Goal: Task Accomplishment & Management: Use online tool/utility

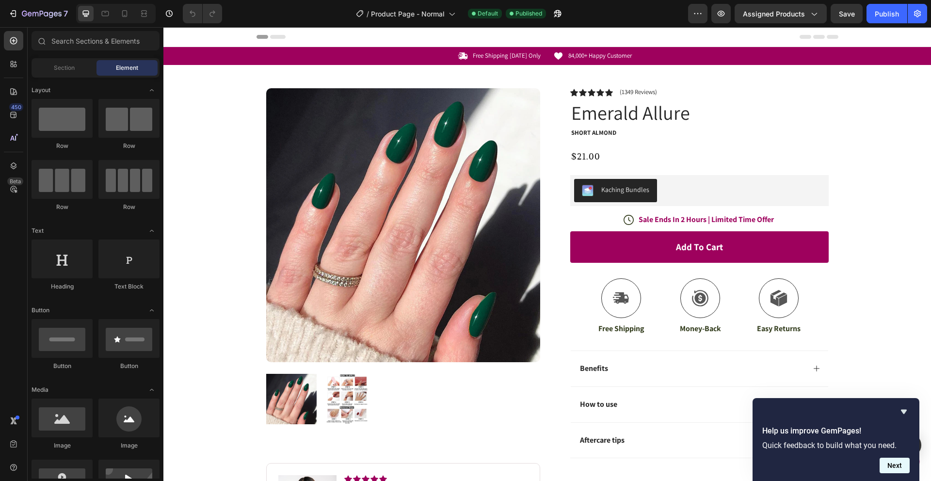
click at [898, 466] on button "Next" at bounding box center [895, 466] width 30 height 16
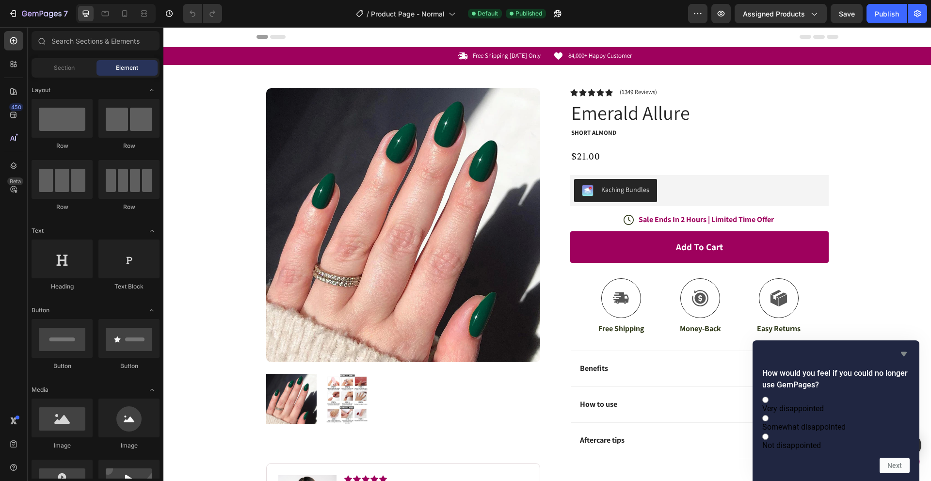
click at [899, 348] on icon "Hide survey" at bounding box center [904, 354] width 12 height 12
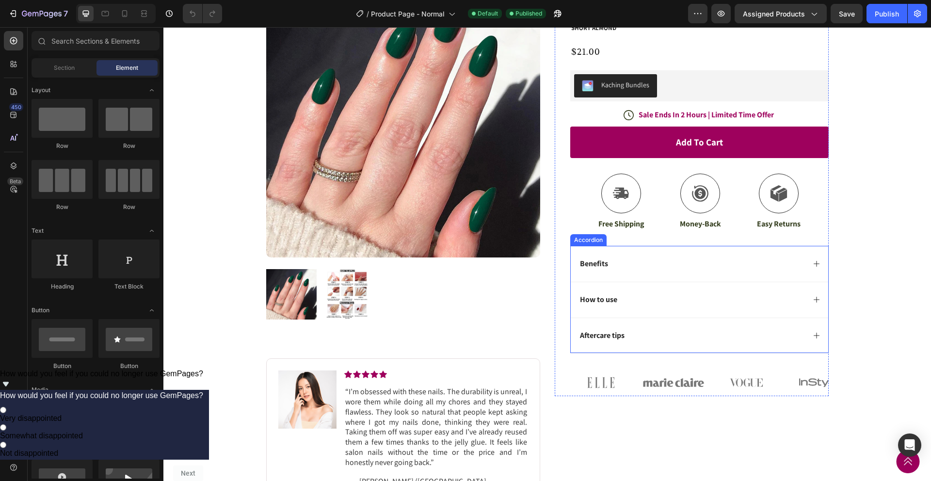
scroll to position [144, 0]
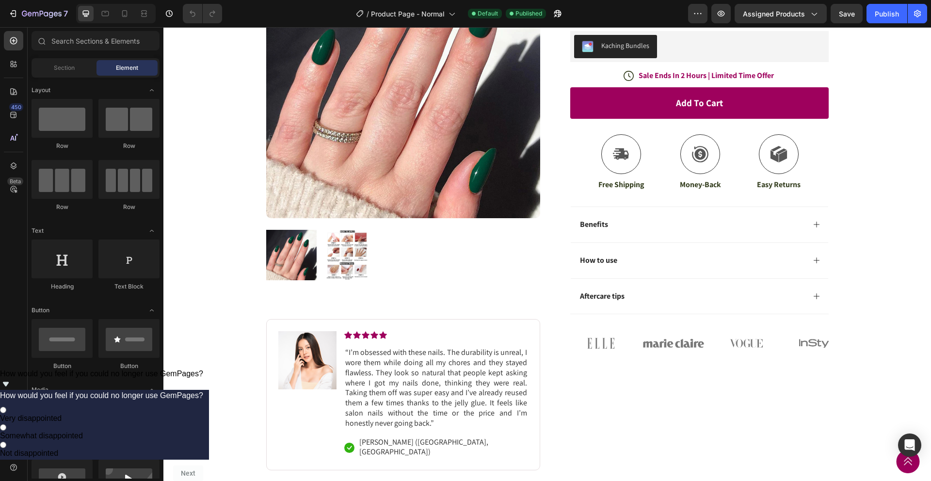
click at [203, 378] on span "How would you feel if you could no longer use GemPages?" at bounding box center [101, 374] width 203 height 8
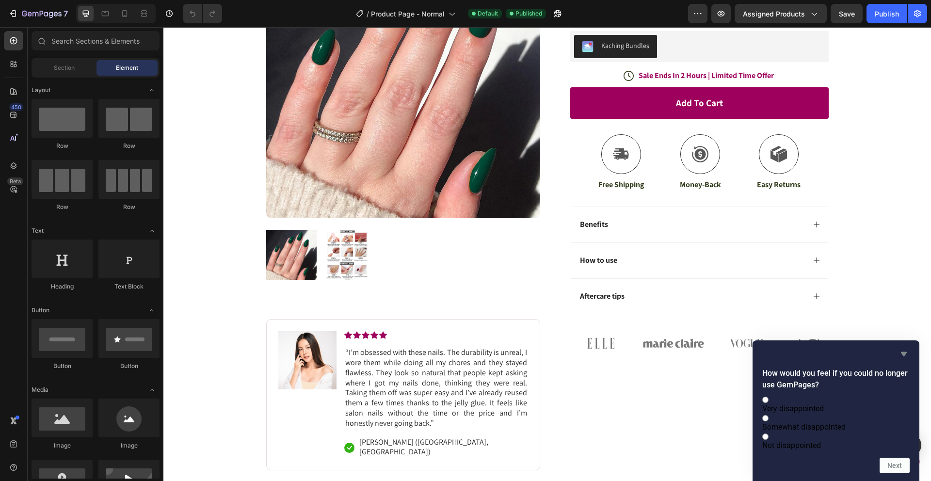
click at [908, 348] on icon "Hide survey" at bounding box center [904, 354] width 12 height 12
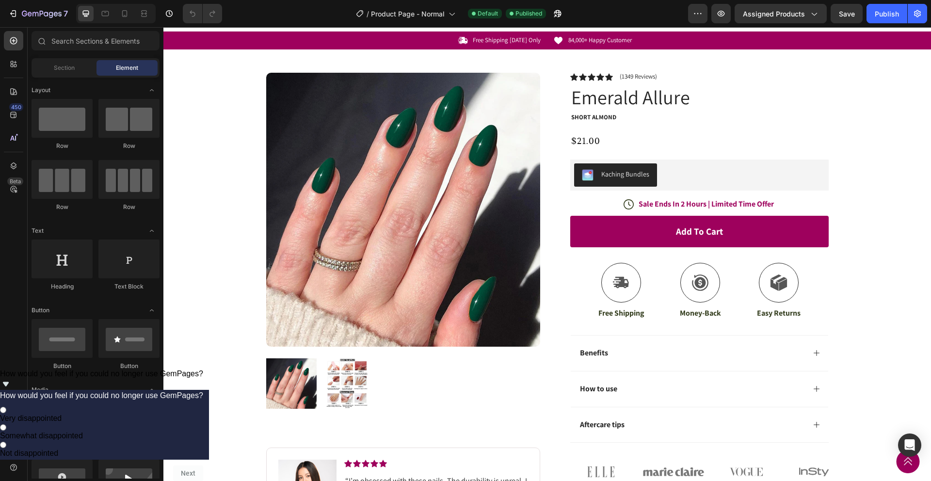
scroll to position [0, 0]
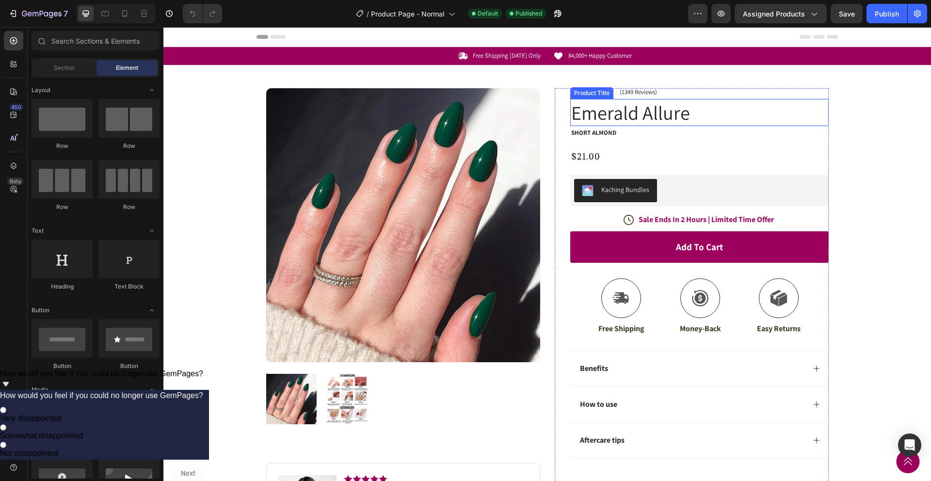
click at [640, 115] on h1 "Emerald Allure" at bounding box center [700, 112] width 259 height 27
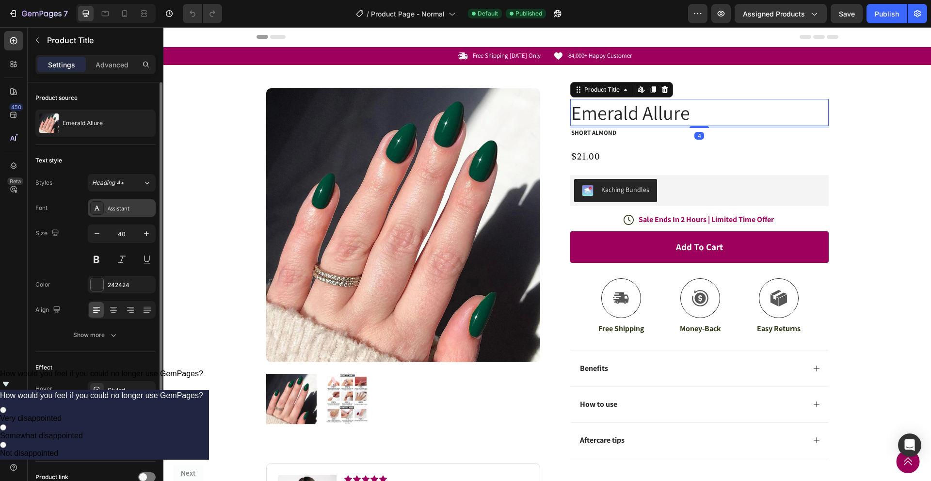
click at [112, 209] on div "Assistant" at bounding box center [131, 208] width 46 height 9
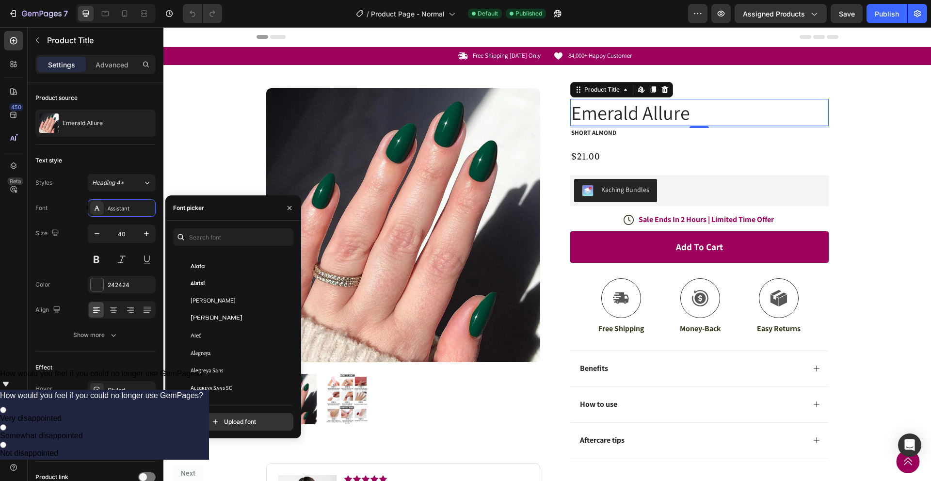
scroll to position [421, 0]
click at [230, 297] on div "[PERSON_NAME]" at bounding box center [240, 298] width 98 height 9
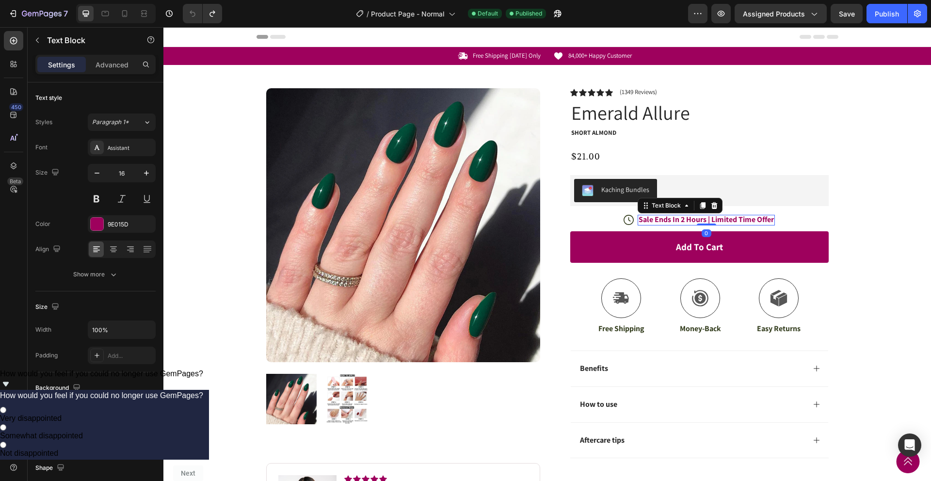
click at [683, 220] on p "Sale Ends In 2 Hours | Limited Time Offer" at bounding box center [706, 220] width 135 height 10
click at [620, 328] on p "Free Shipping" at bounding box center [622, 329] width 46 height 10
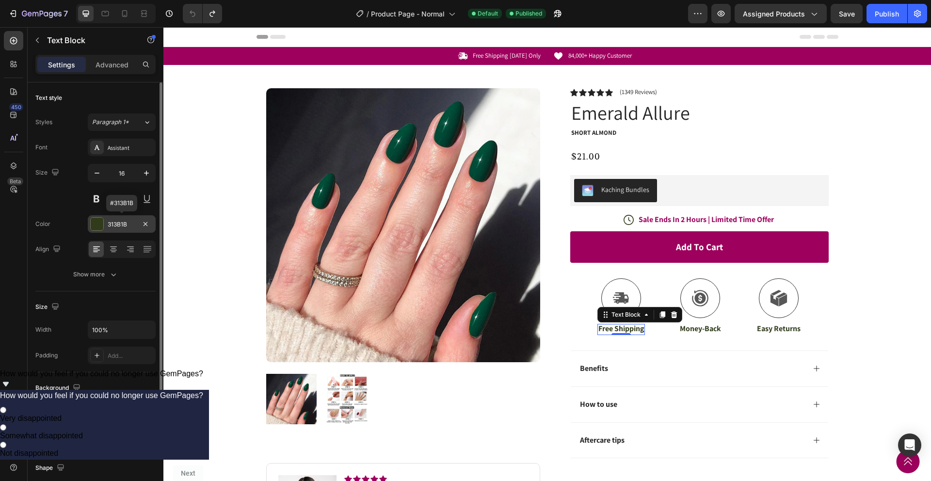
click at [116, 223] on div "313B1B" at bounding box center [122, 224] width 28 height 9
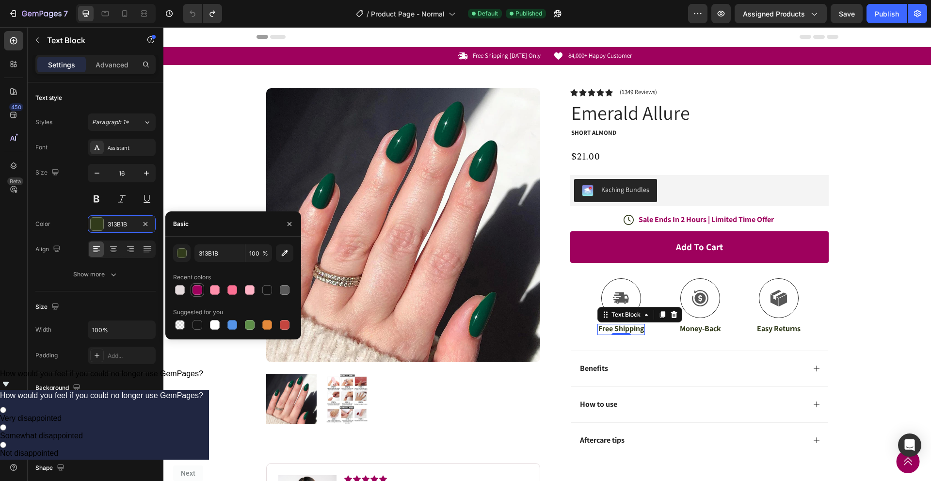
click at [193, 291] on div at bounding box center [198, 290] width 10 height 10
type input "9E015D"
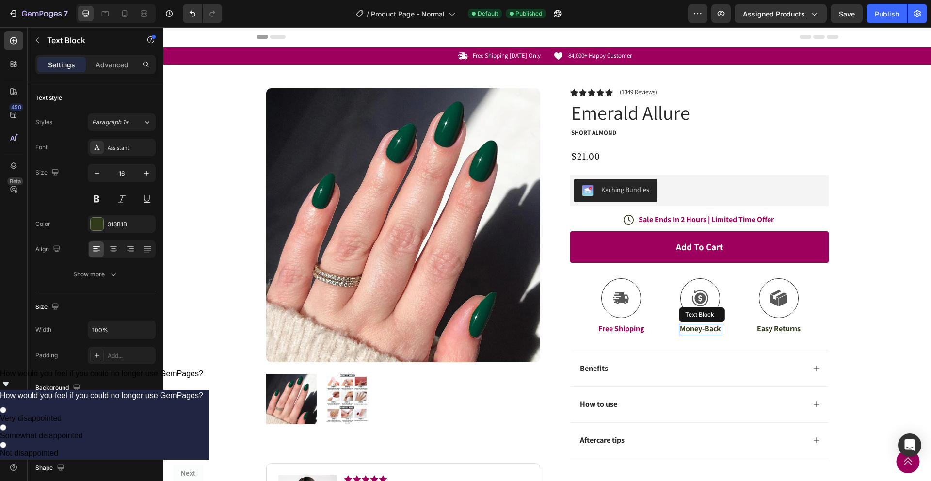
click at [707, 330] on p "Money-Back" at bounding box center [700, 329] width 41 height 10
click at [108, 223] on div "313B1B" at bounding box center [122, 224] width 28 height 9
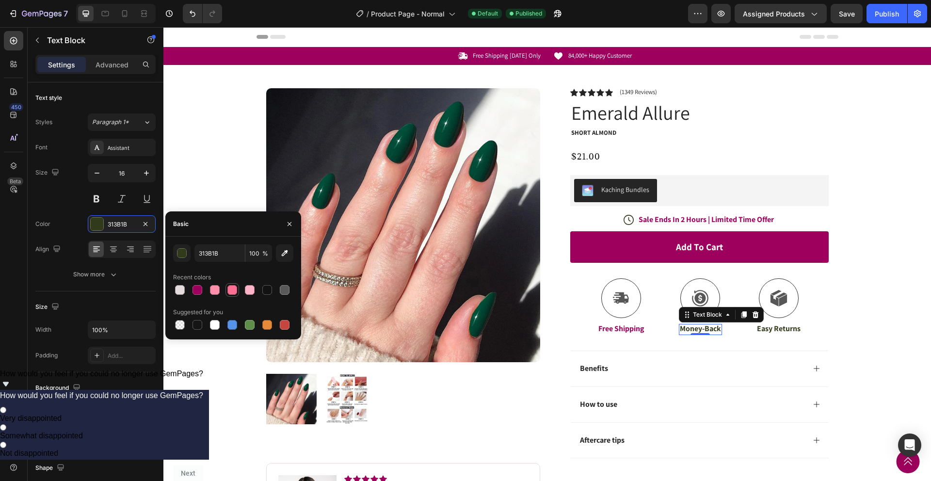
drag, startPoint x: 194, startPoint y: 291, endPoint x: 229, endPoint y: 294, distance: 35.6
click at [194, 290] on div at bounding box center [198, 290] width 10 height 10
type input "9E015D"
click at [783, 329] on p "Easy Returns" at bounding box center [779, 329] width 44 height 10
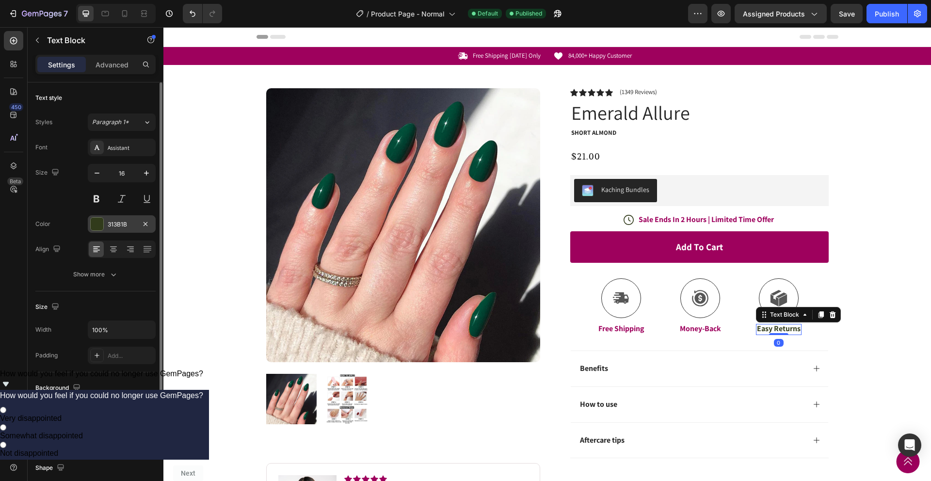
click at [115, 222] on div "313B1B" at bounding box center [122, 224] width 28 height 9
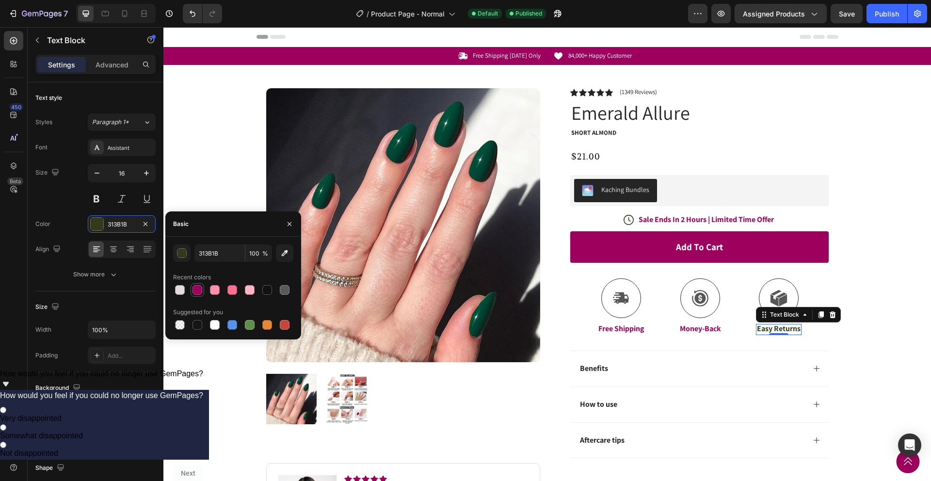
click at [197, 289] on div at bounding box center [198, 290] width 10 height 10
type input "9E015D"
click at [237, 161] on div "Icon Free Shipping [DATE] Only Text Block Row Icon 84,000+ Happy Customer Text …" at bounding box center [547, 331] width 768 height 568
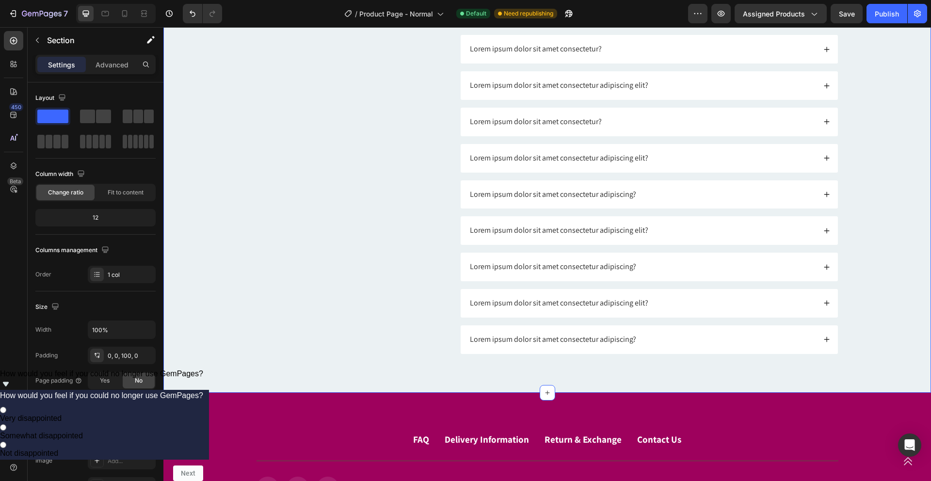
scroll to position [3042, 0]
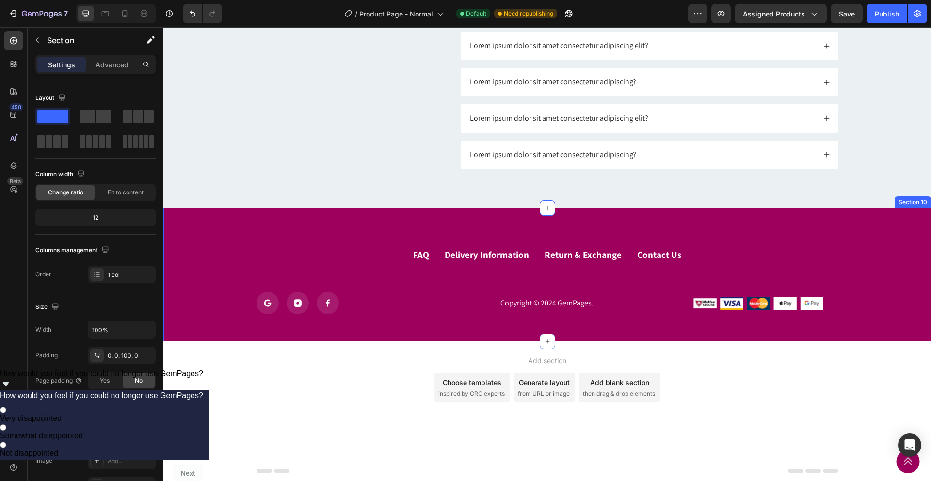
click at [426, 277] on div "FAQ Button Delivery Information Button Return & Exchange Button Contact Us Butt…" at bounding box center [547, 281] width 749 height 68
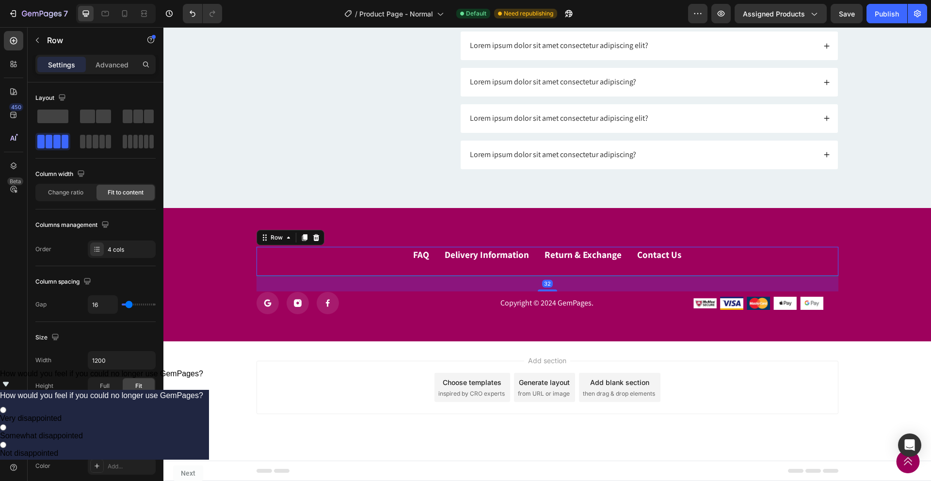
click at [434, 275] on div "FAQ Button Delivery Information Button Return & Exchange Button Contact Us Butt…" at bounding box center [548, 262] width 582 height 30
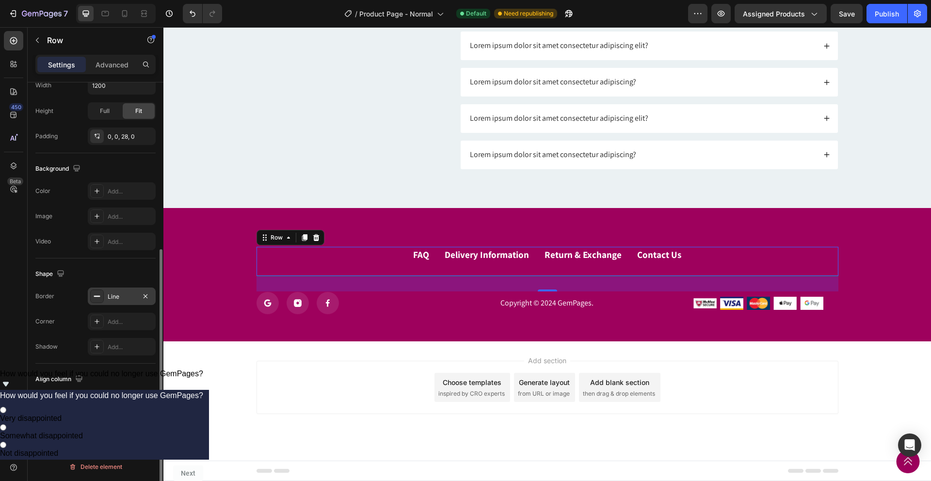
click at [128, 301] on div "Line" at bounding box center [122, 296] width 68 height 17
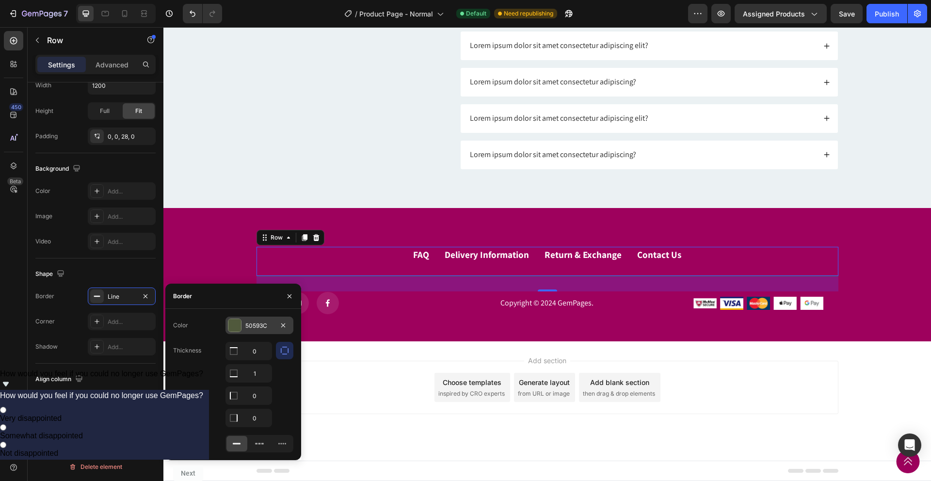
click at [235, 327] on div at bounding box center [234, 325] width 13 height 13
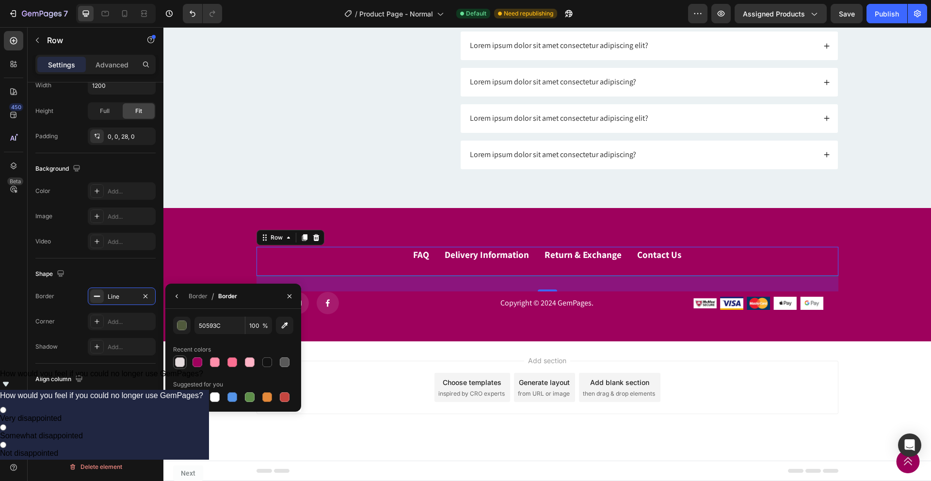
click at [181, 362] on div at bounding box center [180, 363] width 10 height 10
type input "E4DBDD"
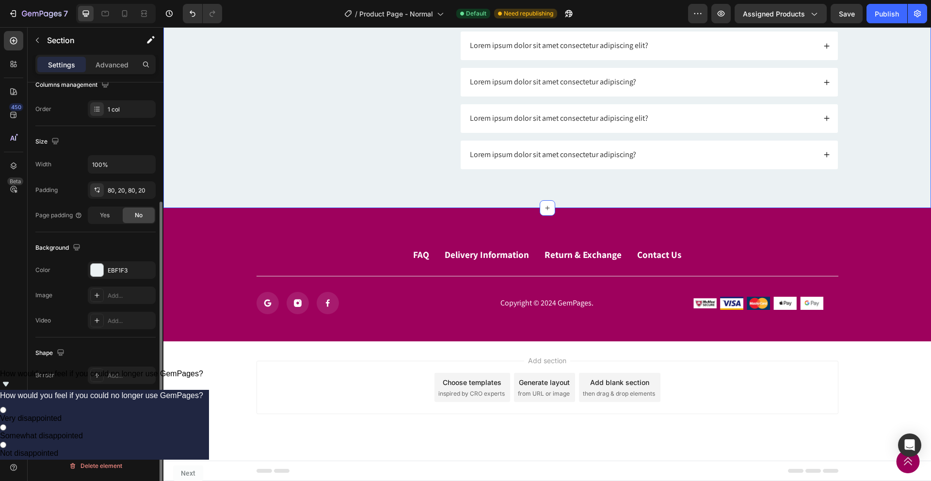
scroll to position [0, 0]
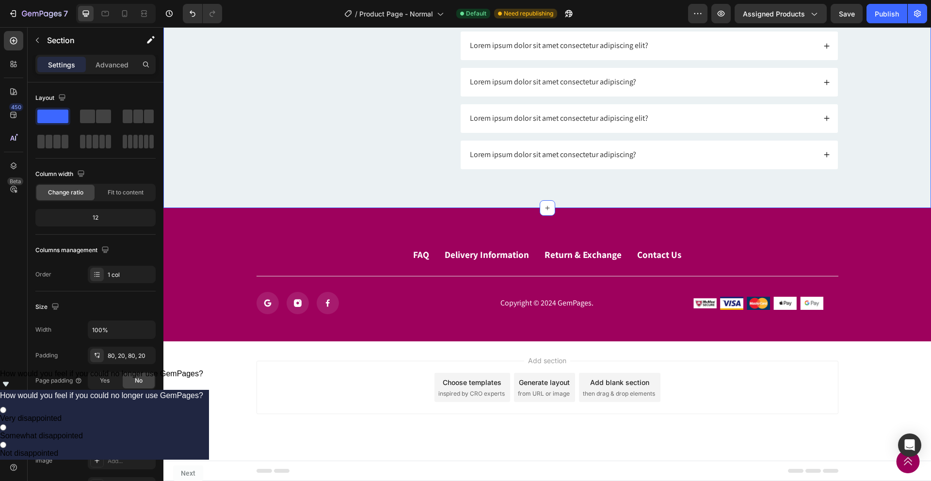
click at [213, 398] on div "Add section Choose templates inspired by CRO experts Generate layout from URL o…" at bounding box center [547, 401] width 768 height 119
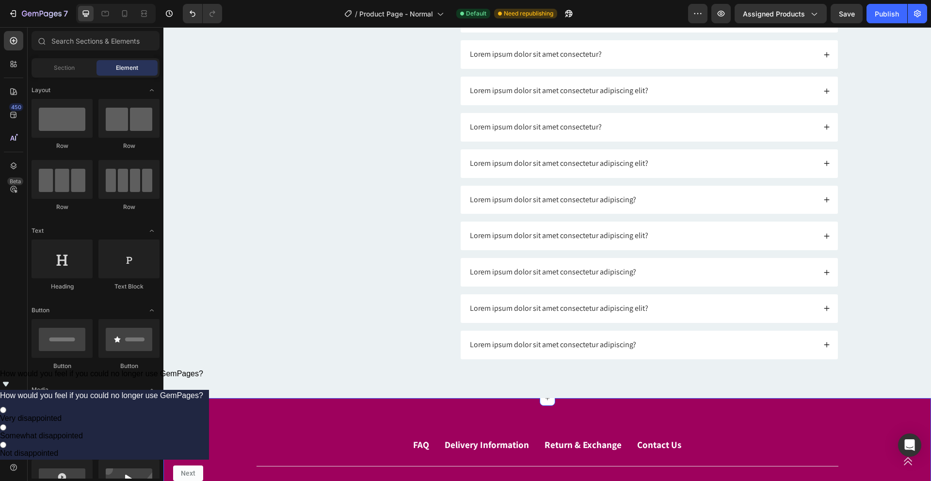
scroll to position [2726, 0]
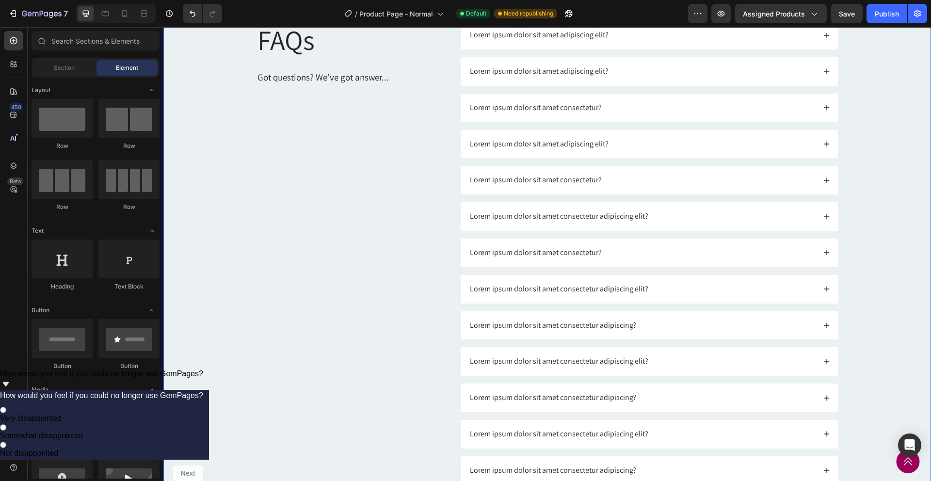
click at [228, 281] on div "FAQs Heading Got questions? We’ve got answer... Text Block Lorem ipsum dolor si…" at bounding box center [547, 253] width 749 height 464
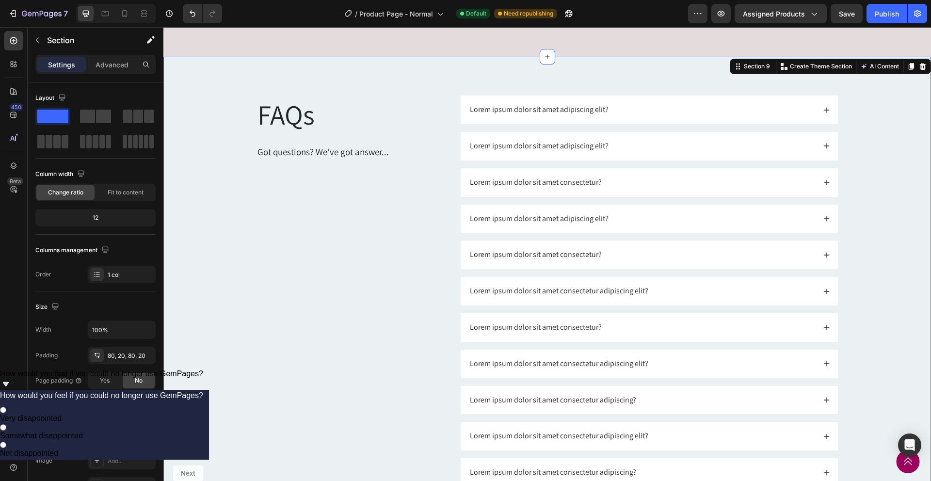
scroll to position [2532, 0]
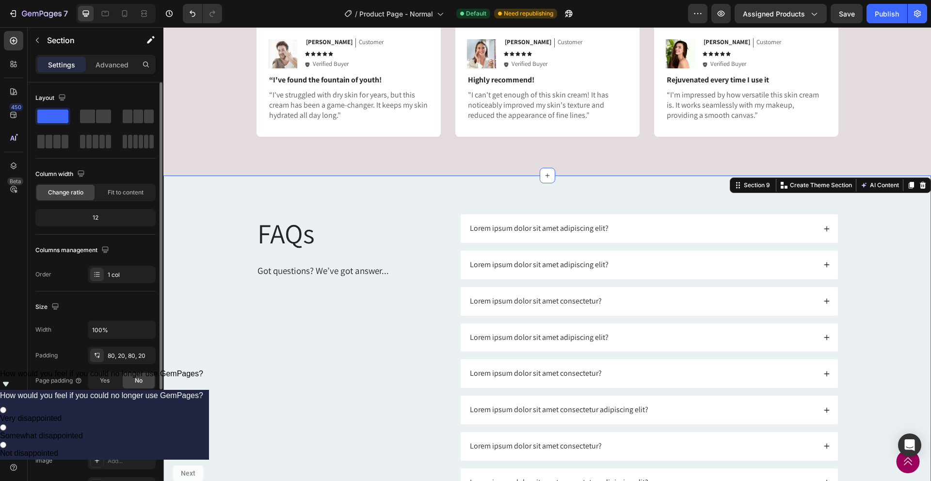
click at [107, 442] on div "EBF1F3" at bounding box center [122, 435] width 68 height 17
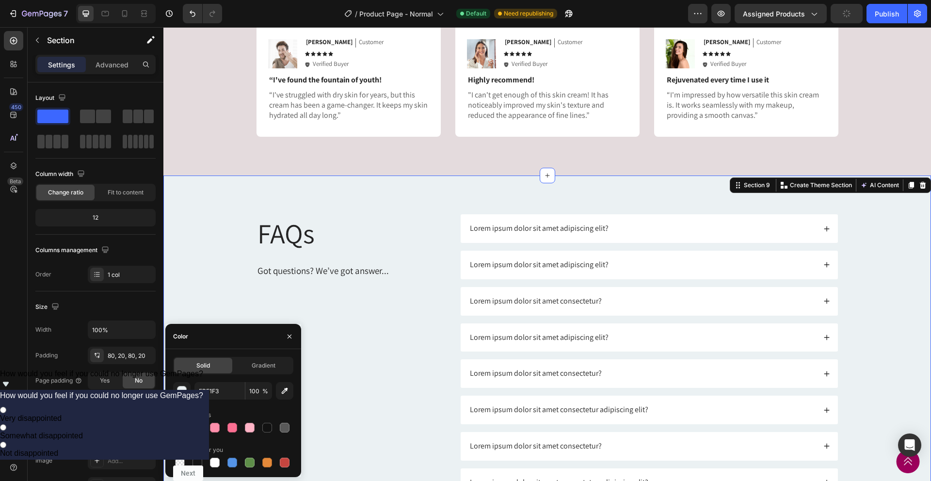
click at [180, 430] on div at bounding box center [180, 428] width 10 height 10
type input "E4DBDD"
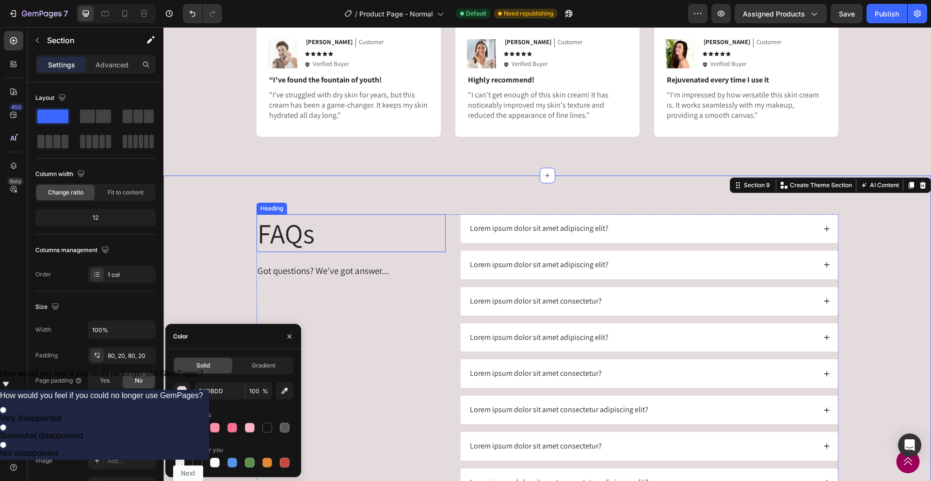
click at [286, 230] on h2 "FAQs" at bounding box center [351, 233] width 189 height 38
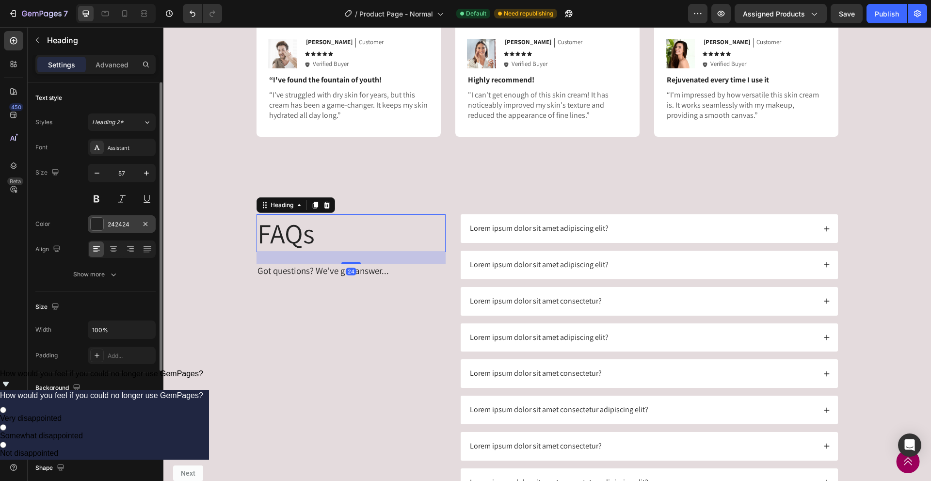
click at [122, 225] on div "242424" at bounding box center [122, 224] width 28 height 9
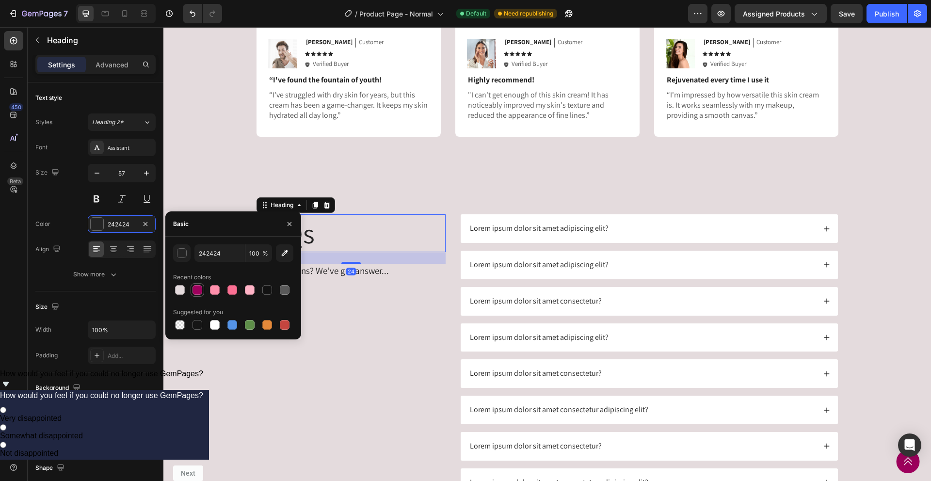
click at [197, 294] on div at bounding box center [198, 290] width 10 height 10
type input "9E015D"
click at [383, 299] on div "FAQs Heading 24 Got questions? We’ve got answer... Text Block" at bounding box center [351, 446] width 189 height 464
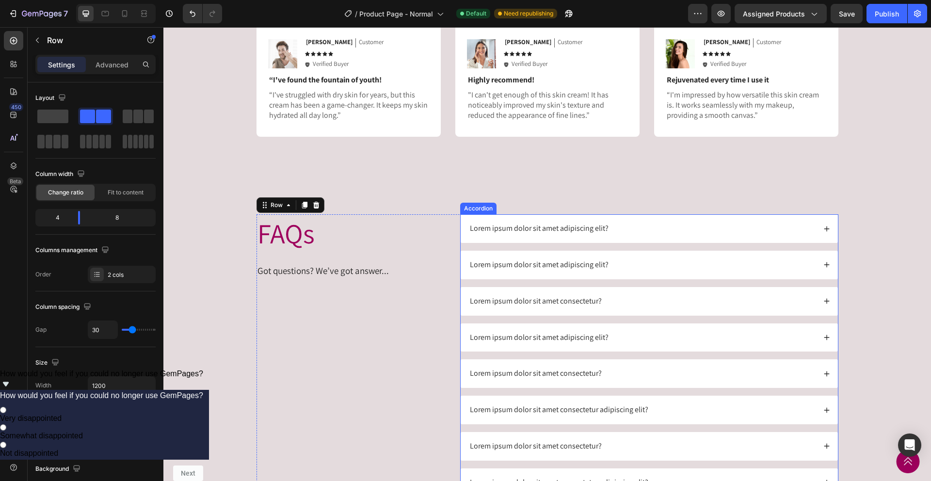
click at [663, 223] on div "Lorem ipsum dolor sit amet adipiscing elit?" at bounding box center [642, 228] width 347 height 13
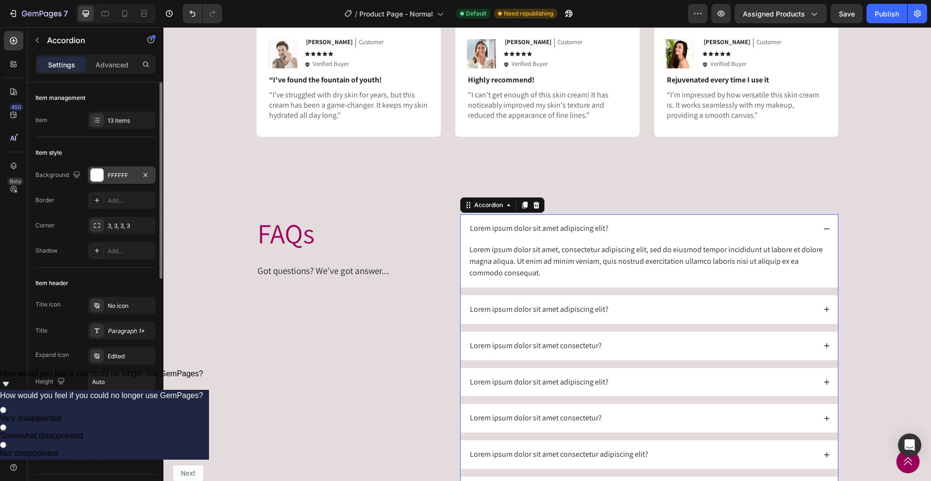
click at [121, 171] on div "FFFFFF" at bounding box center [122, 175] width 28 height 9
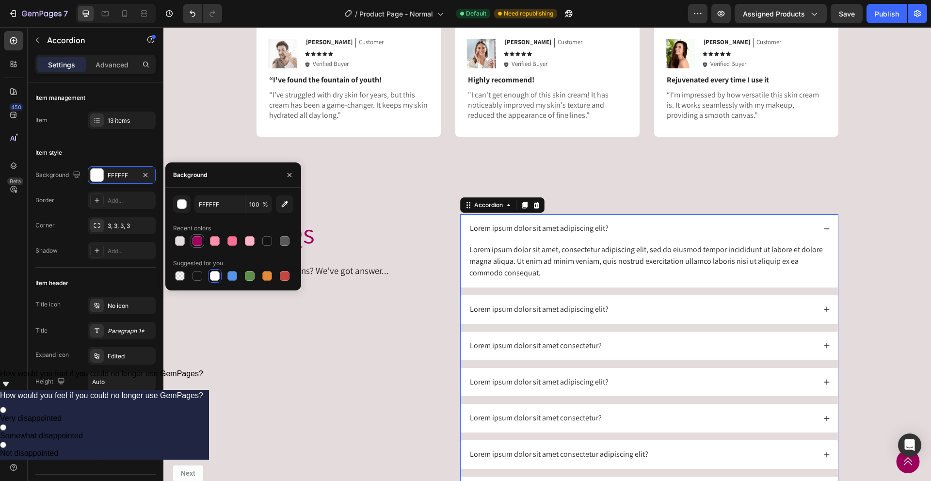
click at [198, 243] on div at bounding box center [198, 241] width 10 height 10
type input "9E015D"
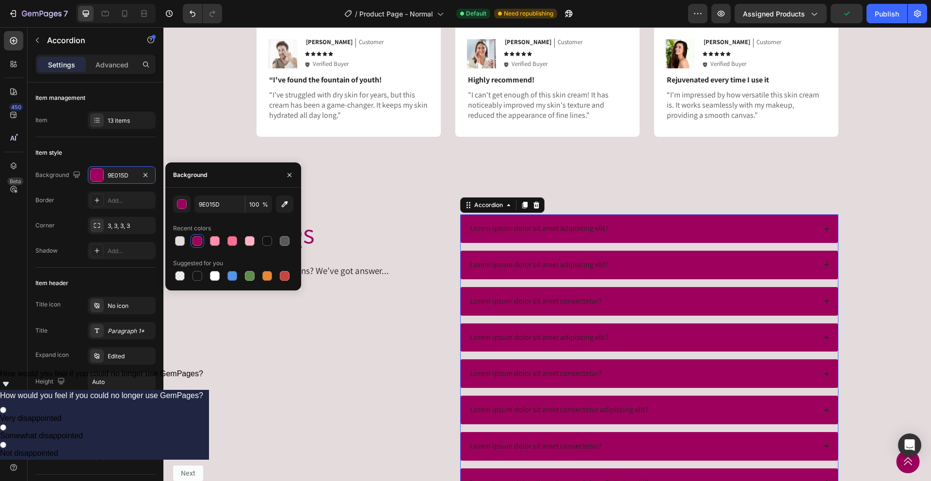
click at [555, 231] on p "Lorem ipsum dolor sit amet adipiscing elit?" at bounding box center [539, 229] width 139 height 10
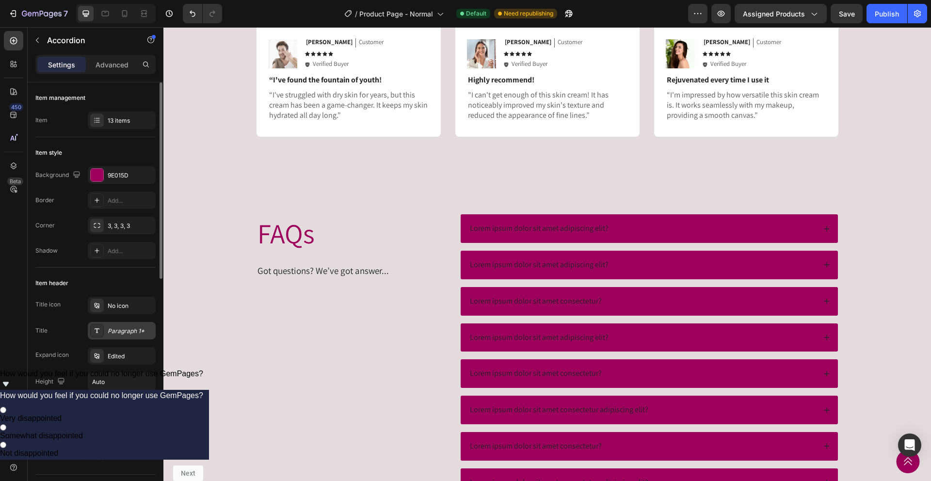
click at [118, 330] on div "Paragraph 1*" at bounding box center [131, 331] width 46 height 9
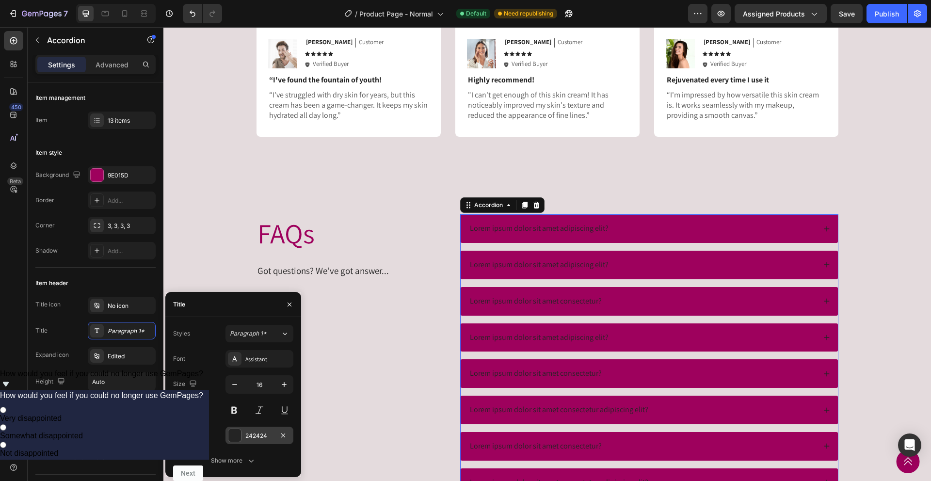
click at [234, 436] on div at bounding box center [234, 435] width 13 height 13
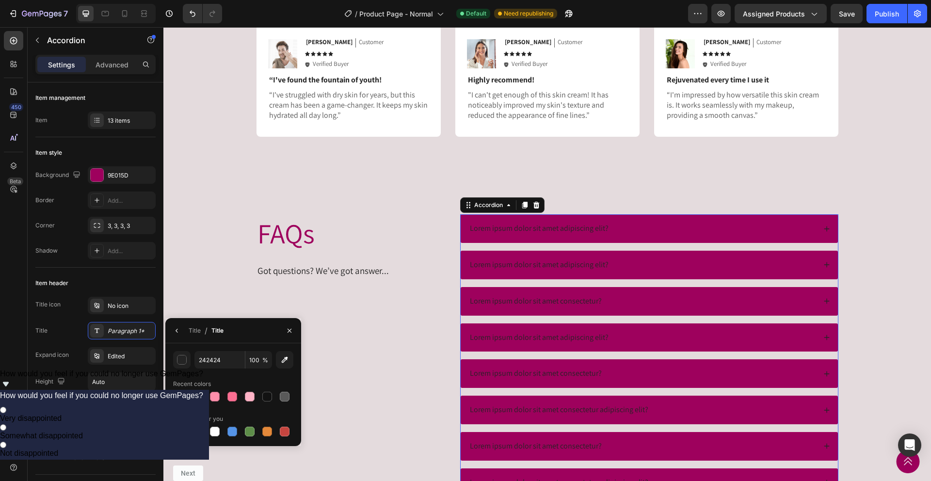
click at [176, 398] on div at bounding box center [180, 397] width 10 height 10
type input "E4DBDD"
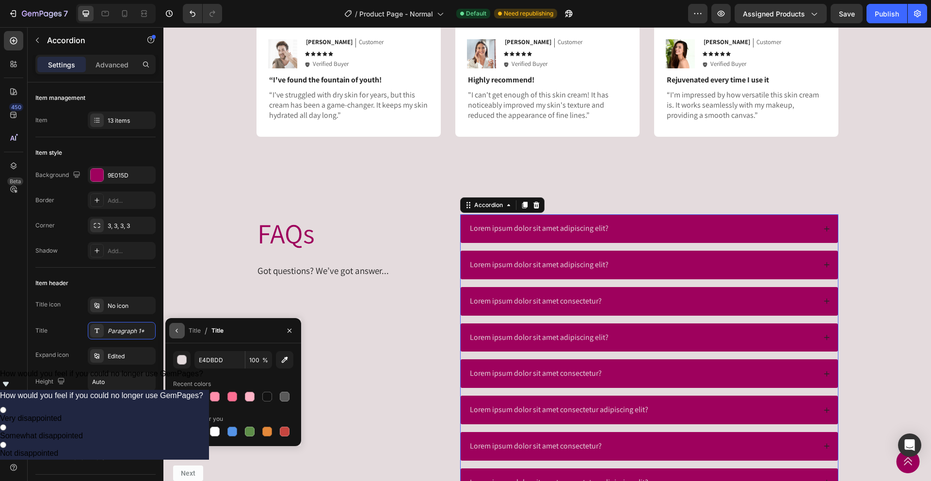
click at [180, 333] on icon "button" at bounding box center [177, 331] width 8 height 8
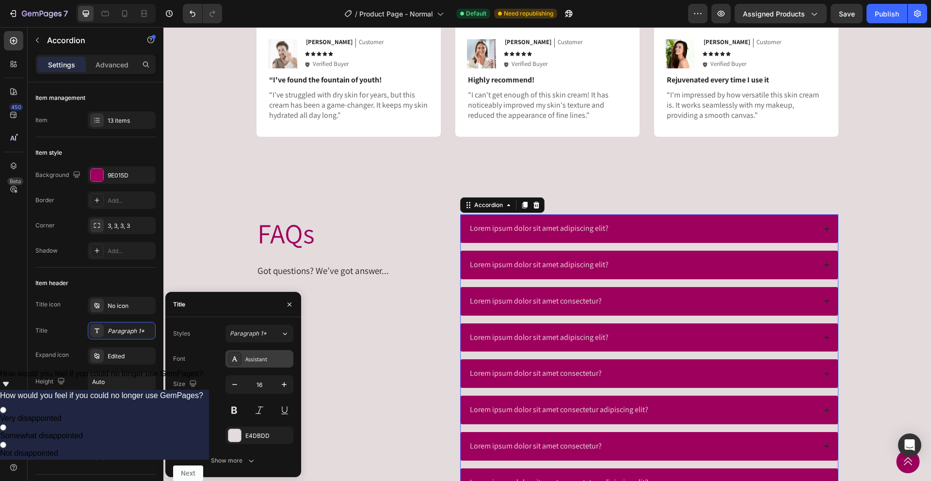
click at [271, 361] on div "Assistant" at bounding box center [268, 359] width 46 height 9
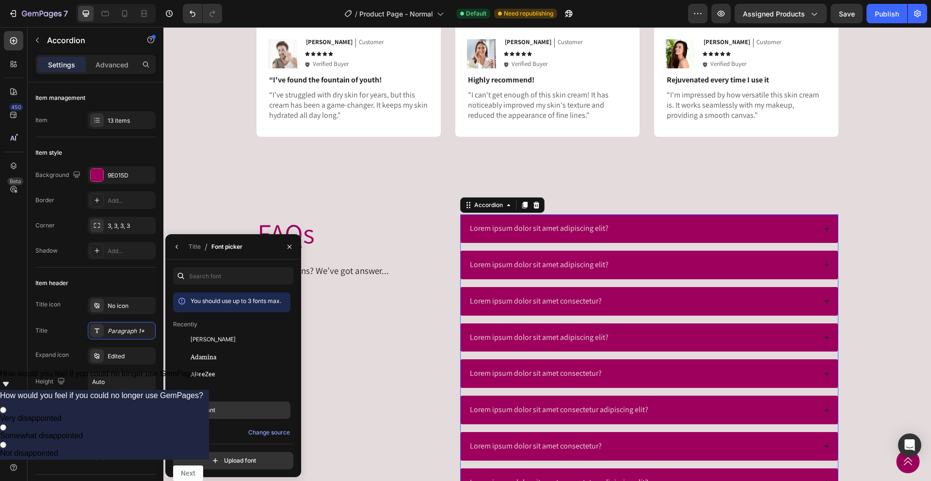
click at [236, 410] on div "Assistant" at bounding box center [240, 410] width 98 height 9
click at [218, 410] on div "Assistant" at bounding box center [240, 410] width 98 height 9
click at [175, 246] on icon "button" at bounding box center [177, 247] width 8 height 8
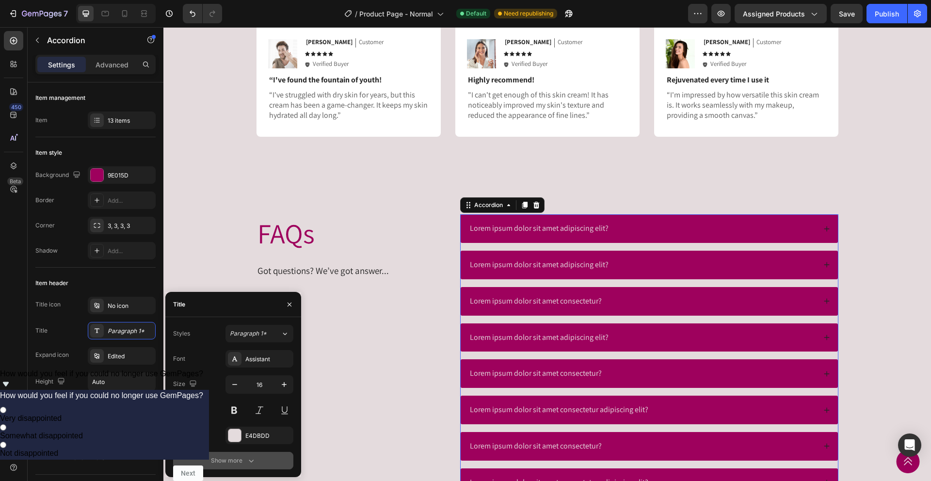
click at [241, 463] on div "Show more" at bounding box center [233, 461] width 45 height 10
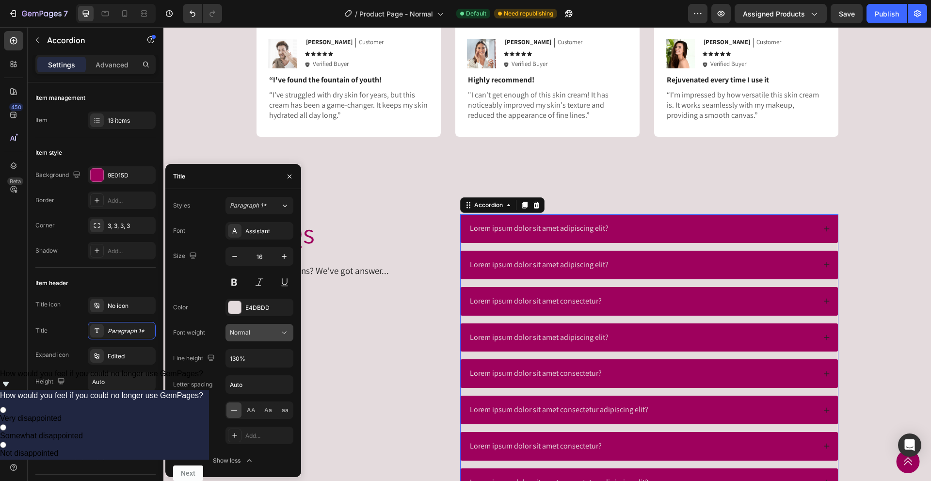
click at [266, 328] on div "Normal" at bounding box center [254, 332] width 49 height 9
click at [250, 424] on div "Medium" at bounding box center [248, 430] width 76 height 18
click at [271, 340] on button "Medium" at bounding box center [260, 332] width 68 height 17
click at [252, 431] on span "Semi Bold" at bounding box center [244, 430] width 28 height 9
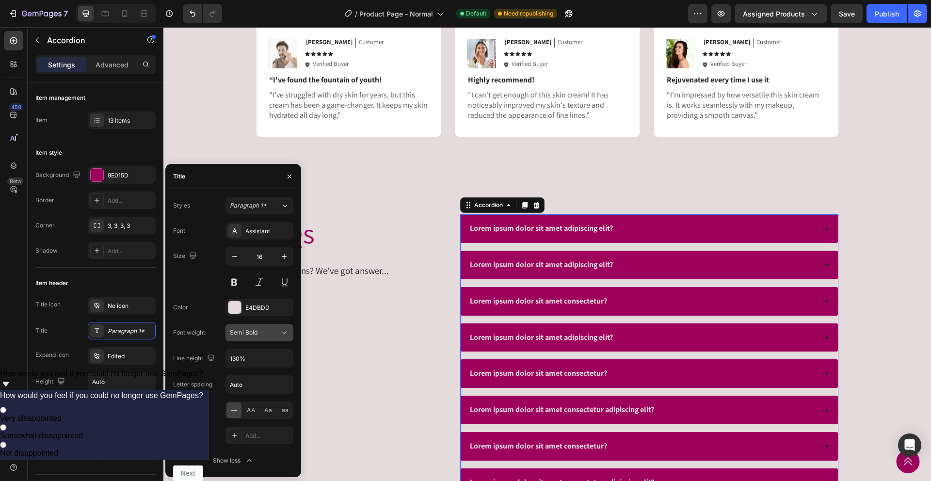
click at [272, 337] on div "Semi Bold" at bounding box center [254, 332] width 49 height 9
click at [369, 189] on div "FAQs Heading Got questions? We’ve got answer... Text Block Lorem ipsum dolor si…" at bounding box center [547, 446] width 768 height 541
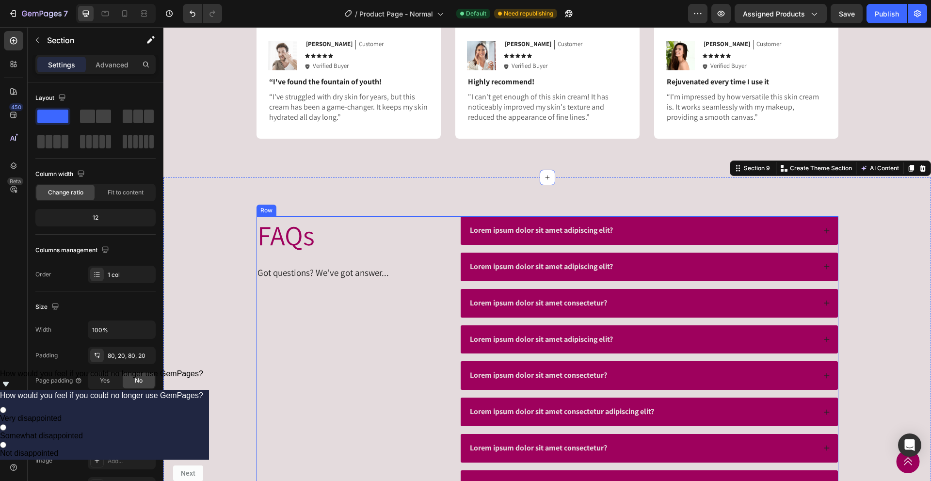
scroll to position [2529, 0]
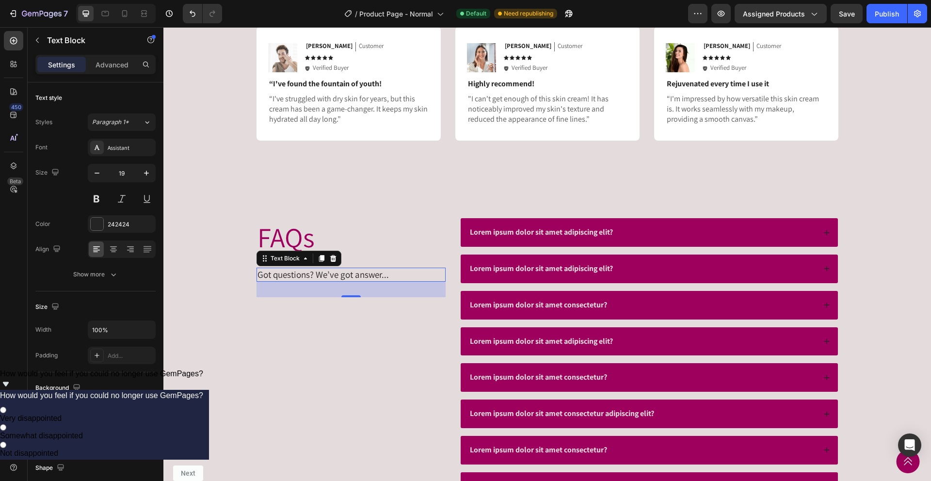
click at [326, 272] on p "Got questions? We’ve got answer..." at bounding box center [351, 275] width 187 height 12
click at [113, 218] on div "242424" at bounding box center [122, 223] width 68 height 17
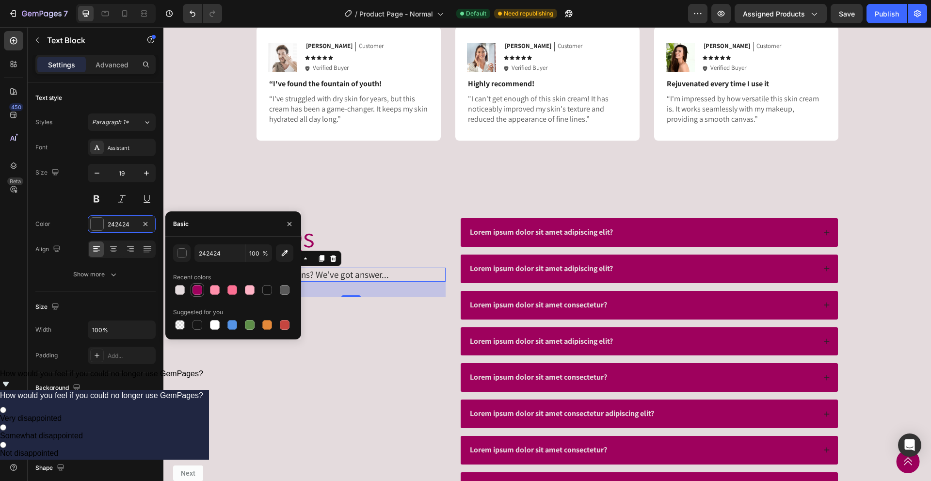
click at [193, 293] on div at bounding box center [198, 290] width 10 height 10
type input "9E015D"
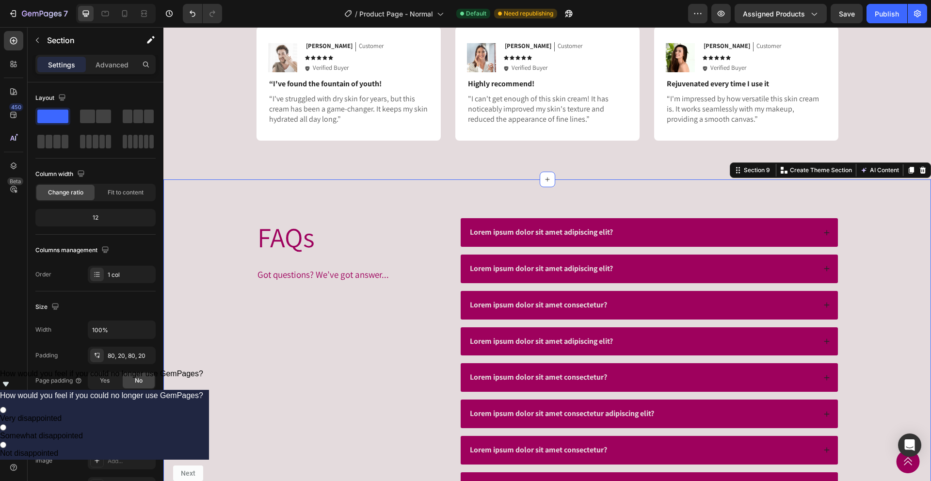
click at [415, 190] on div "FAQs Heading Got questions? We’ve got answer... Text Block Lorem ipsum dolor si…" at bounding box center [547, 450] width 768 height 541
click at [333, 393] on div "FAQs Heading Got questions? We’ve got answer... Text Block" at bounding box center [351, 450] width 189 height 464
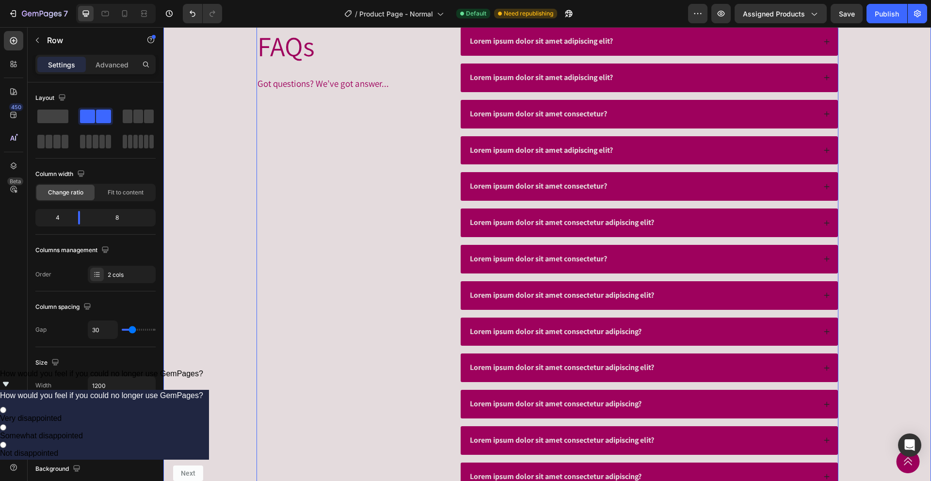
scroll to position [2520, 0]
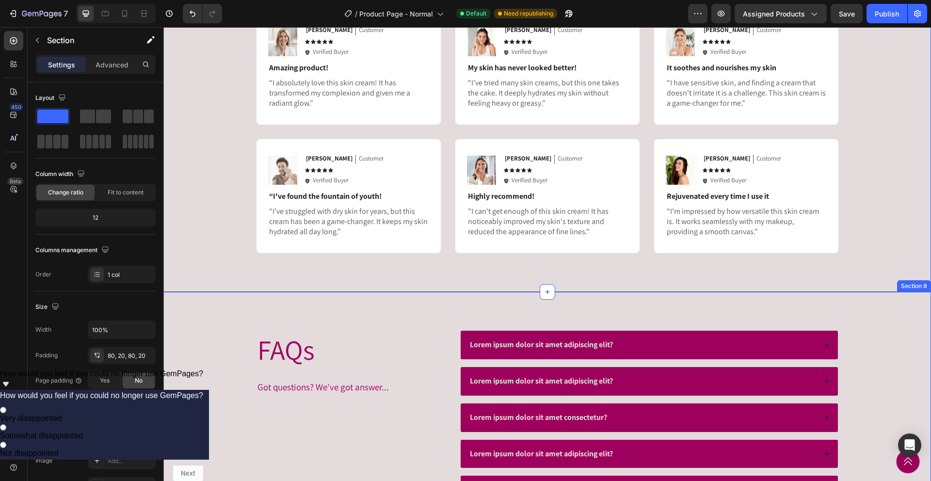
scroll to position [2319, 0]
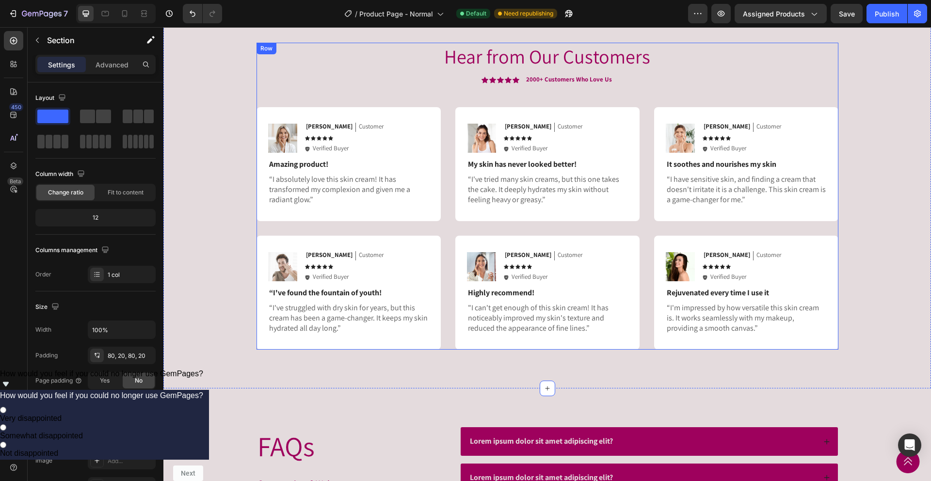
click at [374, 75] on div "Hear from Our Customers Heading Icon Icon Icon Icon Icon Icon List 2000+ Custom…" at bounding box center [548, 197] width 582 height 308
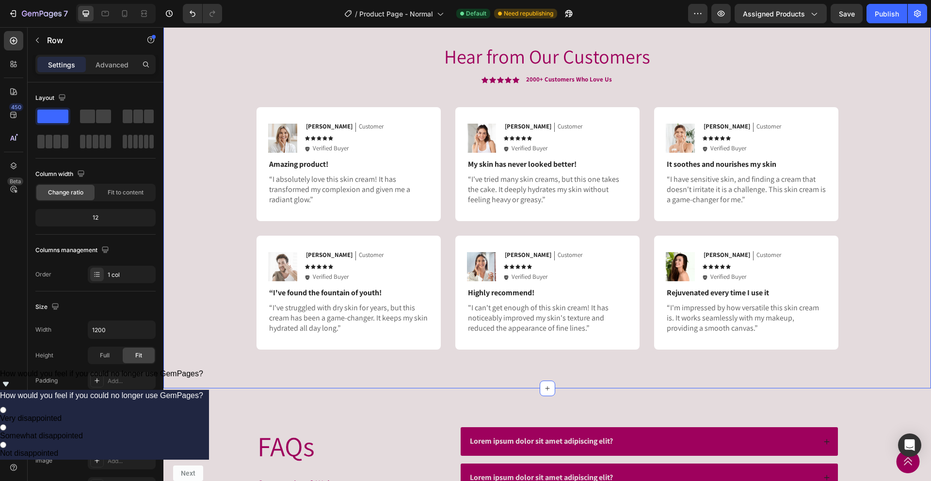
click at [241, 108] on div "Hear from Our Customers Heading Icon Icon Icon Icon Icon Icon List 2000+ Custom…" at bounding box center [547, 197] width 749 height 308
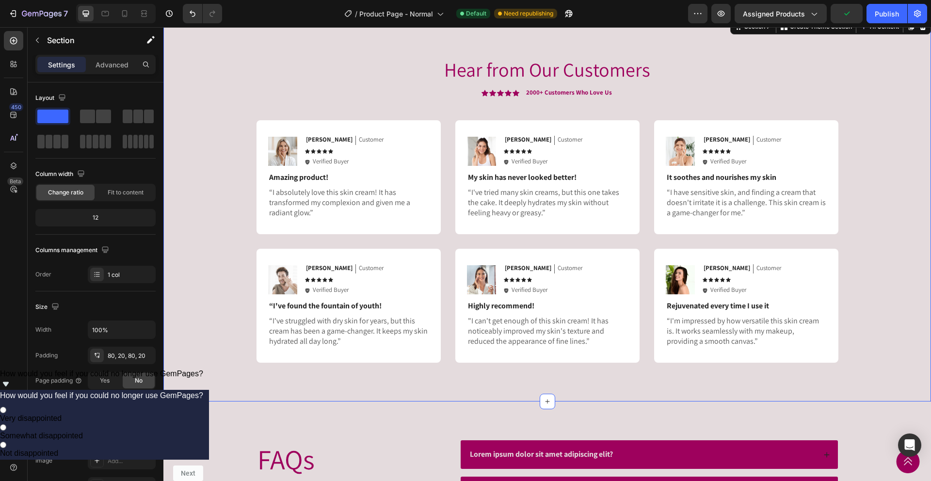
scroll to position [2009, 0]
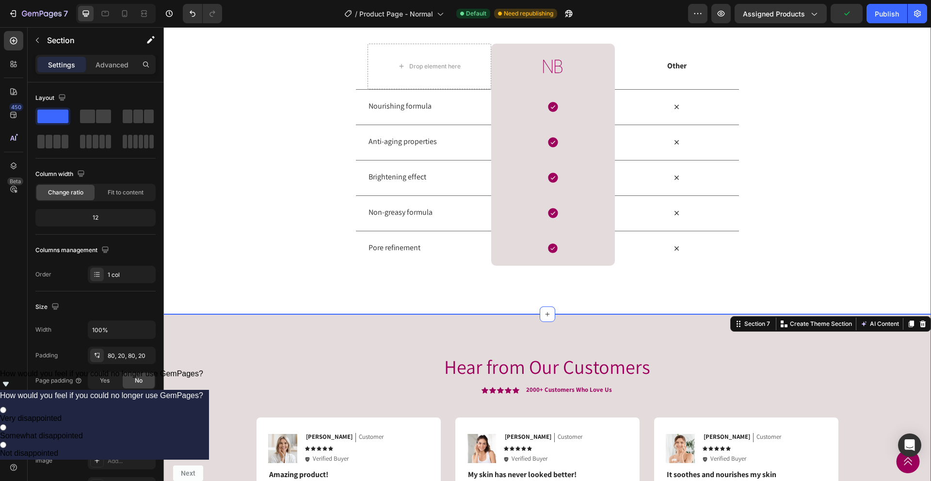
click at [228, 275] on div "Us vs Them Heading Row Drop element here Image Row Other Text Block Row Nourish…" at bounding box center [547, 130] width 768 height 370
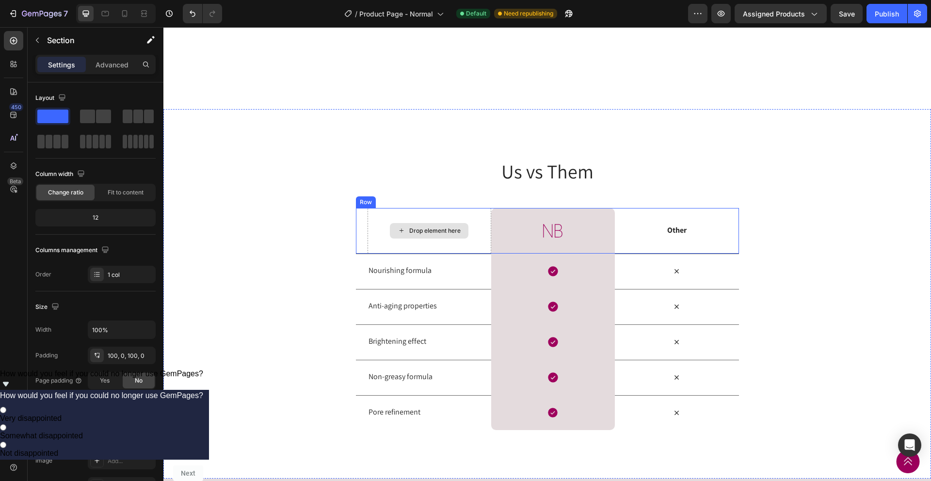
scroll to position [1856, 0]
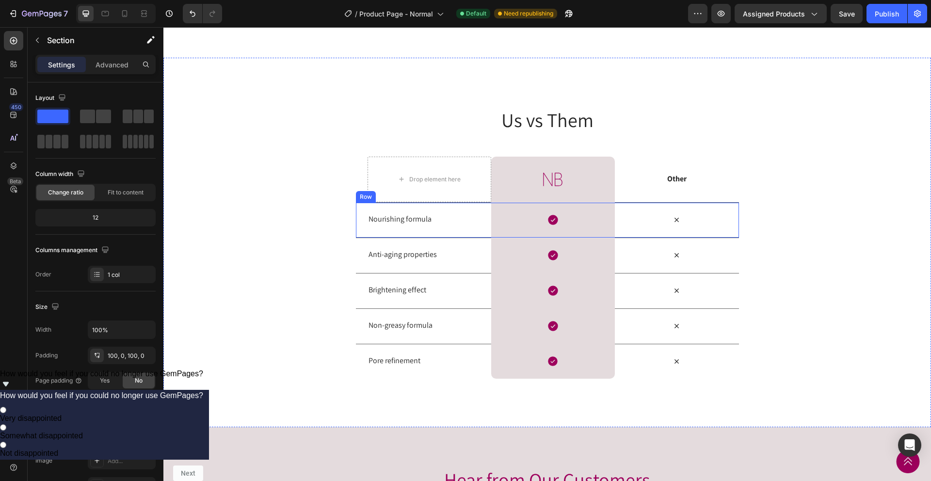
click at [429, 238] on div "Nourishing formula Text Block" at bounding box center [430, 220] width 124 height 35
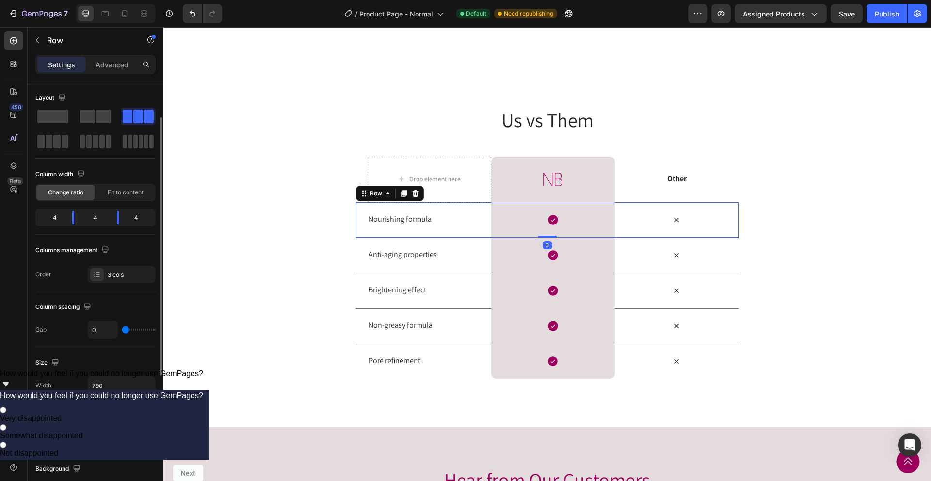
scroll to position [86, 0]
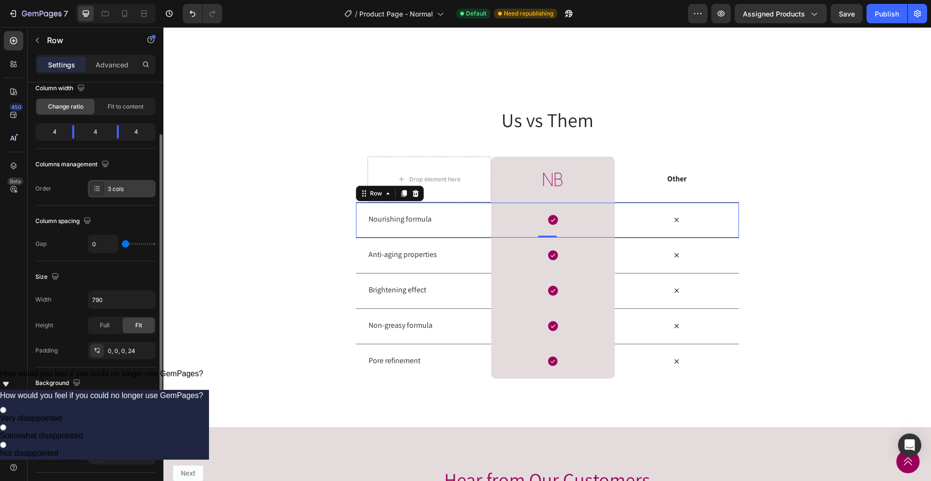
click at [108, 186] on div "3 cols" at bounding box center [131, 189] width 46 height 9
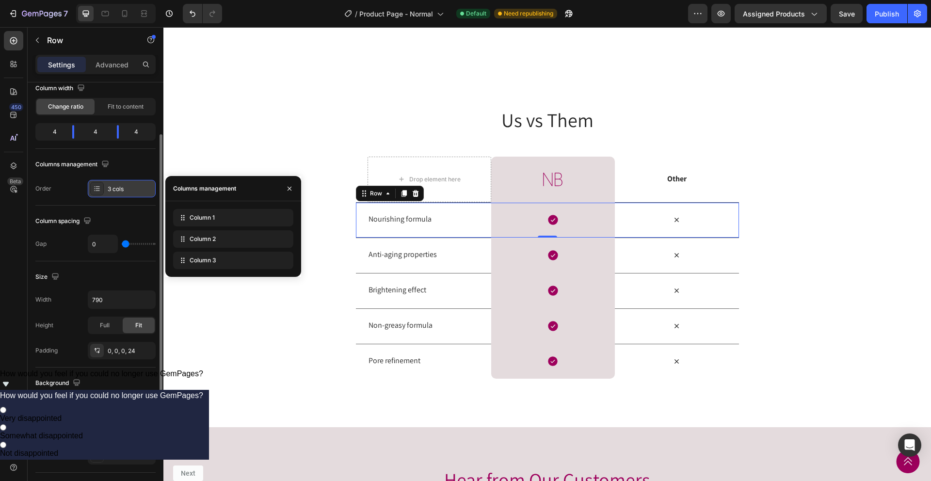
click at [108, 186] on div "3 cols" at bounding box center [131, 189] width 46 height 9
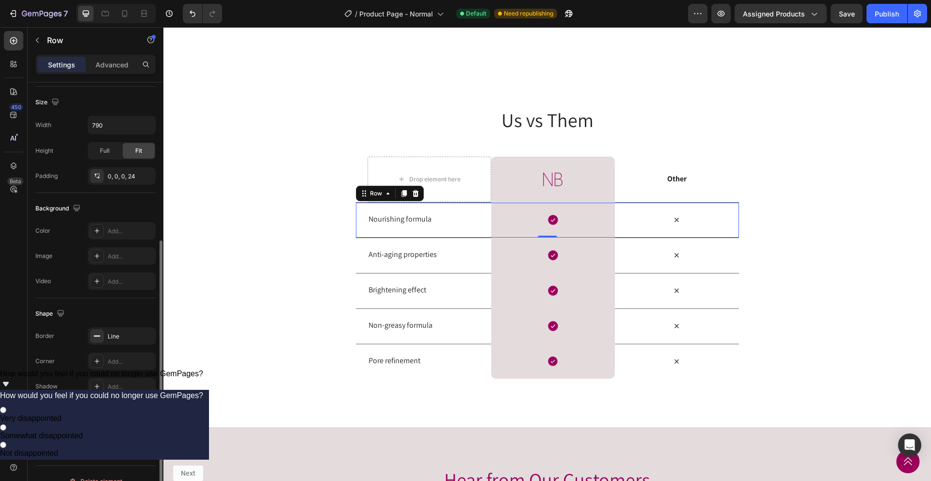
scroll to position [276, 0]
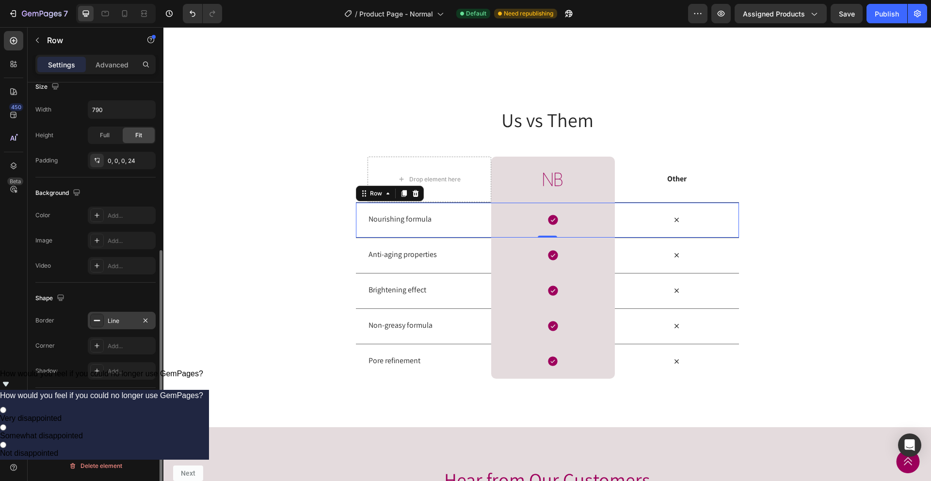
click at [120, 321] on div "Line" at bounding box center [122, 321] width 28 height 9
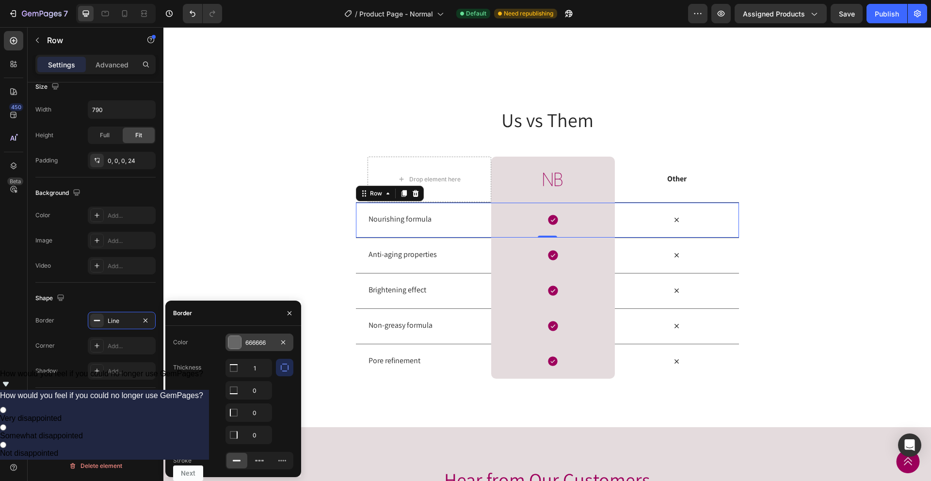
click at [251, 344] on div "666666" at bounding box center [259, 343] width 28 height 9
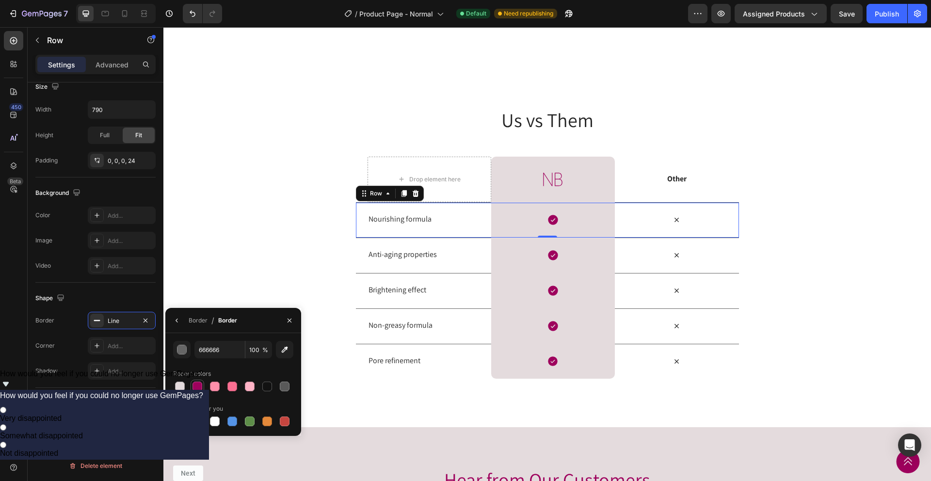
click at [199, 387] on div at bounding box center [198, 387] width 10 height 10
type input "9E015D"
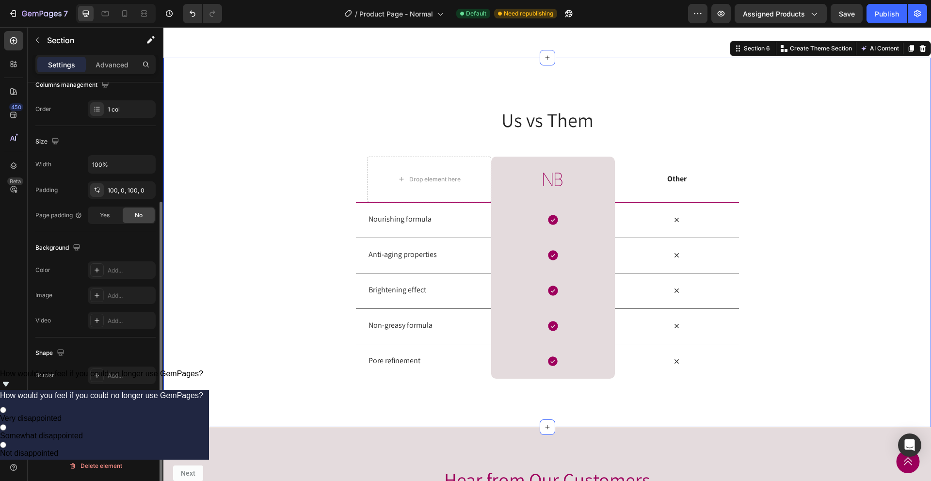
scroll to position [0, 0]
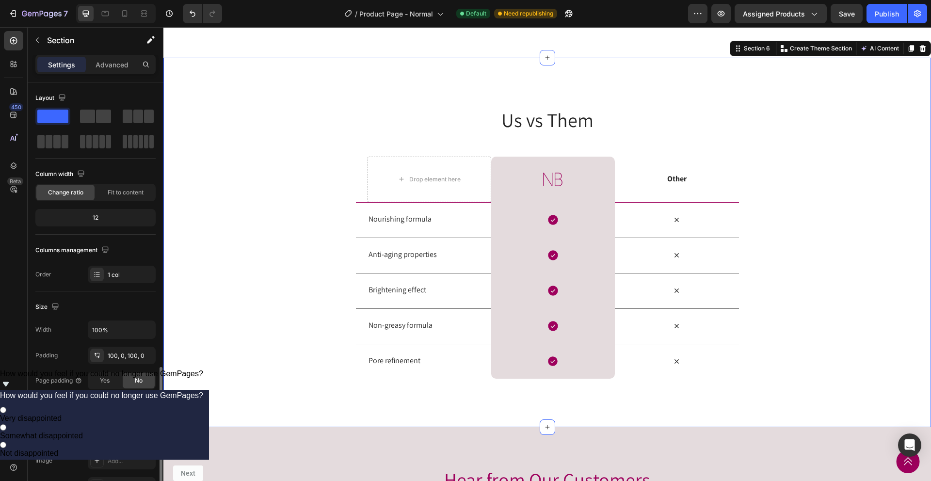
click at [227, 292] on div "Us vs Them Heading Row Drop element here Image Row Other Text Block Row Nourish…" at bounding box center [547, 242] width 768 height 273
click at [359, 238] on div "Nourishing formula Text Block Icon Row Icon Row" at bounding box center [547, 219] width 383 height 35
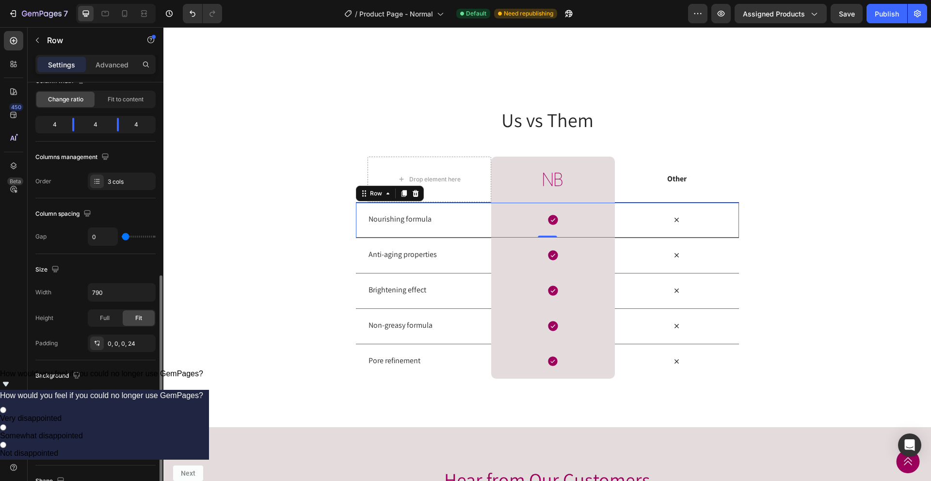
scroll to position [178, 0]
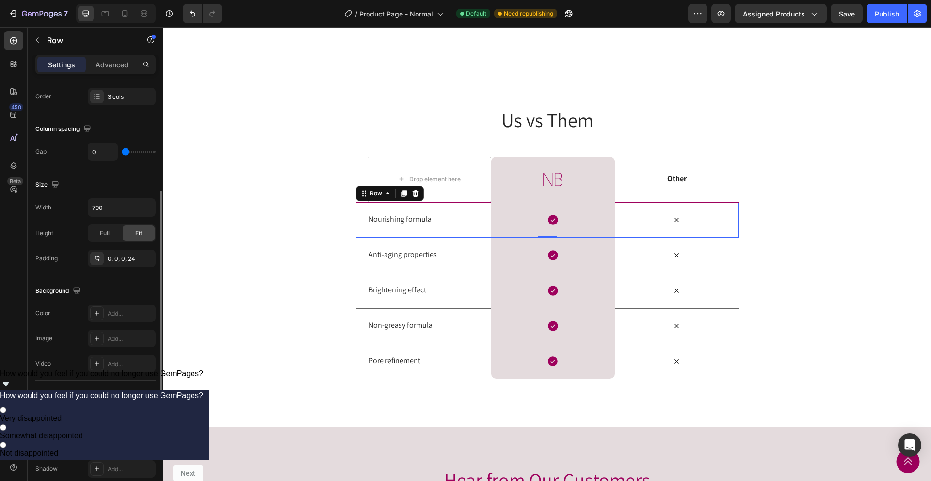
click at [113, 419] on div "Line" at bounding box center [122, 419] width 28 height 9
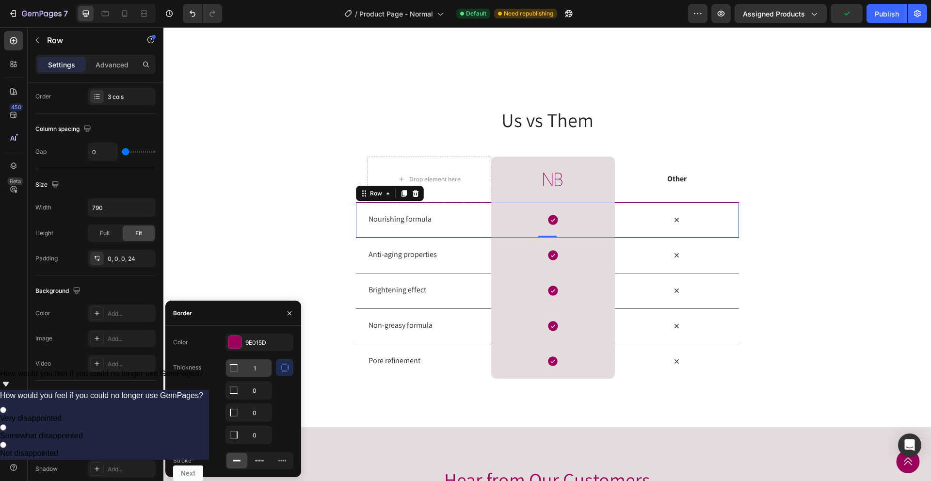
click at [263, 373] on input "1" at bounding box center [249, 367] width 46 height 17
type input "2"
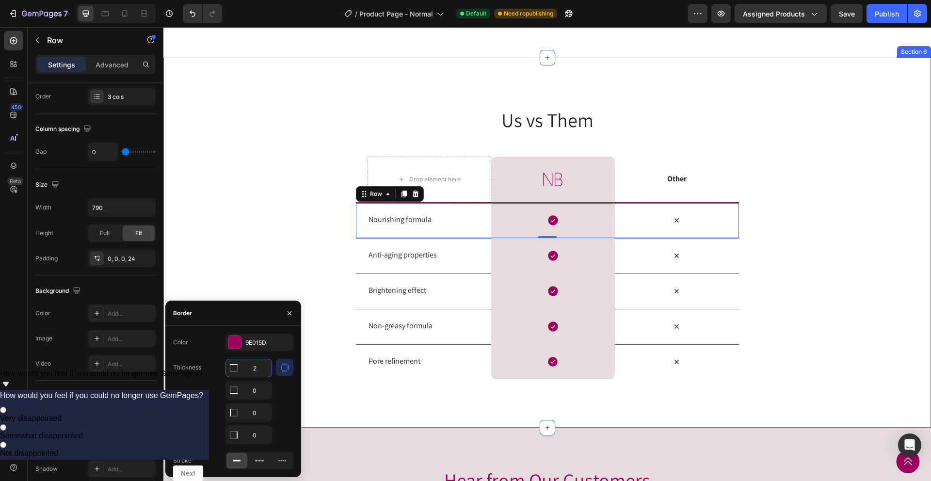
click at [290, 254] on div "Us vs Them Heading Row Drop element here Image Row Other Text Block Row Nourish…" at bounding box center [547, 242] width 768 height 273
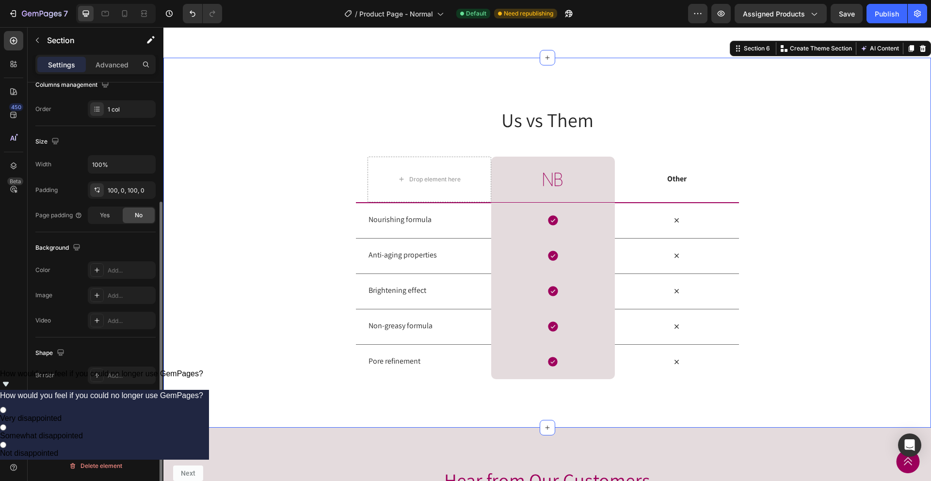
scroll to position [0, 0]
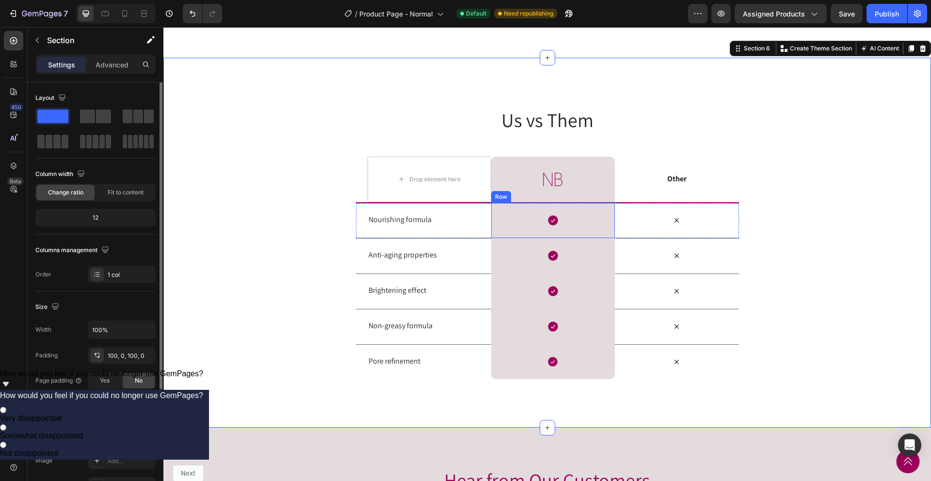
click at [522, 238] on div "Icon Row" at bounding box center [553, 220] width 124 height 35
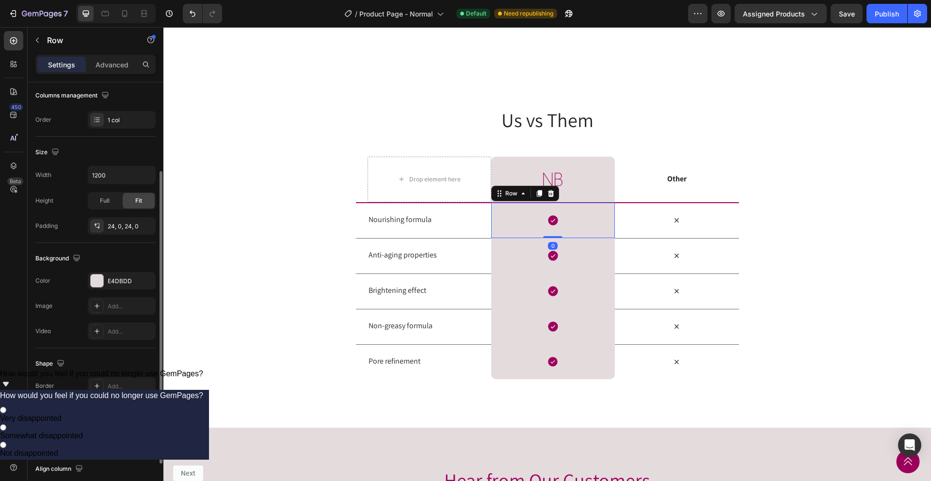
scroll to position [195, 0]
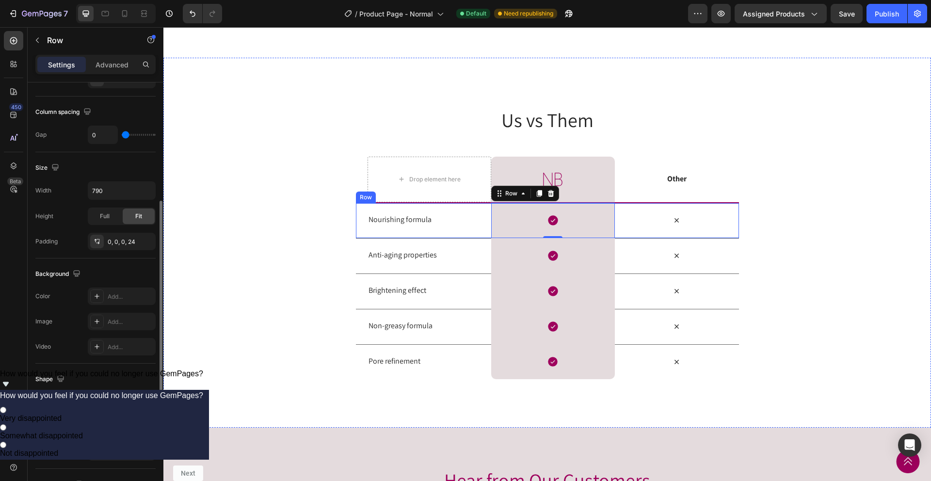
click at [465, 238] on div "Nourishing formula Text Block" at bounding box center [430, 220] width 124 height 35
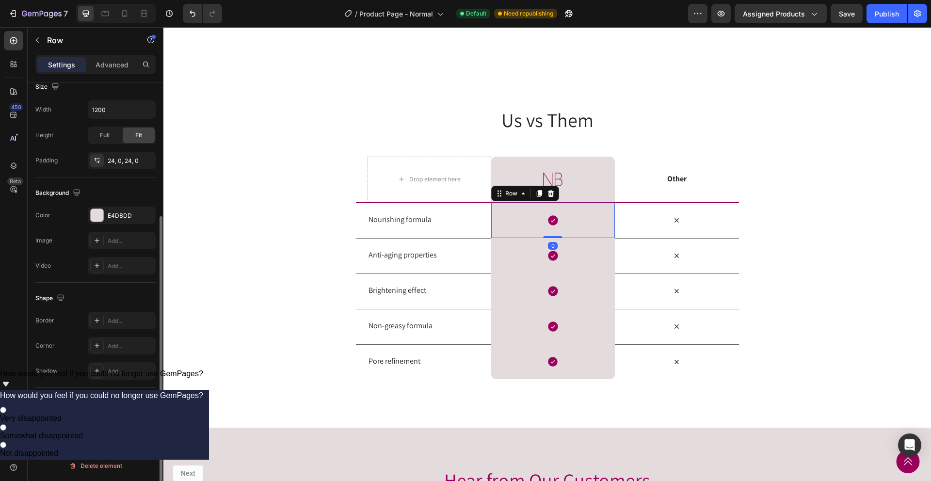
click at [531, 238] on div "Icon Row 0" at bounding box center [553, 220] width 124 height 35
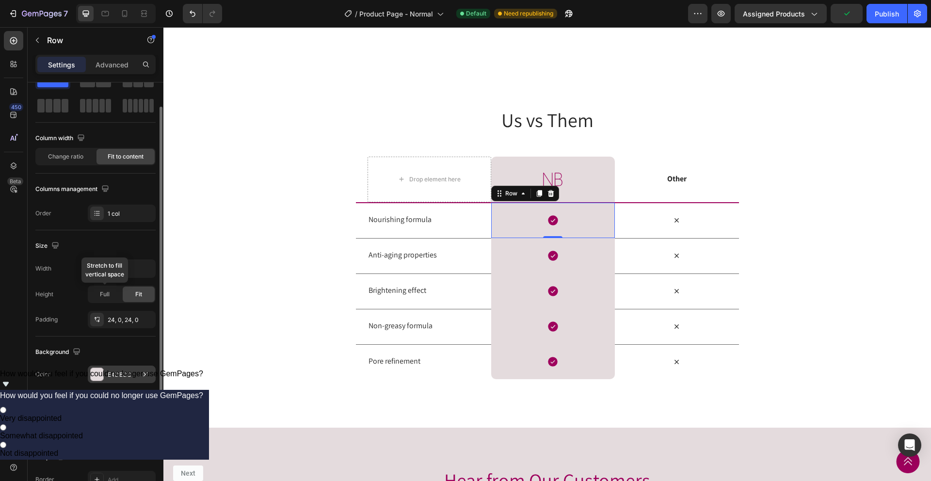
scroll to position [0, 0]
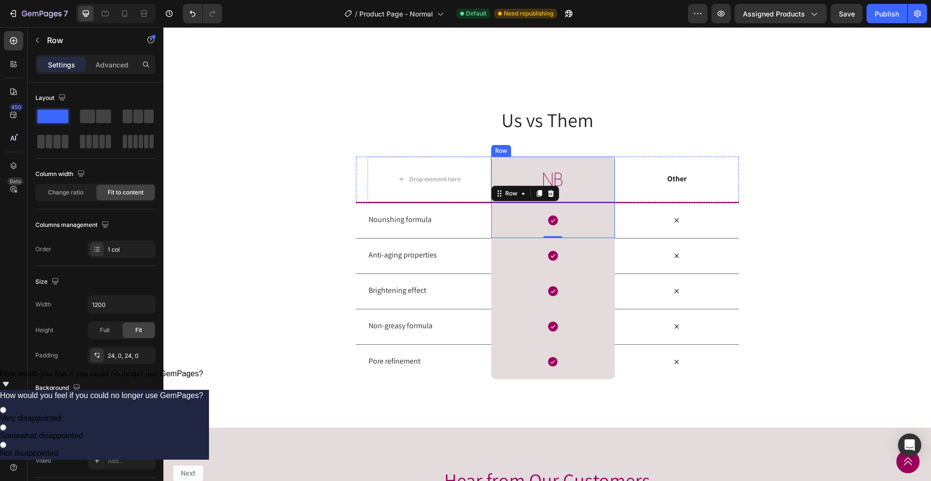
click at [607, 202] on div "Image Row" at bounding box center [553, 180] width 124 height 46
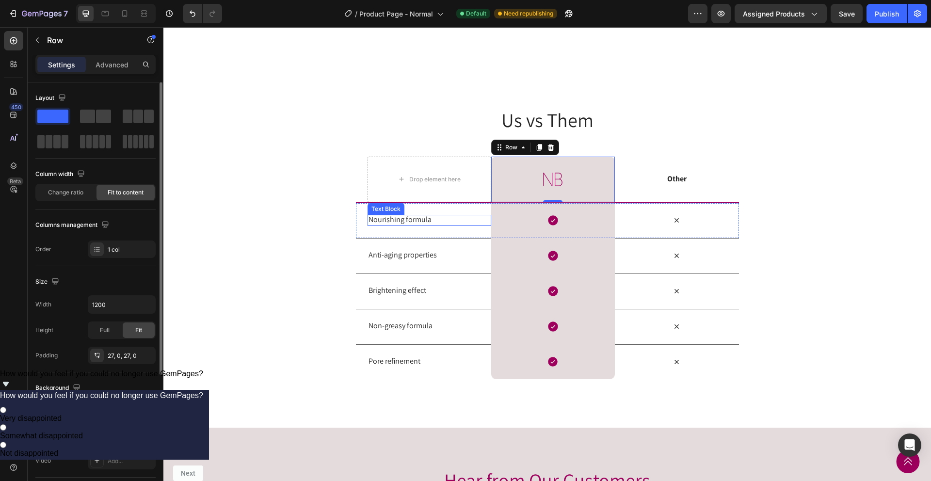
click at [392, 225] on p "Nourishing formula" at bounding box center [430, 220] width 122 height 10
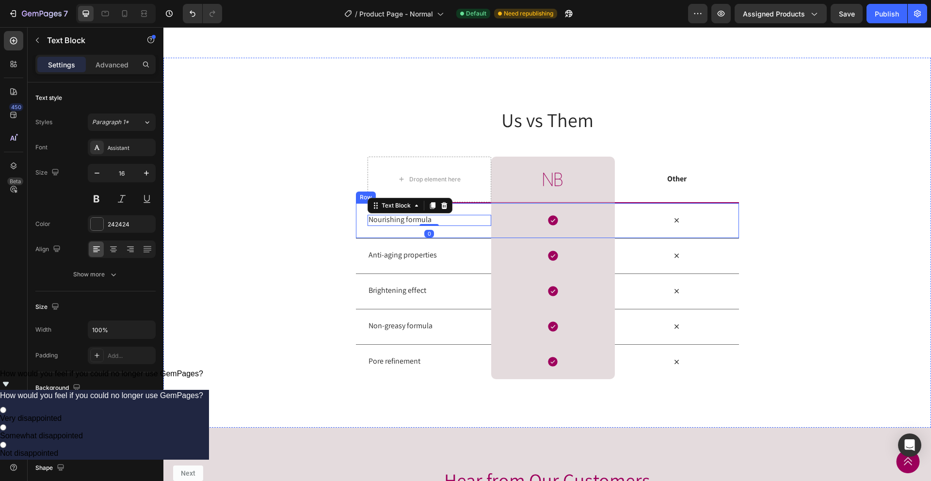
click at [359, 238] on div "Nourishing formula Text Block 0 Icon Row Icon Row" at bounding box center [547, 220] width 383 height 36
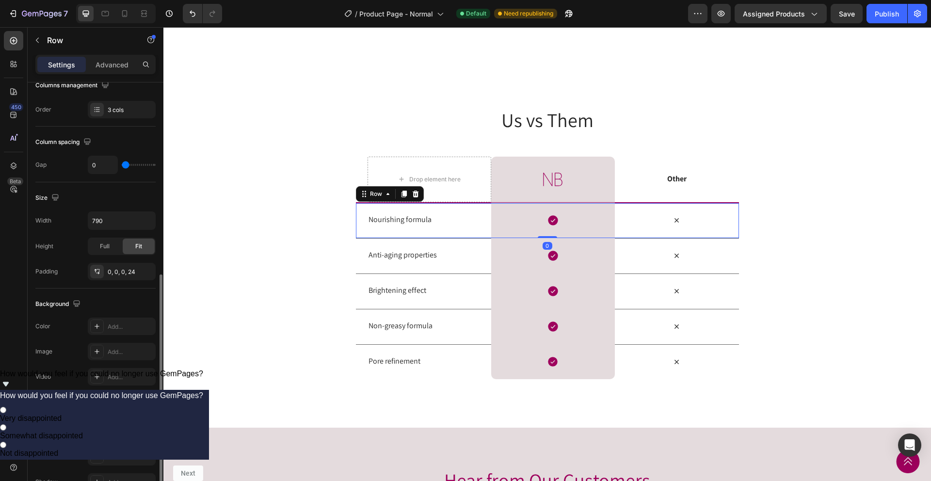
scroll to position [222, 0]
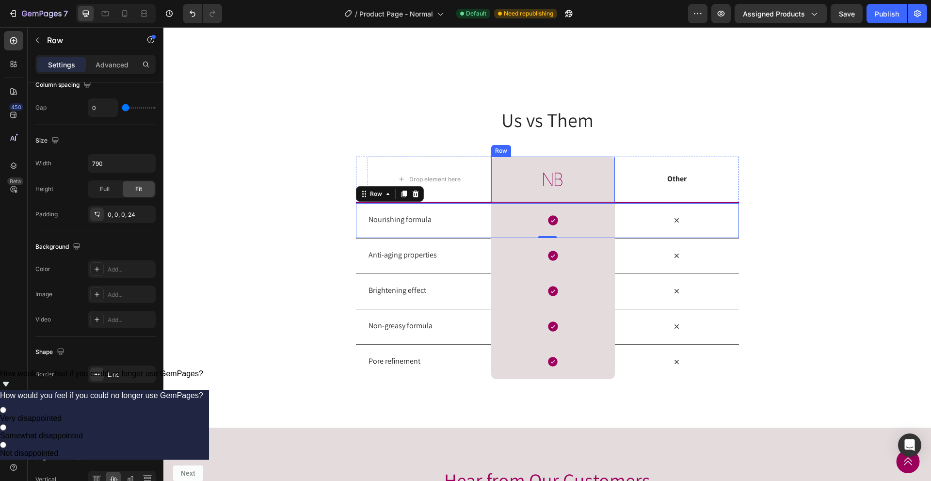
click at [524, 202] on div "Image Row" at bounding box center [553, 180] width 124 height 46
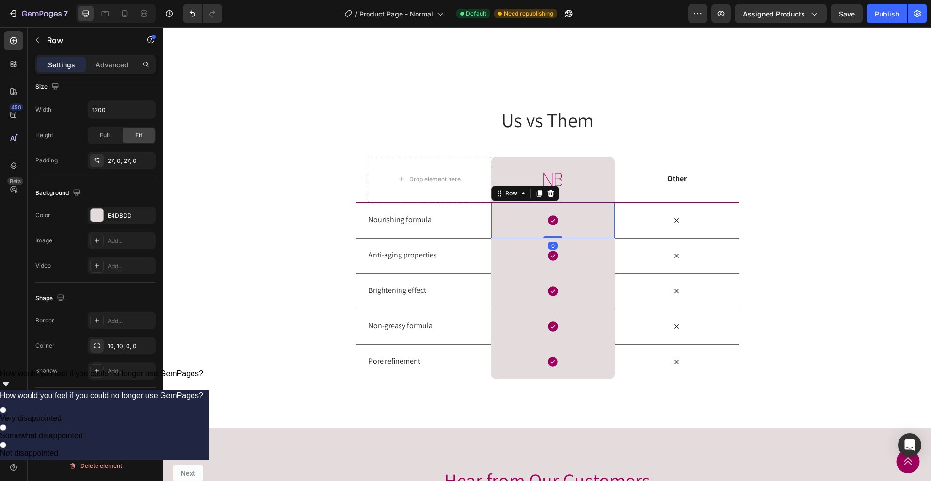
click at [541, 238] on div "Icon Row 0" at bounding box center [553, 220] width 124 height 35
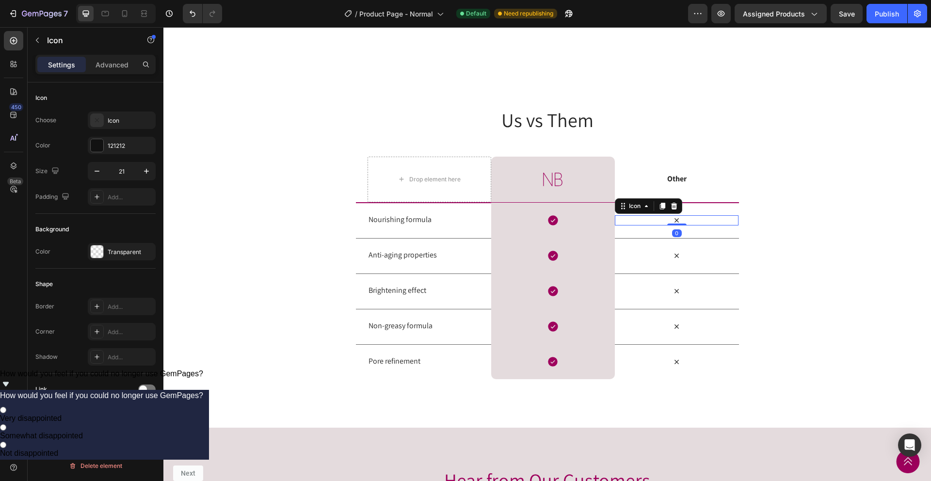
click at [647, 226] on div "Icon 0" at bounding box center [677, 220] width 124 height 10
click at [792, 250] on div "Us vs Them Heading Row Drop element here Image Row Other Text Block Row Nourish…" at bounding box center [547, 242] width 768 height 273
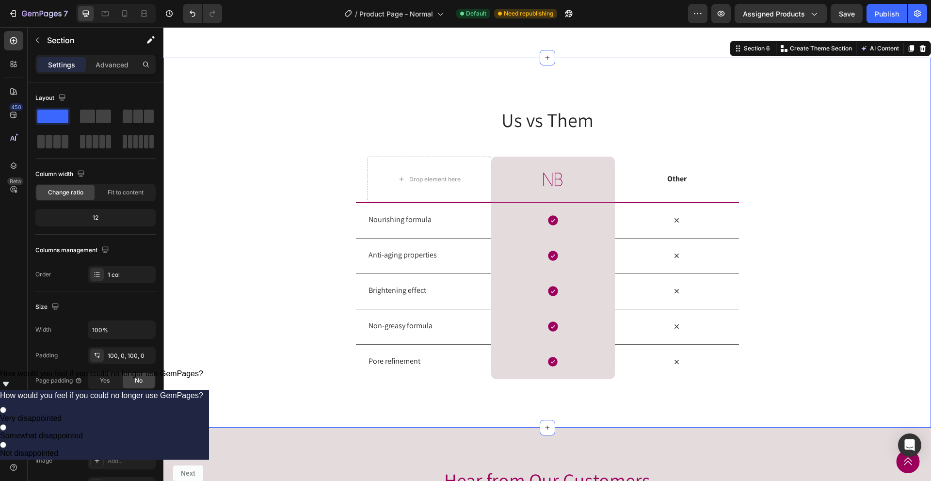
click at [806, 226] on div "Us vs Them Heading Row Drop element here Image Row Other Text Block Row Nourish…" at bounding box center [547, 242] width 768 height 273
click at [465, 238] on div "Nourishing formula Text Block" at bounding box center [430, 220] width 124 height 35
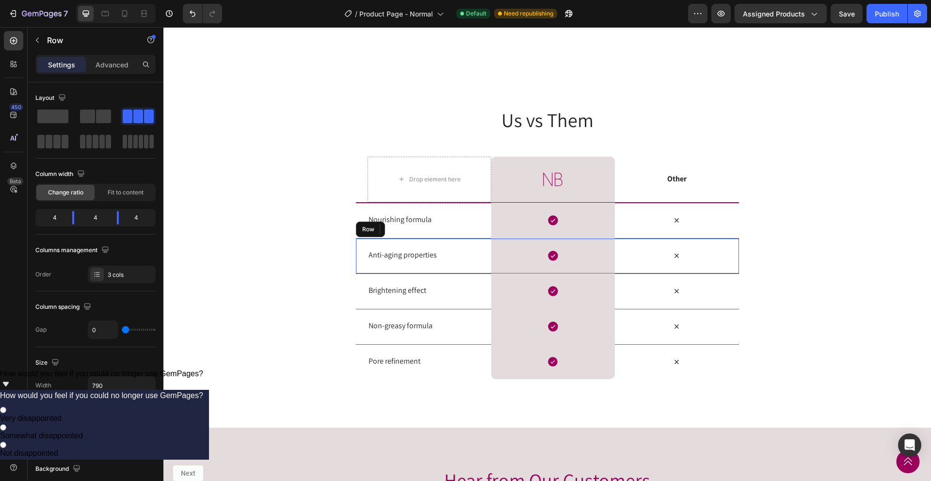
click at [362, 274] on div "Anti-aging properties Text Block Icon Row Icon Row" at bounding box center [547, 255] width 383 height 35
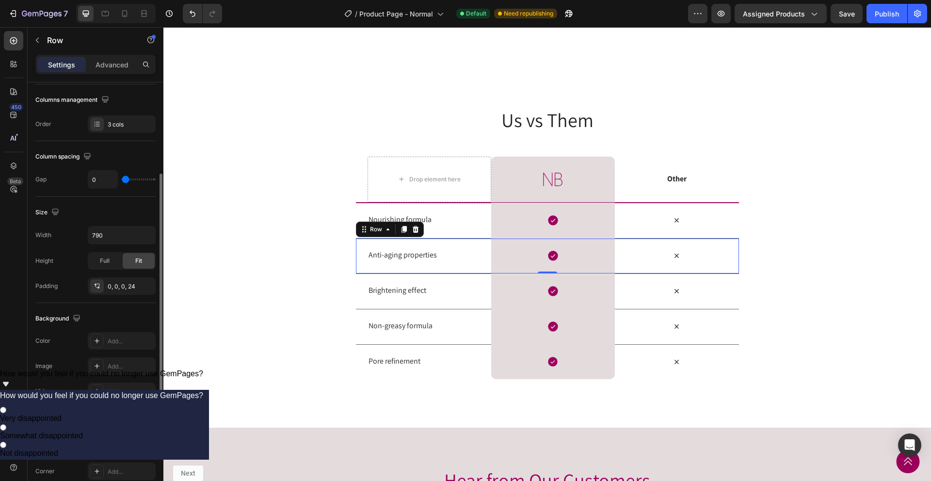
click at [109, 452] on div "Line" at bounding box center [122, 446] width 68 height 17
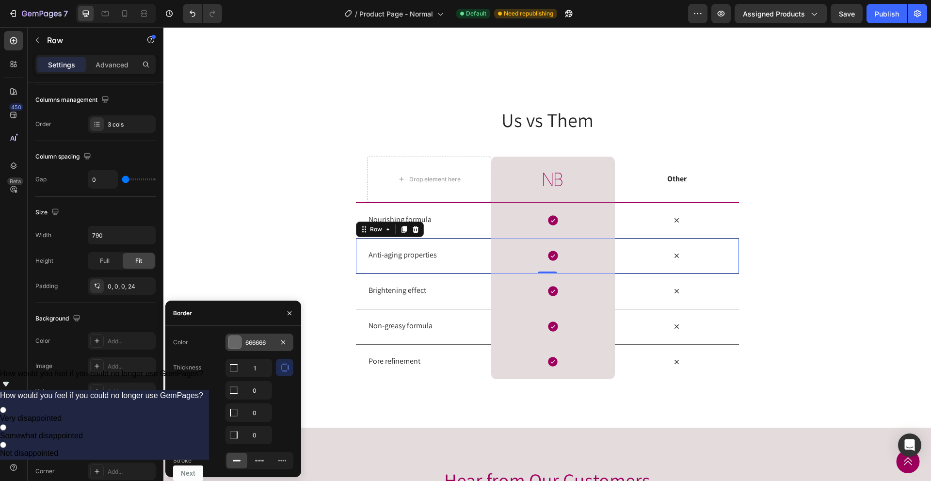
click at [254, 339] on div "666666" at bounding box center [259, 343] width 28 height 9
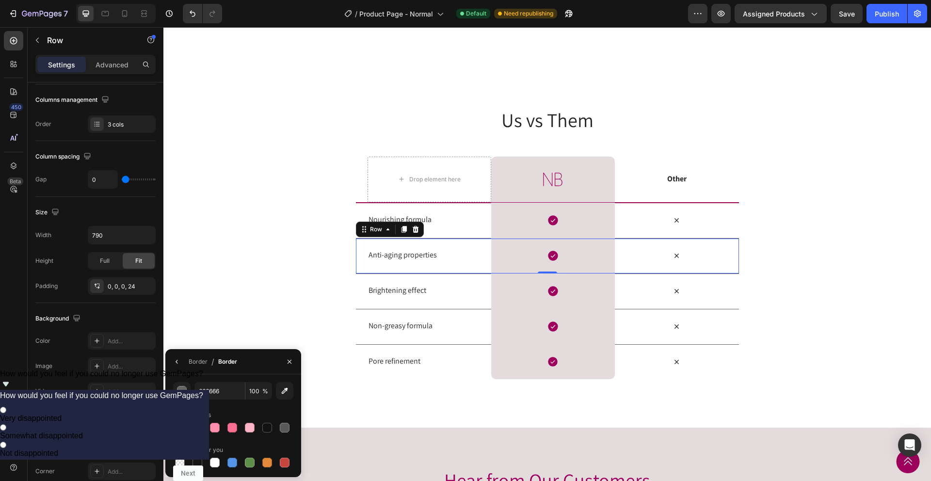
click at [200, 430] on div at bounding box center [198, 428] width 10 height 10
type input "9E015D"
click at [261, 322] on div "Us vs Them Heading Row Drop element here Image Row Other Text Block Row Nourish…" at bounding box center [547, 242] width 768 height 273
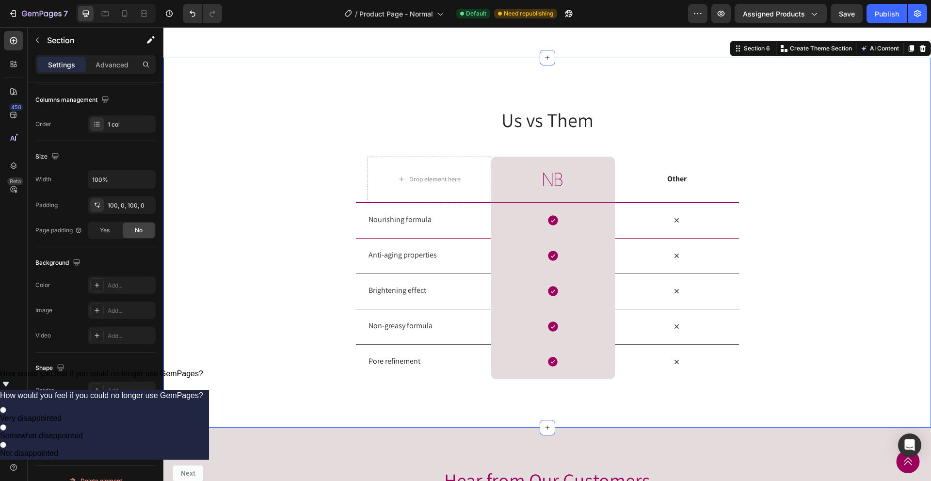
scroll to position [0, 0]
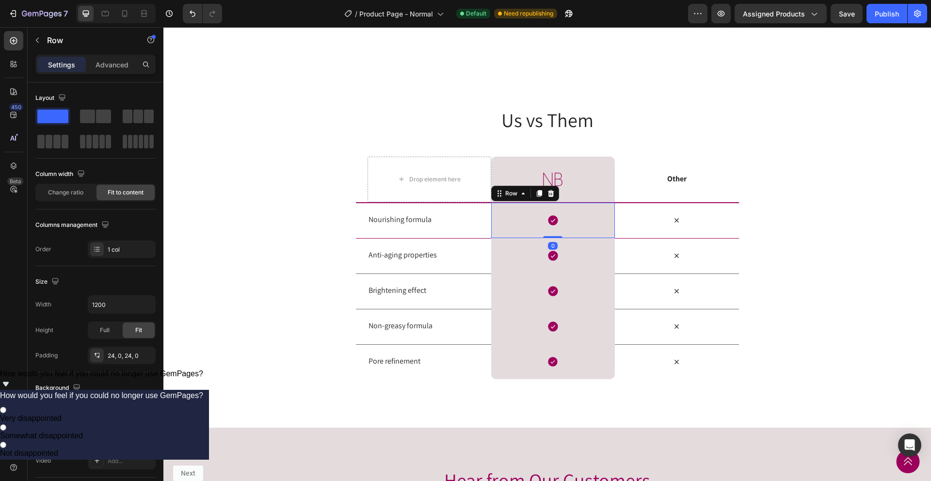
click at [509, 238] on div "Icon Row 0" at bounding box center [553, 220] width 124 height 35
click at [464, 226] on div "Nourishing formula" at bounding box center [430, 220] width 124 height 11
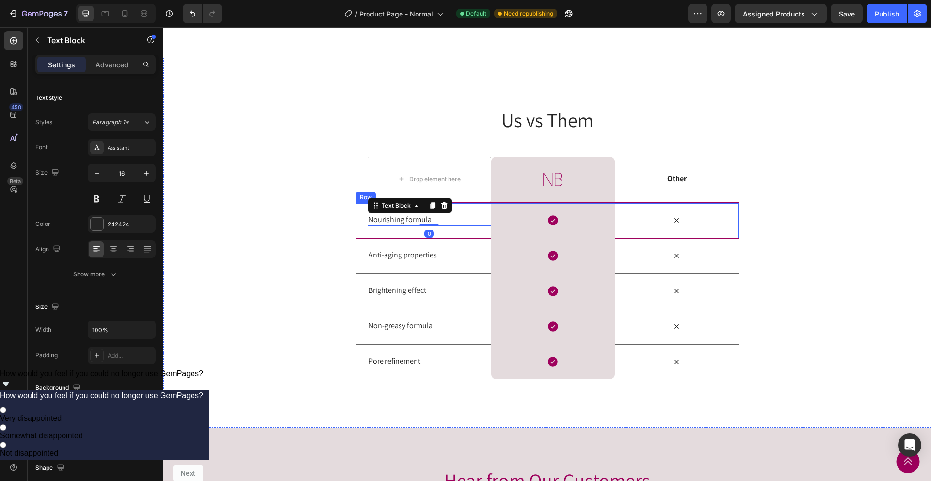
click at [486, 238] on div "Nourishing formula Text Block 0" at bounding box center [430, 220] width 124 height 35
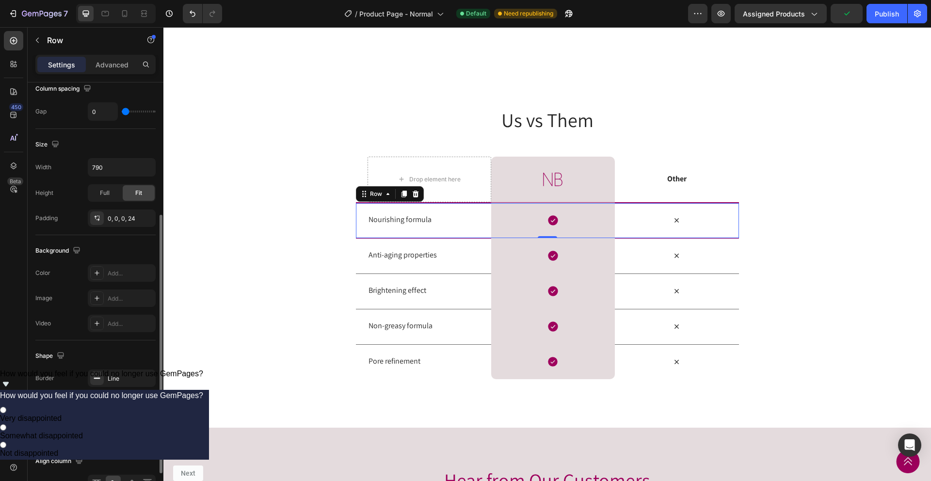
scroll to position [276, 0]
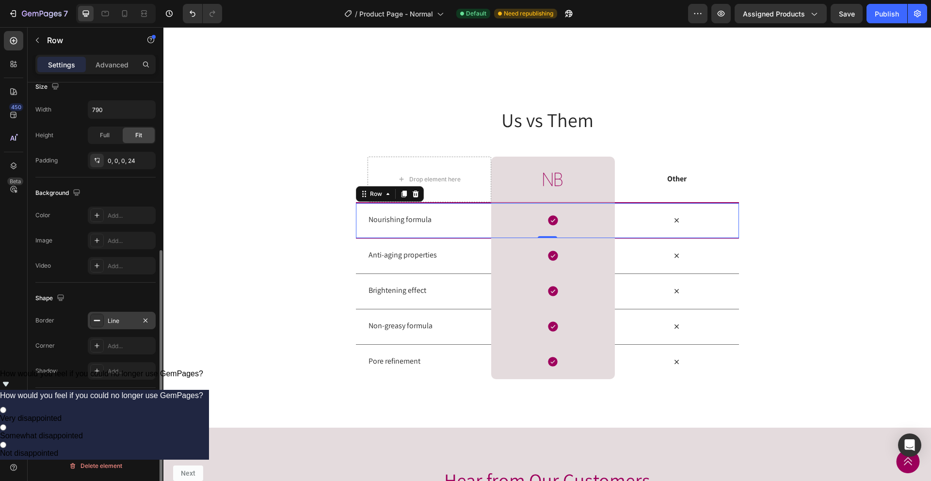
click at [119, 322] on div "Line" at bounding box center [122, 321] width 28 height 9
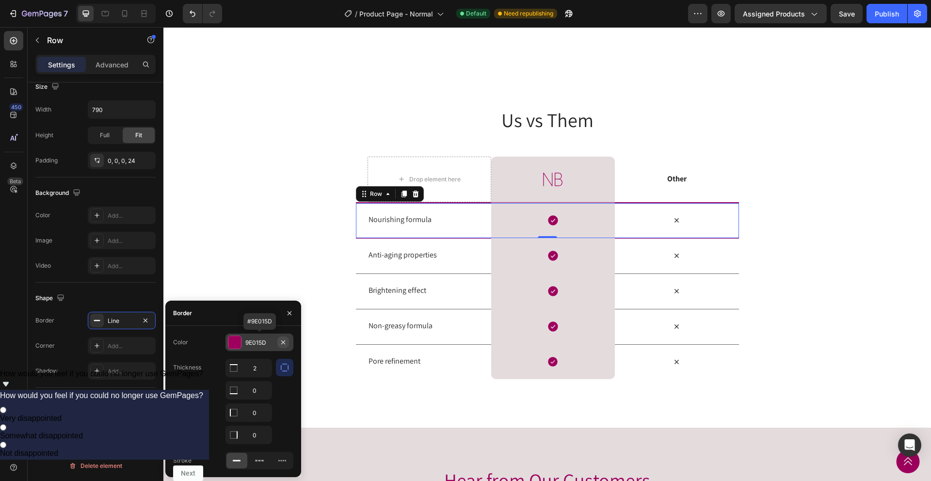
click at [286, 344] on icon "button" at bounding box center [283, 343] width 8 height 8
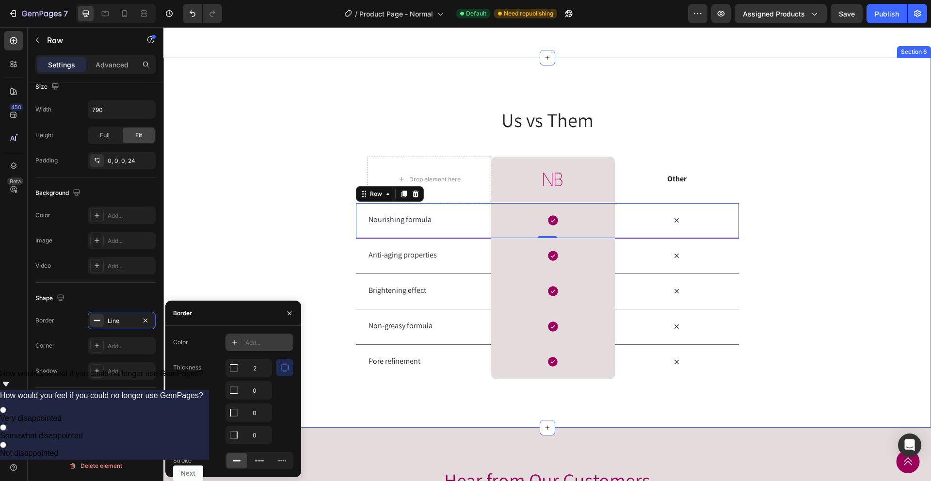
click at [236, 262] on div "Us vs Them Heading Row Drop element here Image Row Other Text Block Row Nourish…" at bounding box center [547, 242] width 768 height 273
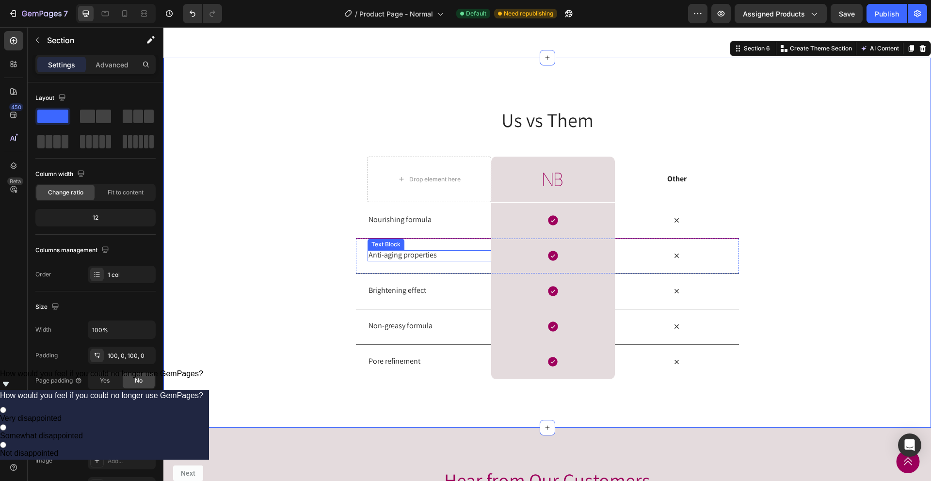
click at [467, 261] on p "Anti-aging properties" at bounding box center [430, 255] width 122 height 10
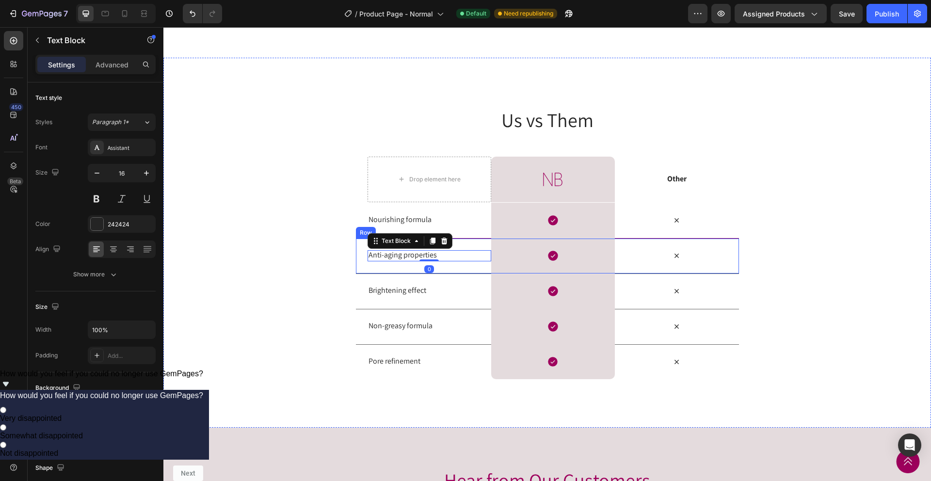
click at [477, 274] on div "Anti-aging properties Text Block 0" at bounding box center [430, 256] width 124 height 35
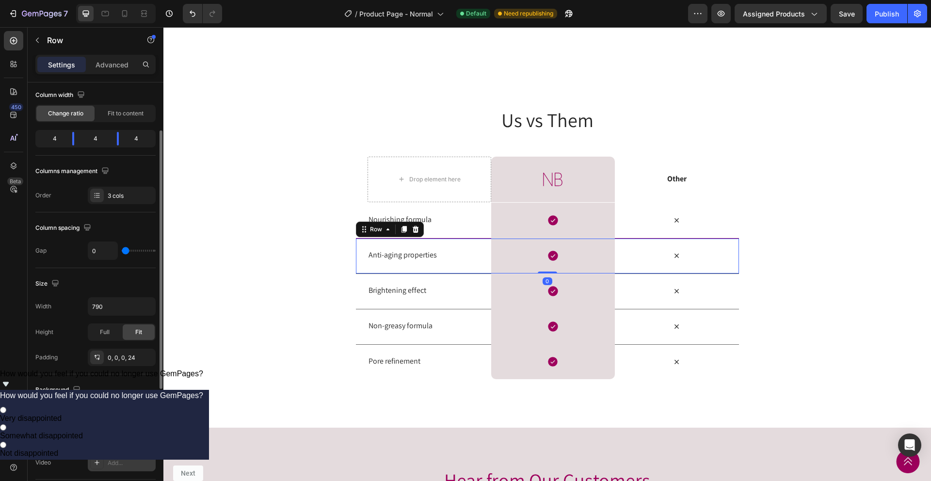
scroll to position [127, 0]
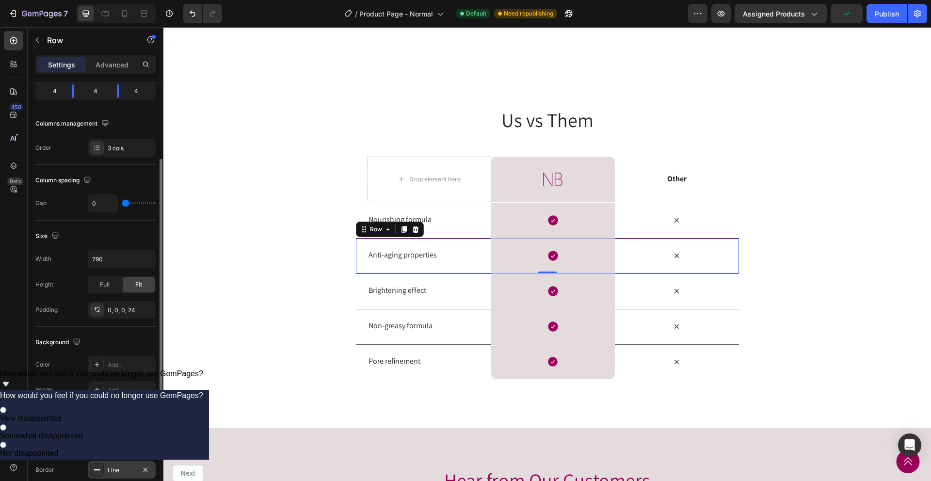
click at [106, 477] on div "Line" at bounding box center [122, 469] width 68 height 17
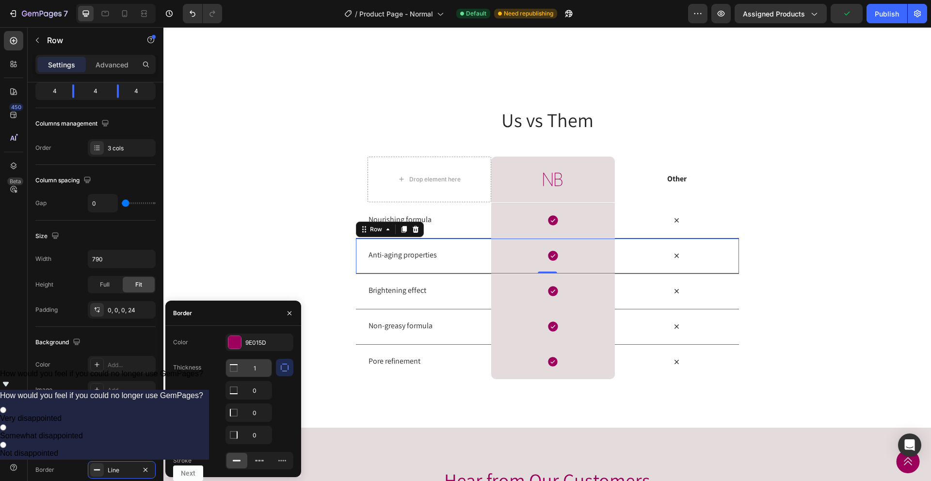
click at [251, 370] on input "1" at bounding box center [249, 367] width 46 height 17
type input "2"
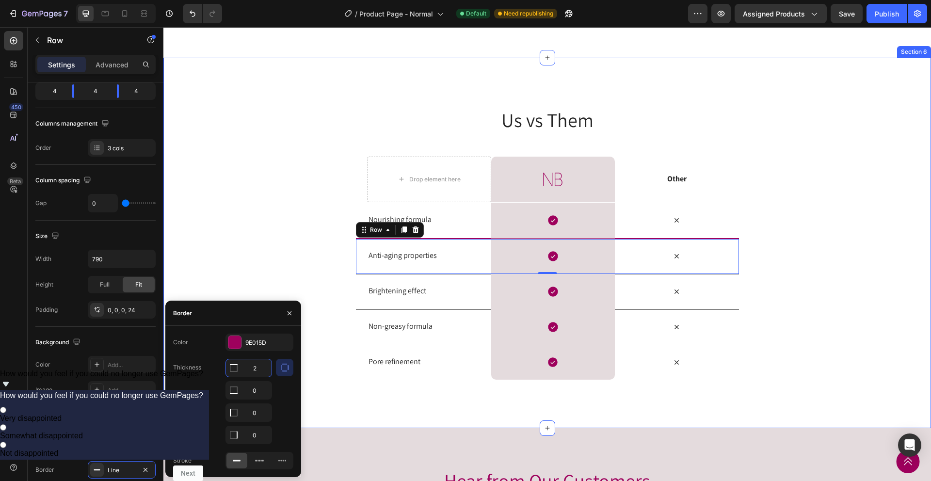
click at [308, 340] on div "Us vs Them Heading Row Drop element here Image Row Other Text Block Row Nourish…" at bounding box center [547, 243] width 768 height 274
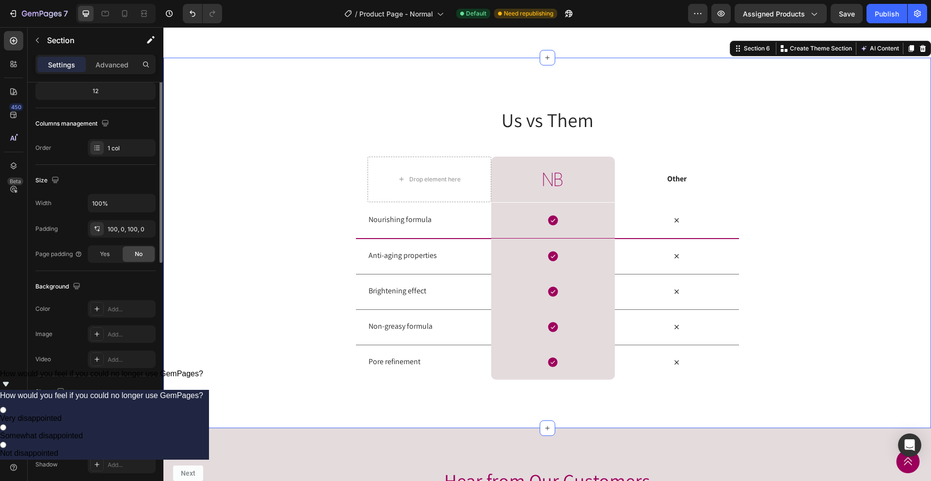
scroll to position [0, 0]
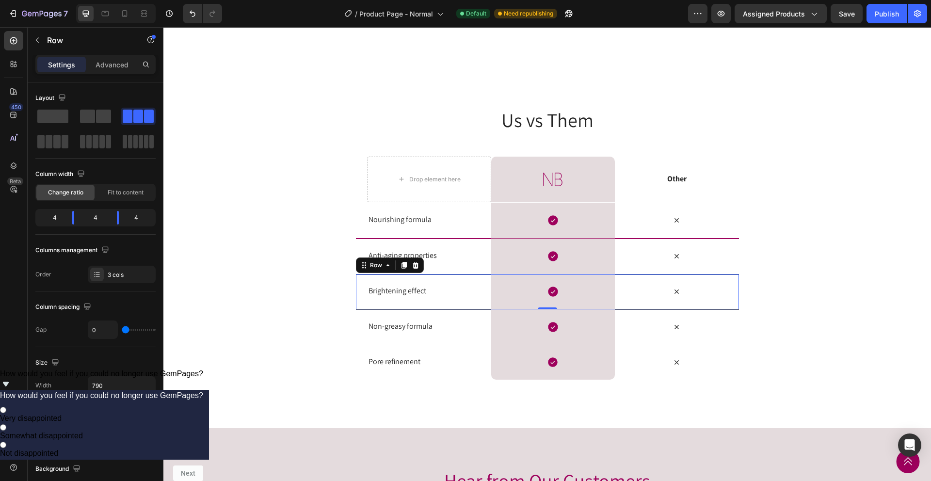
click at [465, 310] on div "Brightening effect Text Block" at bounding box center [430, 292] width 124 height 35
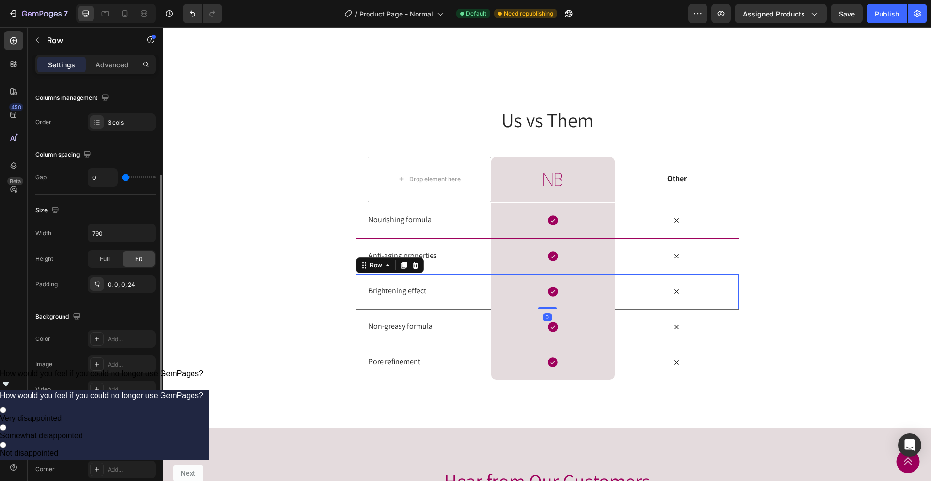
click at [119, 441] on div "Line" at bounding box center [122, 445] width 28 height 9
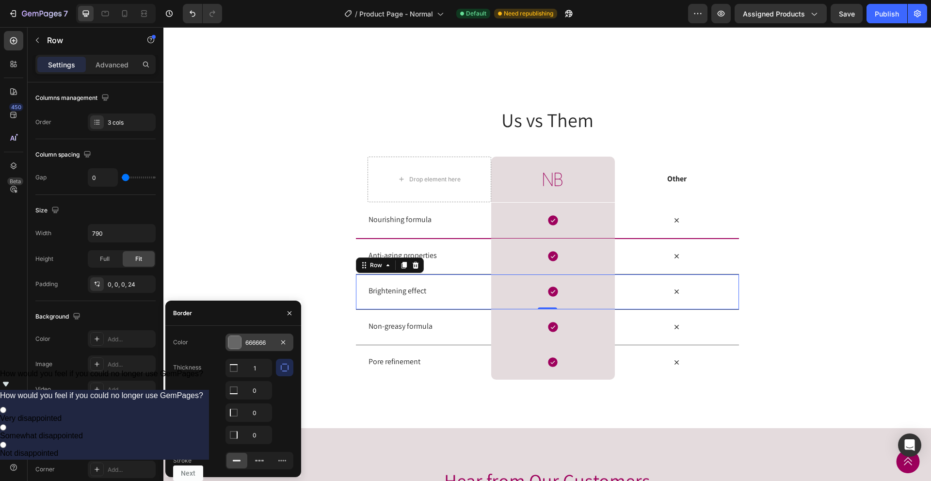
click at [254, 350] on div "666666" at bounding box center [260, 342] width 68 height 17
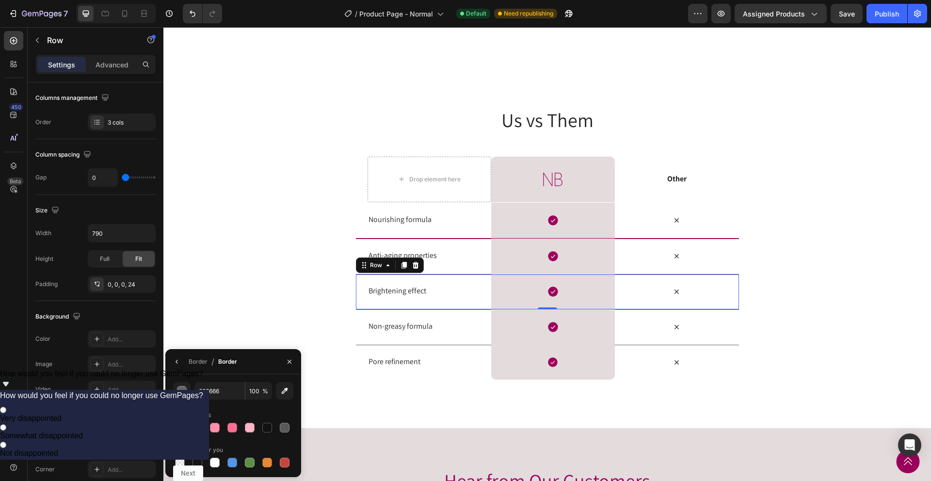
click at [195, 427] on div at bounding box center [198, 428] width 10 height 10
type input "9E015D"
click at [174, 365] on icon "button" at bounding box center [177, 362] width 8 height 8
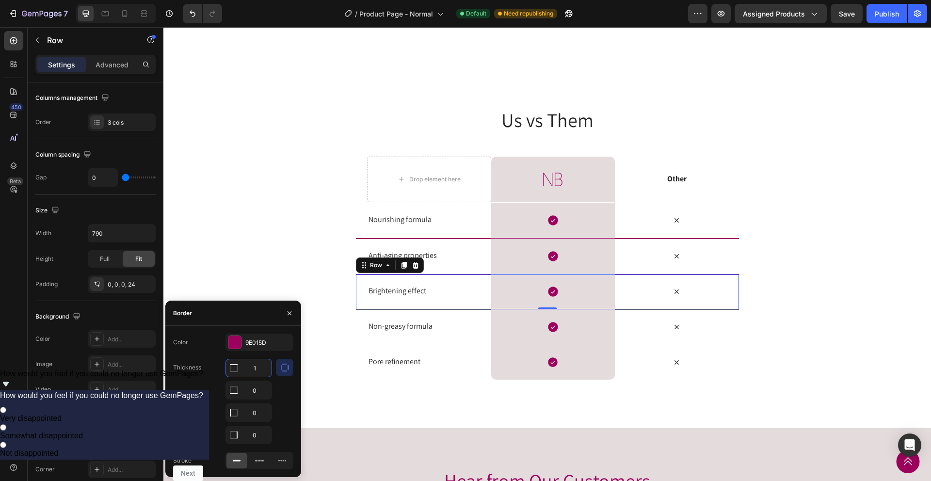
click at [245, 370] on input "1" at bounding box center [249, 367] width 46 height 17
type input "2"
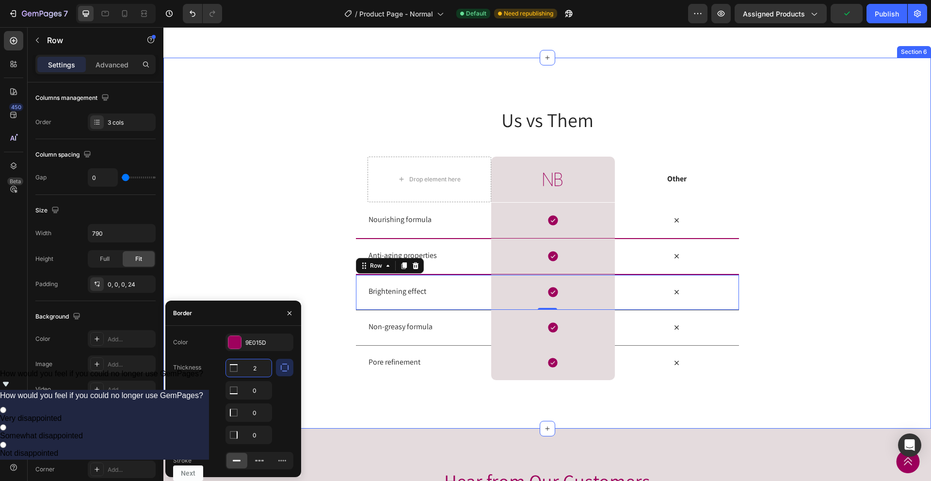
click at [236, 189] on div "Us vs Them Heading Row Drop element here Image Row Other Text Block Row Nourish…" at bounding box center [547, 243] width 768 height 274
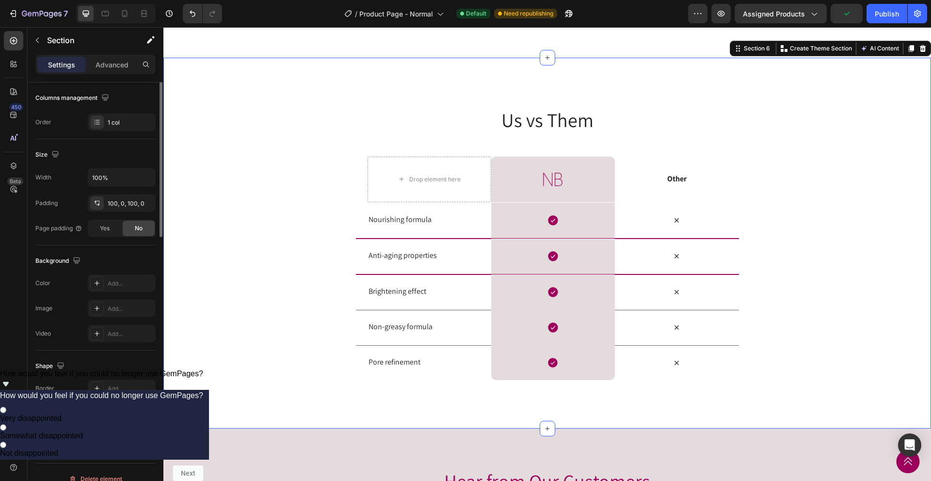
scroll to position [0, 0]
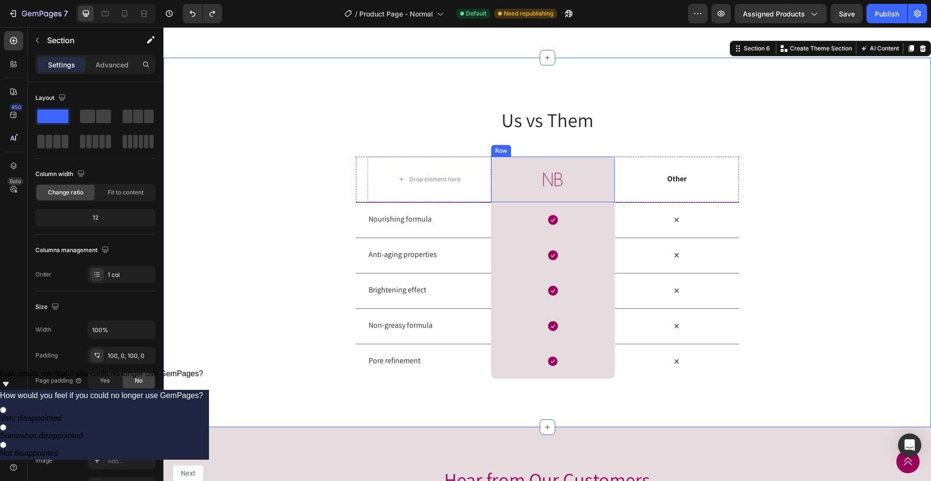
click at [602, 202] on div "Image Row" at bounding box center [553, 180] width 124 height 46
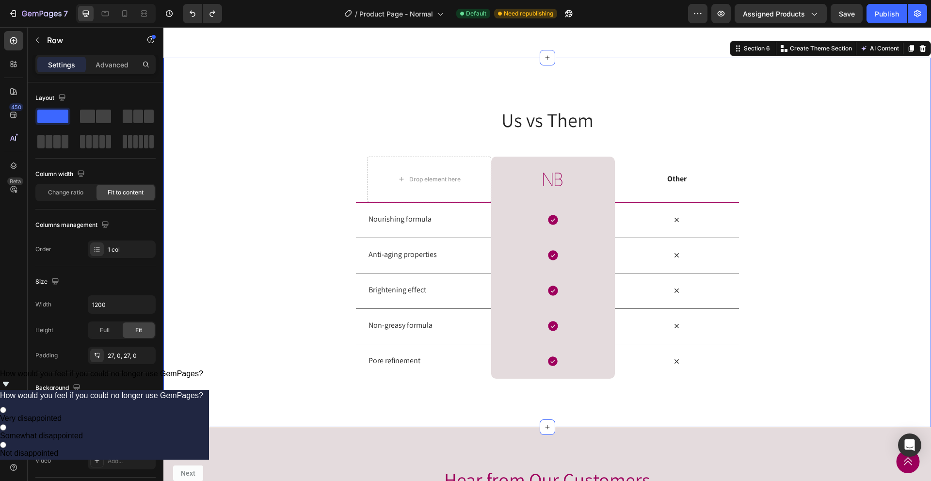
click at [810, 241] on div "Us vs Them Heading Row Drop element here Image Row Other Text Block Row Nourish…" at bounding box center [547, 242] width 768 height 273
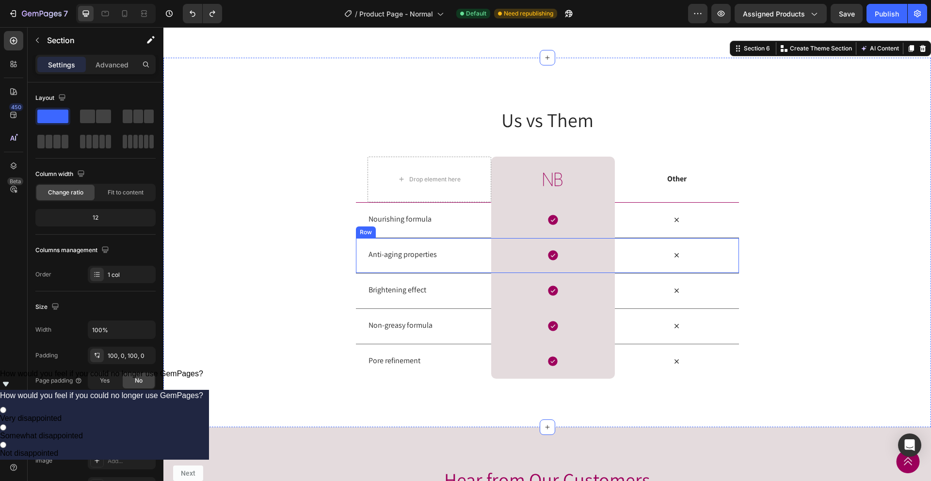
click at [730, 273] on div "Icon" at bounding box center [677, 255] width 124 height 35
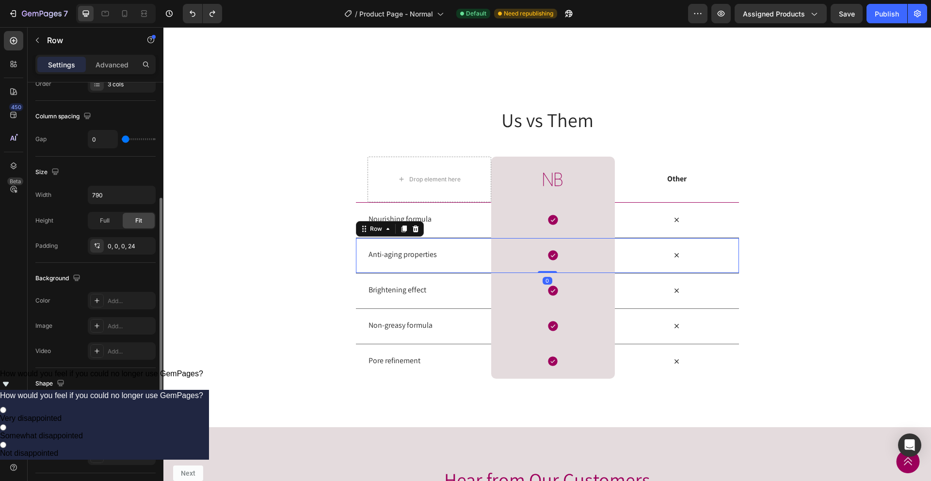
scroll to position [276, 0]
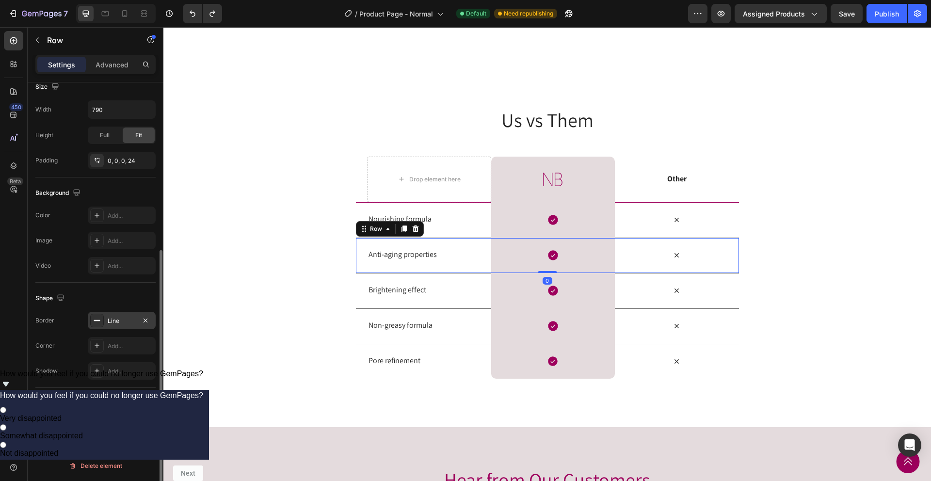
click at [116, 315] on div "Line" at bounding box center [122, 320] width 68 height 17
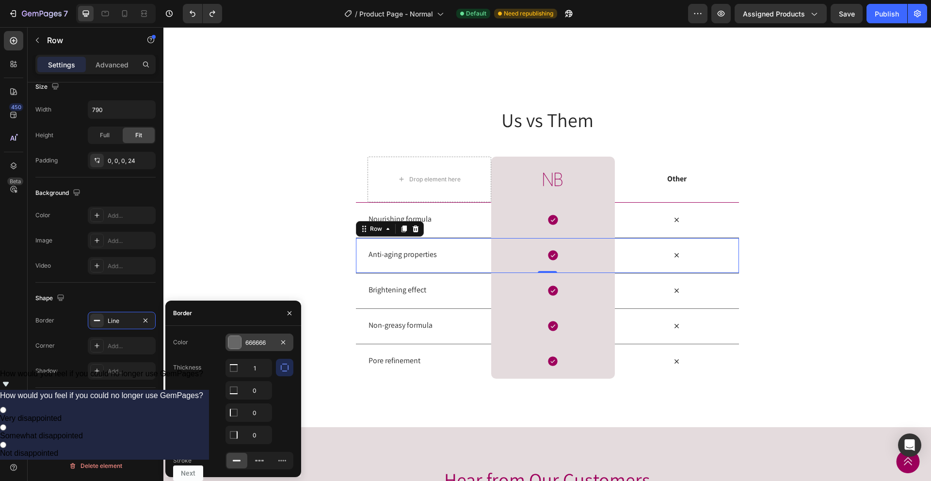
click at [251, 343] on div "666666" at bounding box center [259, 343] width 28 height 9
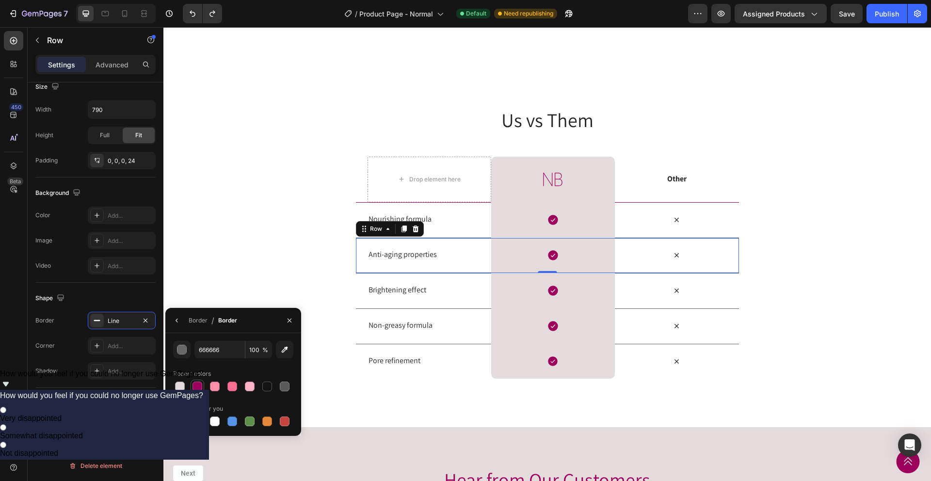
click at [197, 386] on div at bounding box center [198, 387] width 10 height 10
type input "9E015D"
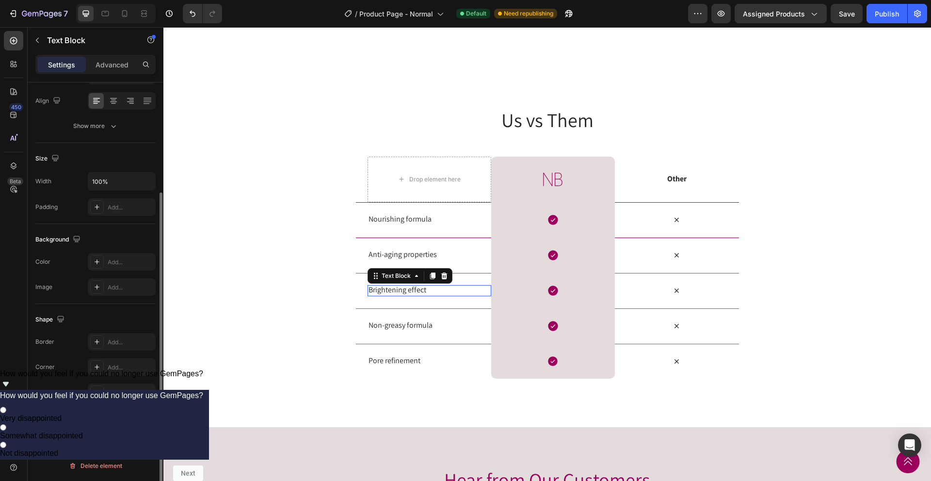
click at [442, 295] on p "Brightening effect" at bounding box center [430, 290] width 122 height 10
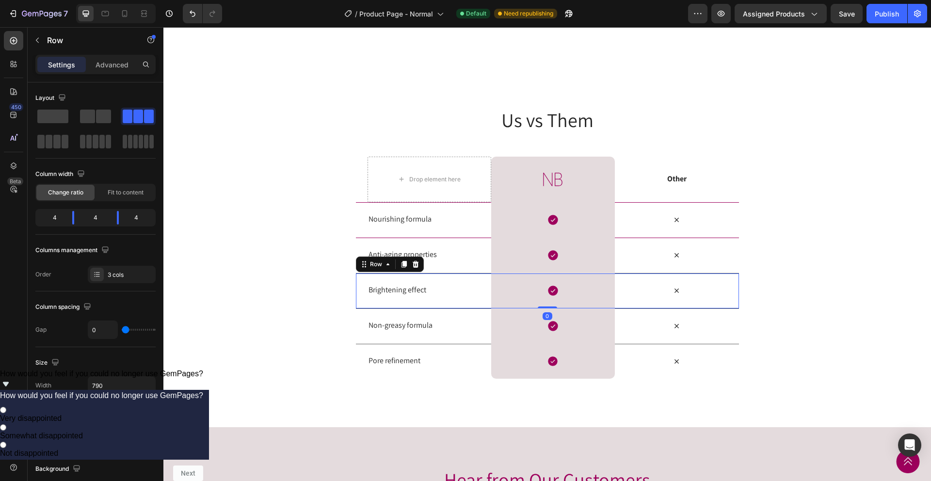
click at [359, 309] on div "Brightening effect Text Block Icon Row Icon Row 0" at bounding box center [547, 290] width 383 height 35
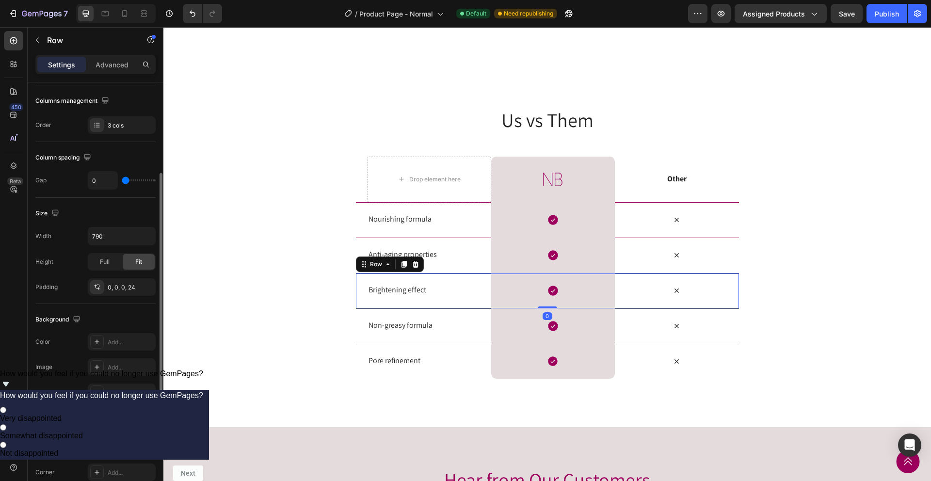
click at [117, 445] on div "Line" at bounding box center [122, 447] width 28 height 9
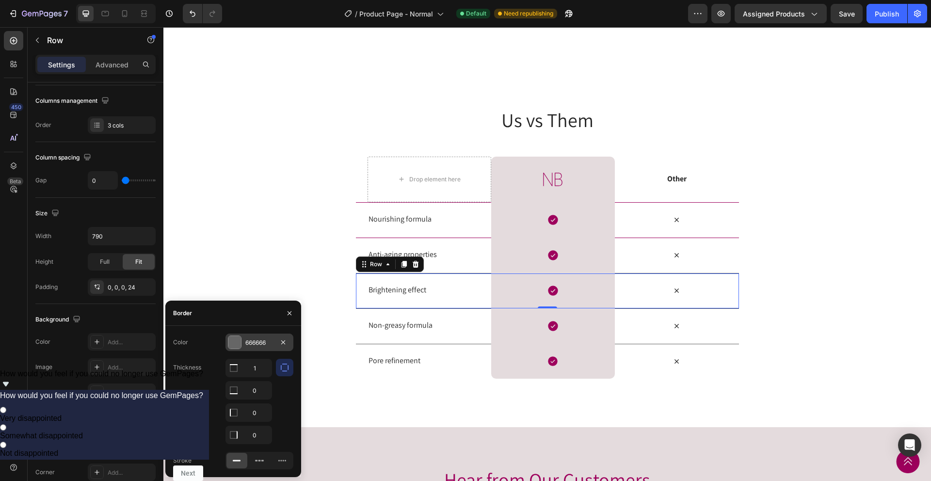
click at [257, 349] on div "666666" at bounding box center [260, 342] width 68 height 17
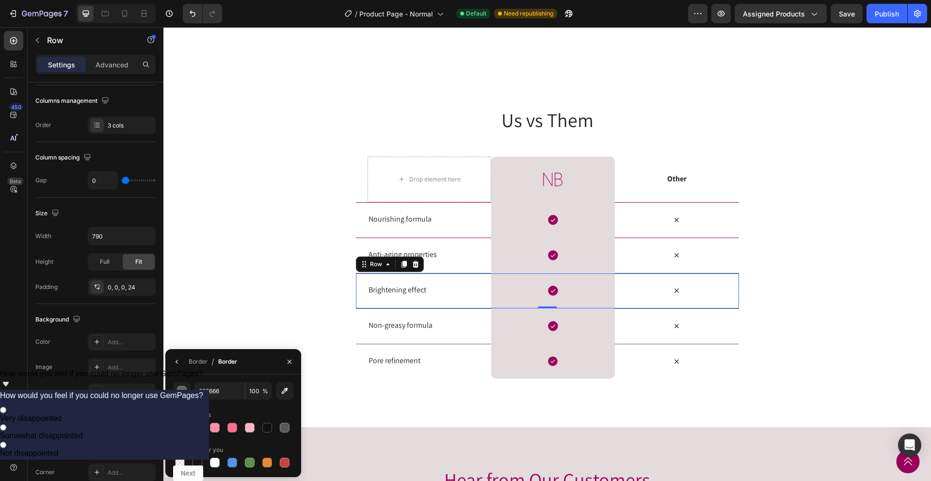
click at [199, 425] on div at bounding box center [198, 428] width 10 height 10
type input "9E015D"
click at [356, 344] on div "Non-greasy formula Text Block Icon Row Icon Row" at bounding box center [547, 326] width 383 height 35
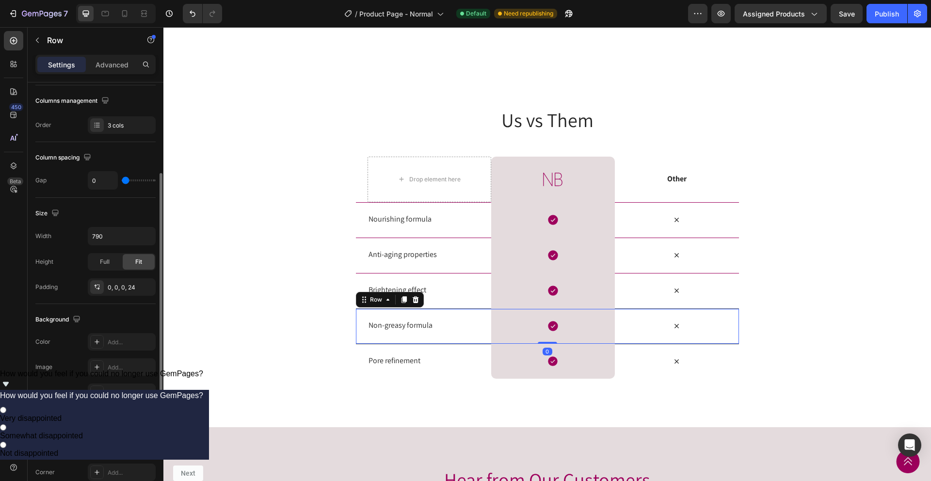
click at [122, 454] on div "Line" at bounding box center [122, 447] width 68 height 17
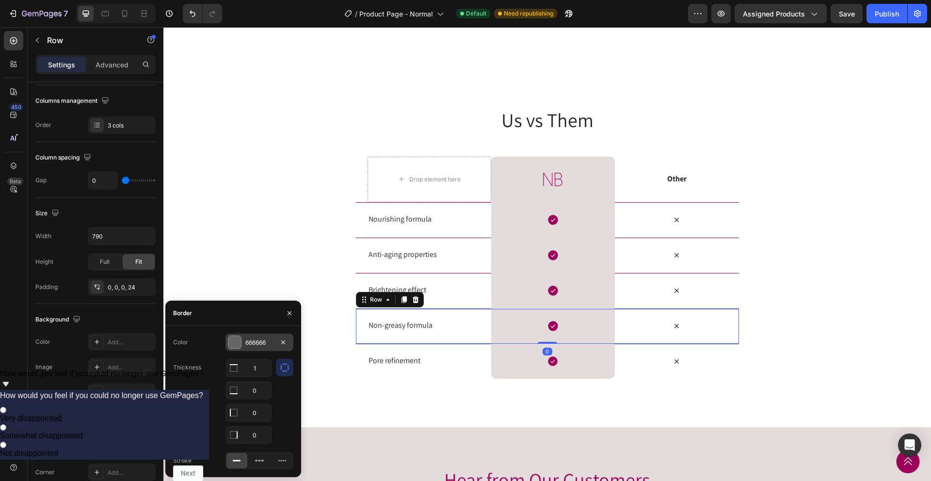
drag, startPoint x: 244, startPoint y: 347, endPoint x: 83, endPoint y: 321, distance: 162.7
click at [244, 347] on div "666666" at bounding box center [260, 342] width 68 height 17
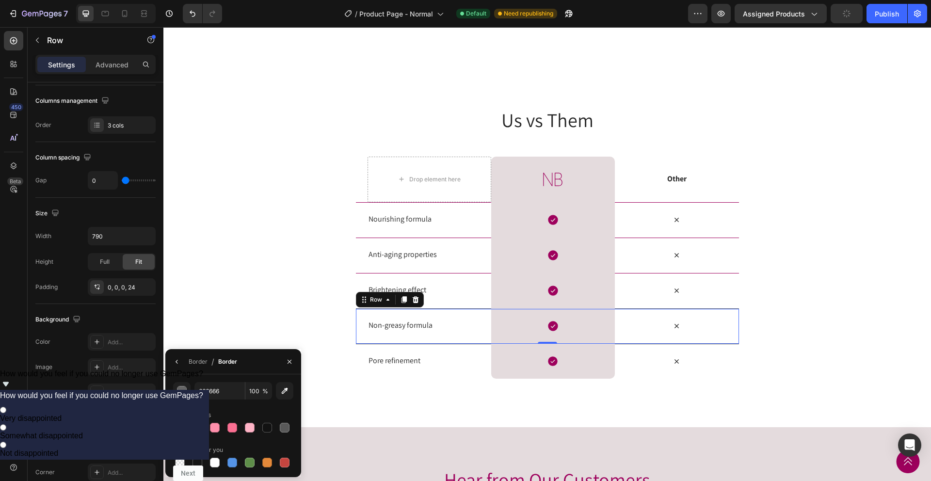
click at [196, 427] on div at bounding box center [198, 428] width 10 height 10
type input "9E015D"
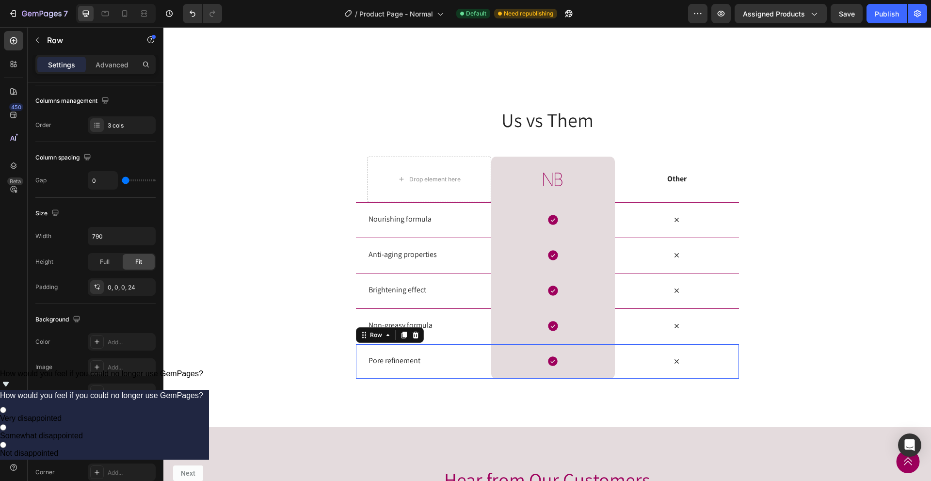
click at [360, 379] on div "Pore refinement Text Block Icon Row Icon Row 0" at bounding box center [547, 361] width 383 height 35
click at [111, 445] on div "Line" at bounding box center [122, 447] width 28 height 9
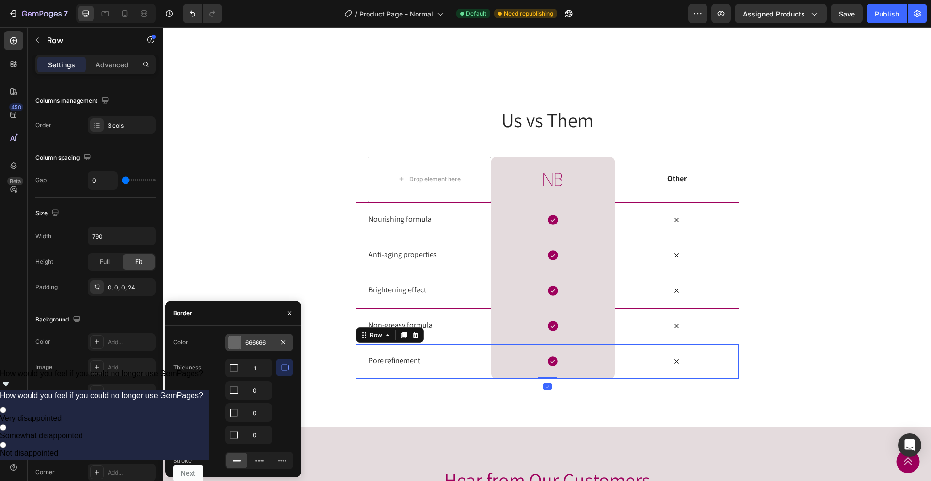
drag, startPoint x: 245, startPoint y: 337, endPoint x: 84, endPoint y: 319, distance: 162.1
click at [245, 337] on div "666666" at bounding box center [260, 342] width 68 height 17
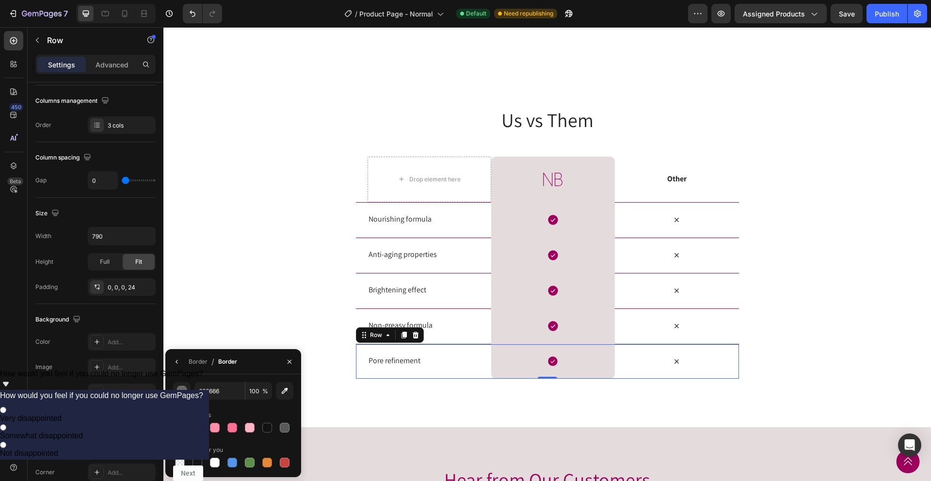
click at [195, 427] on div at bounding box center [198, 428] width 10 height 10
type input "9E015D"
click at [235, 304] on div "Us vs Them Heading Row Drop element here Image Row Other Text Block Row Nourish…" at bounding box center [547, 242] width 768 height 273
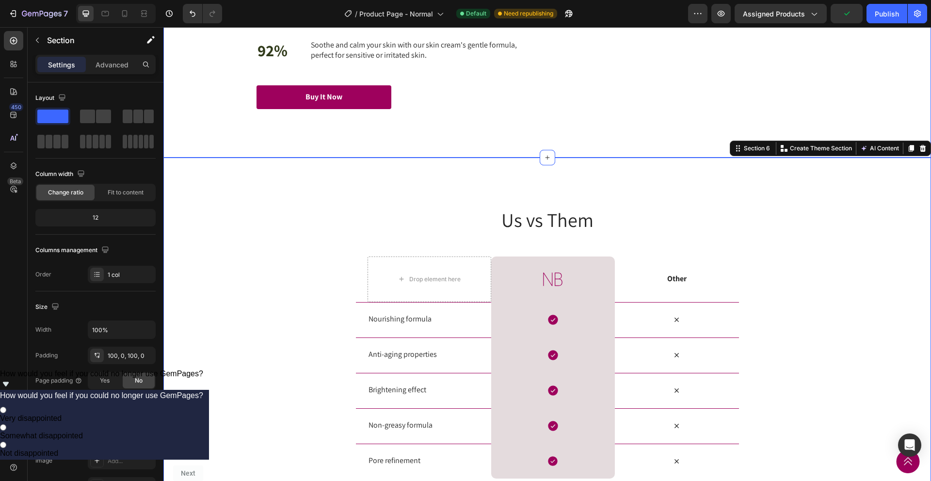
scroll to position [1803, 0]
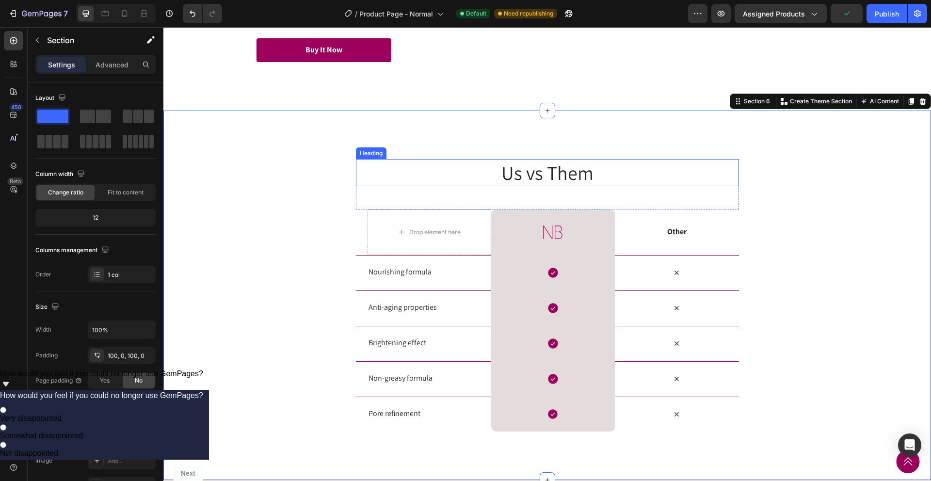
click at [555, 186] on h2 "Us vs Them" at bounding box center [547, 172] width 383 height 27
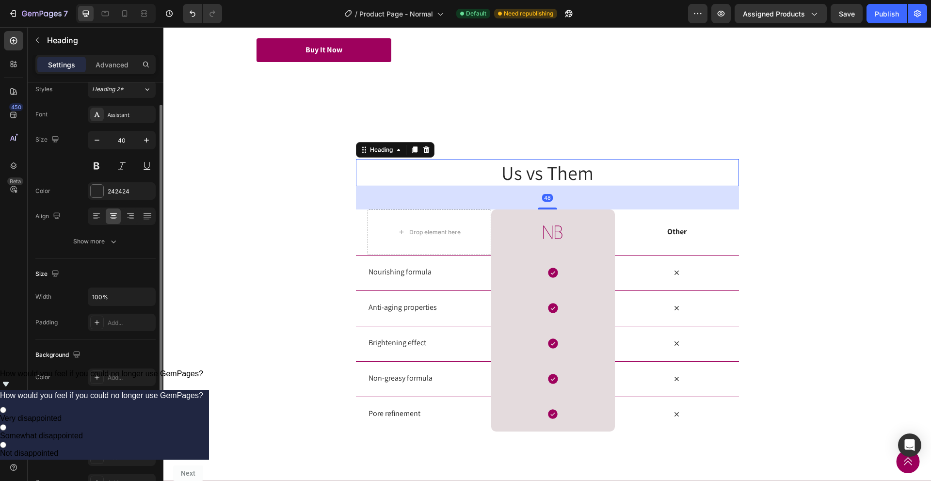
scroll to position [0, 0]
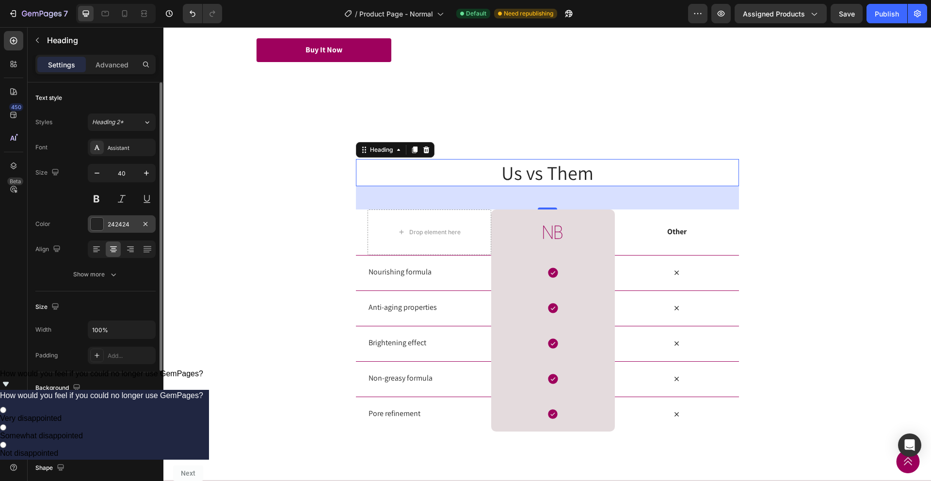
click at [118, 228] on div "242424" at bounding box center [122, 224] width 28 height 9
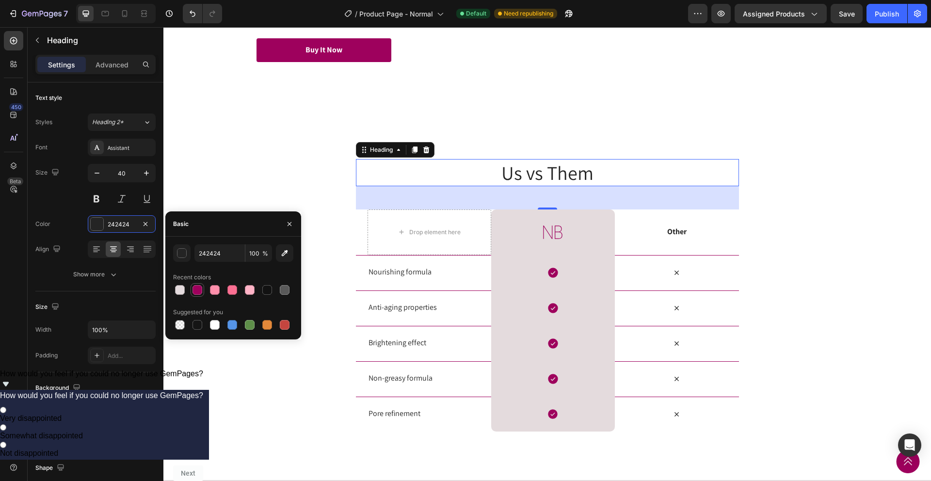
click at [200, 293] on div at bounding box center [198, 290] width 10 height 10
type input "9E015D"
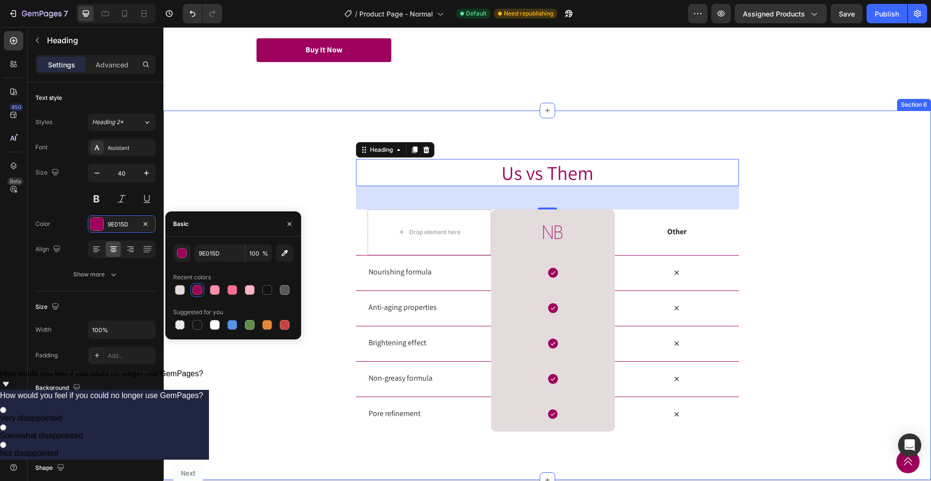
click at [253, 163] on div "Us vs Them Heading 48 Row Drop element here Image Row Other Text Block Row Nour…" at bounding box center [547, 296] width 768 height 370
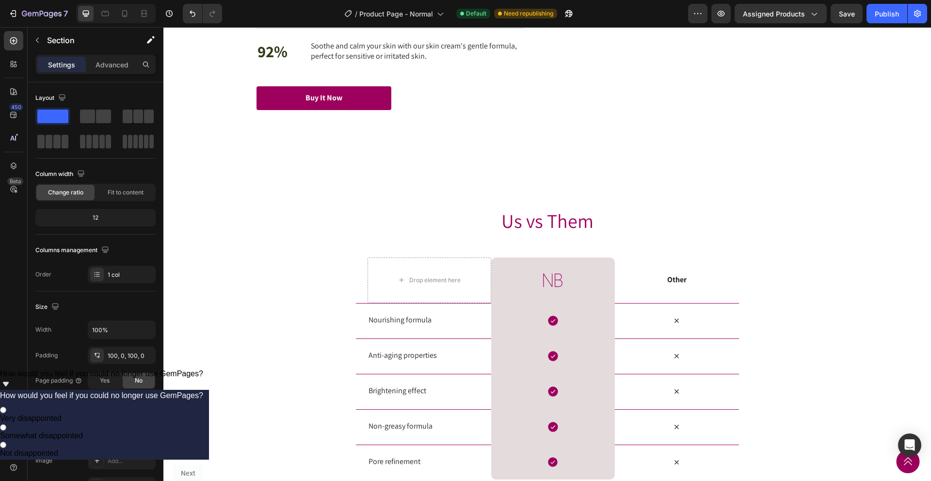
scroll to position [1888, 0]
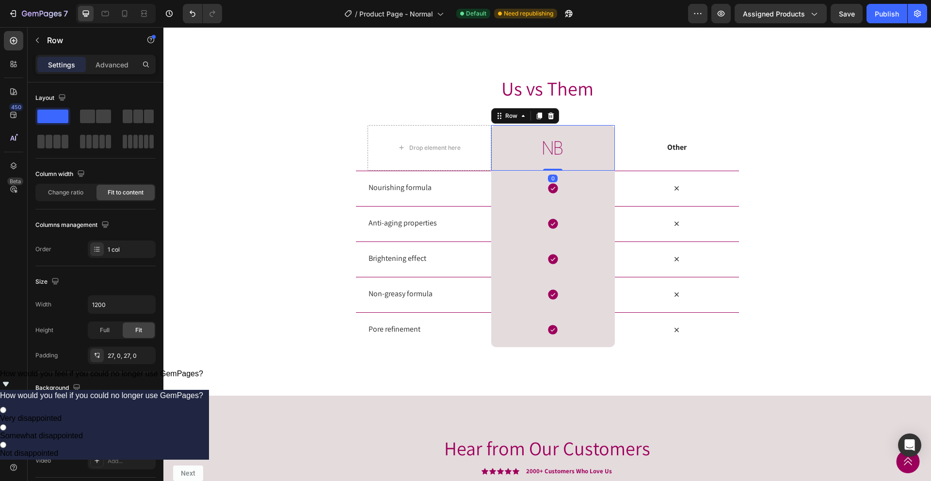
click at [508, 171] on div "Image Row 0" at bounding box center [553, 148] width 124 height 46
click at [107, 406] on div "E4DBDD" at bounding box center [122, 410] width 68 height 17
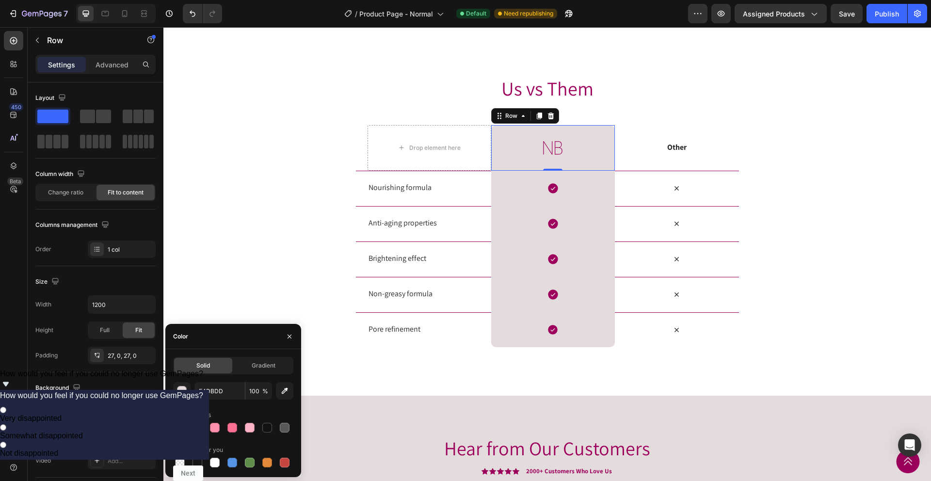
click at [200, 426] on div at bounding box center [198, 428] width 10 height 10
type input "9E015D"
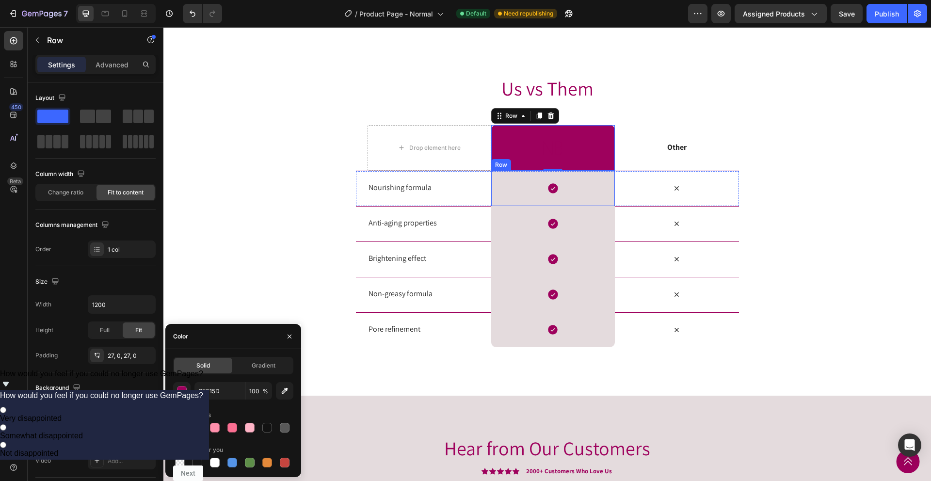
click at [513, 206] on div "Icon Row" at bounding box center [553, 188] width 124 height 35
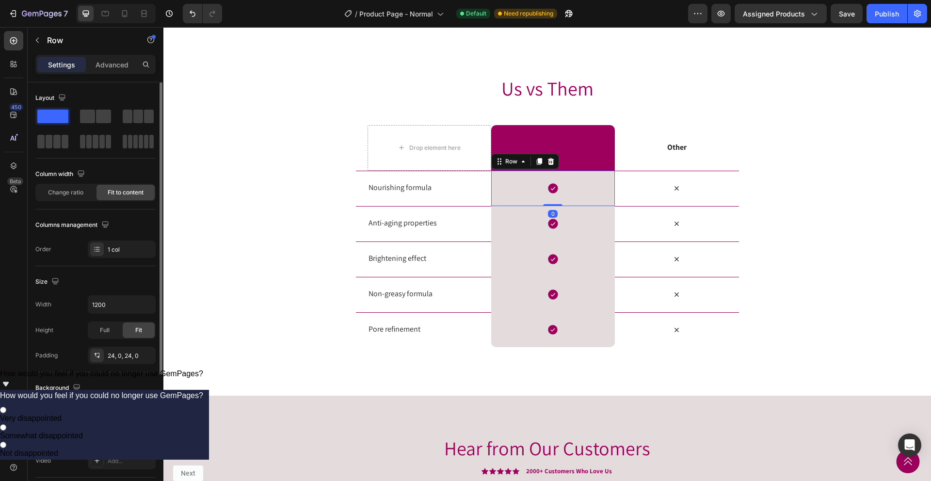
drag, startPoint x: 125, startPoint y: 412, endPoint x: 0, endPoint y: 370, distance: 131.5
click at [125, 412] on div "E4DBDD" at bounding box center [122, 411] width 28 height 9
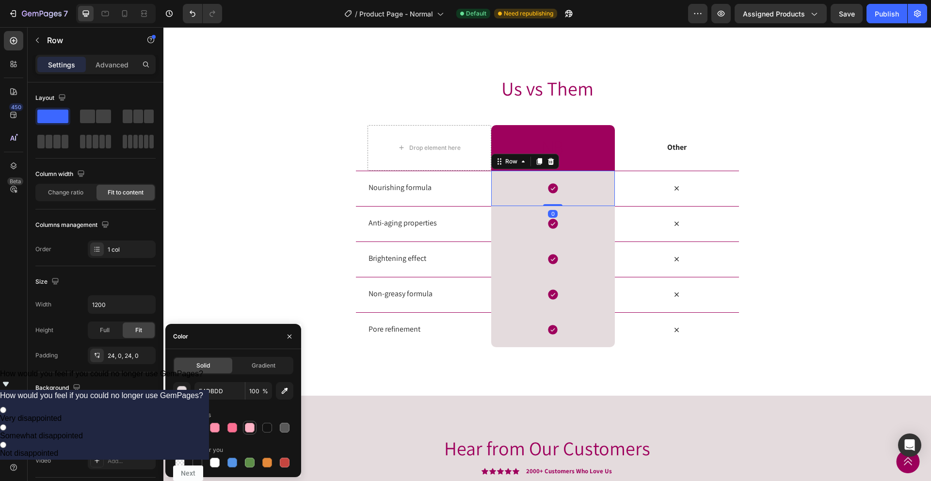
drag, startPoint x: 197, startPoint y: 429, endPoint x: 249, endPoint y: 421, distance: 52.1
click at [197, 429] on div at bounding box center [198, 428] width 10 height 10
type input "9E015D"
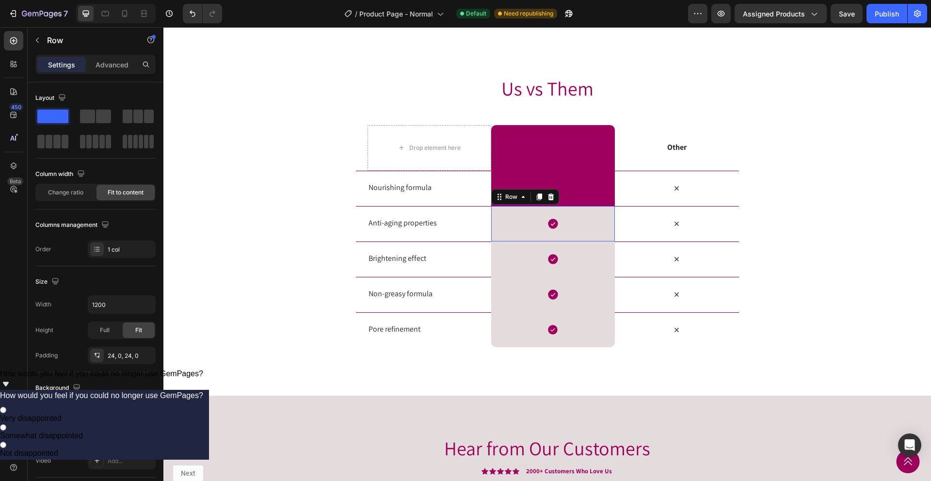
click at [505, 242] on div "Icon Row 0" at bounding box center [553, 223] width 124 height 35
drag, startPoint x: 111, startPoint y: 399, endPoint x: 121, endPoint y: 404, distance: 11.7
click at [111, 399] on div "Background The changes might be hidden by the video. Color E4DBDD Image Add... …" at bounding box center [95, 425] width 120 height 105
click at [122, 407] on div "E4DBDD" at bounding box center [122, 411] width 28 height 9
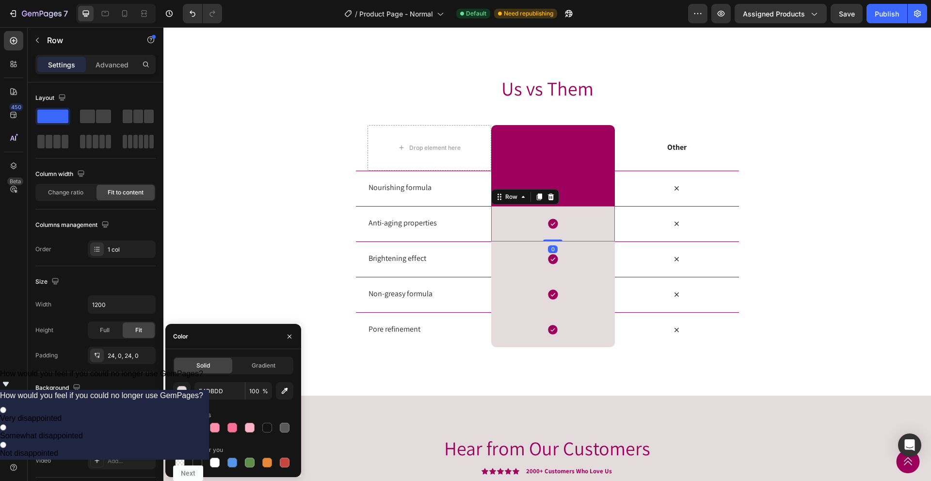
click at [201, 426] on div at bounding box center [198, 428] width 10 height 10
type input "9E015D"
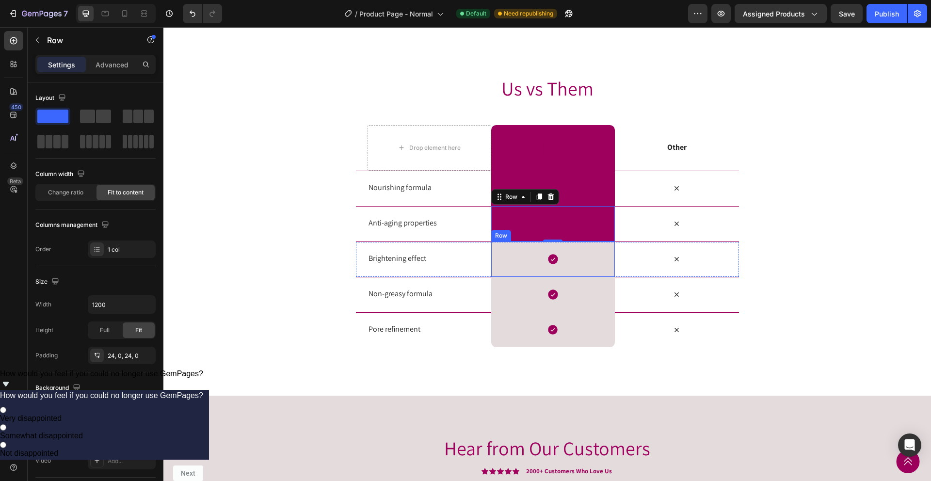
click at [517, 277] on div "Icon Row" at bounding box center [553, 259] width 124 height 35
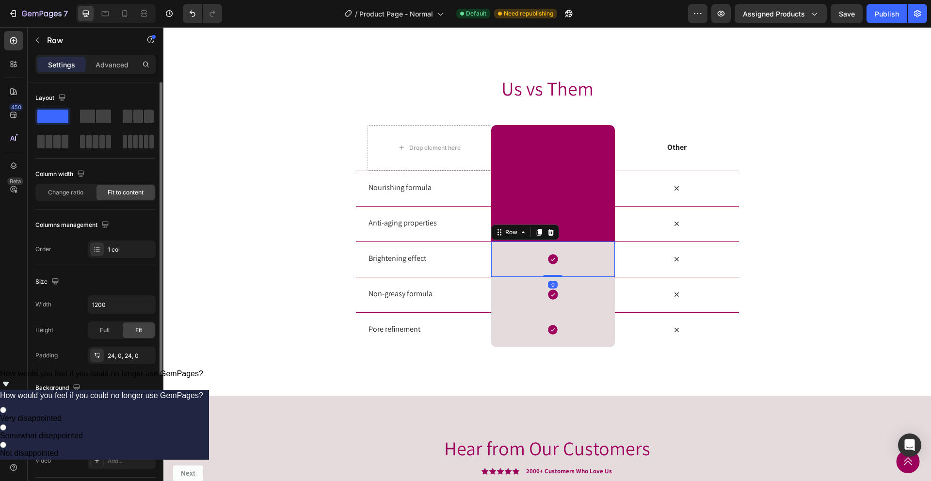
click at [114, 416] on div "E4DBDD" at bounding box center [122, 410] width 68 height 17
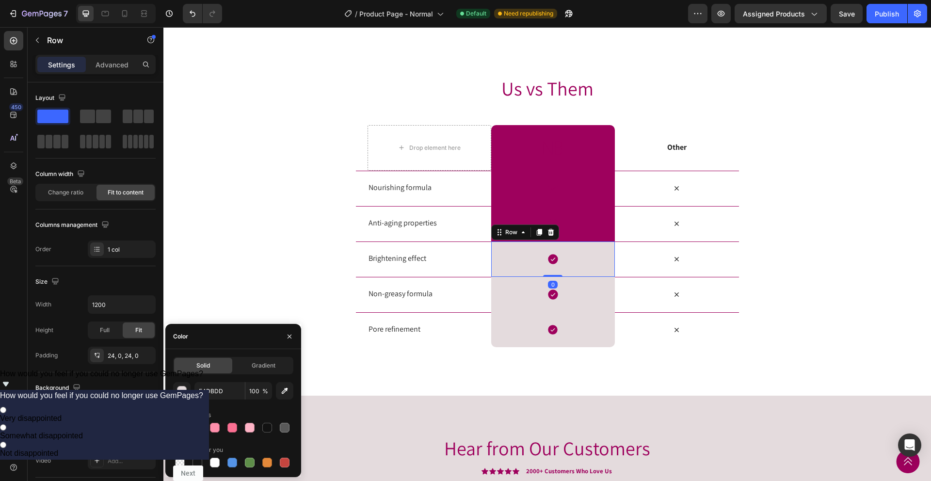
drag, startPoint x: 198, startPoint y: 427, endPoint x: 228, endPoint y: 369, distance: 65.1
click at [198, 427] on div at bounding box center [198, 428] width 10 height 10
type input "9E015D"
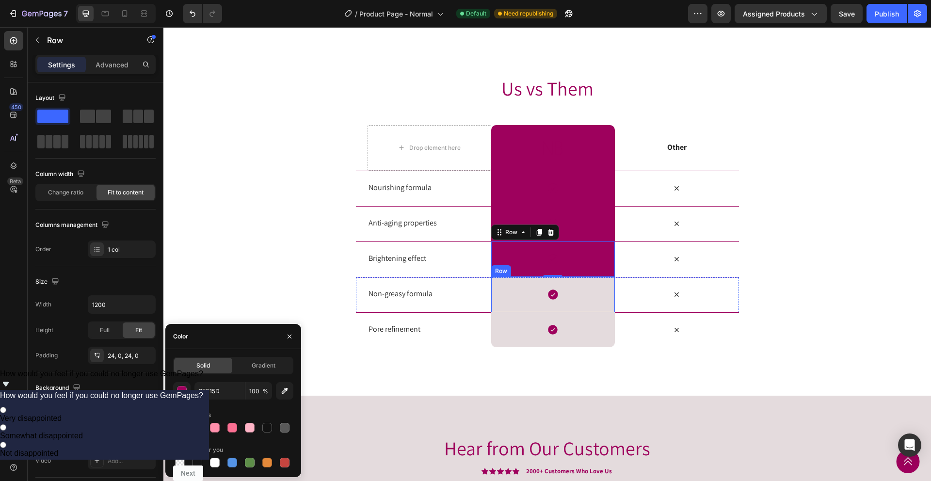
click at [511, 312] on div "Icon Row" at bounding box center [553, 294] width 124 height 35
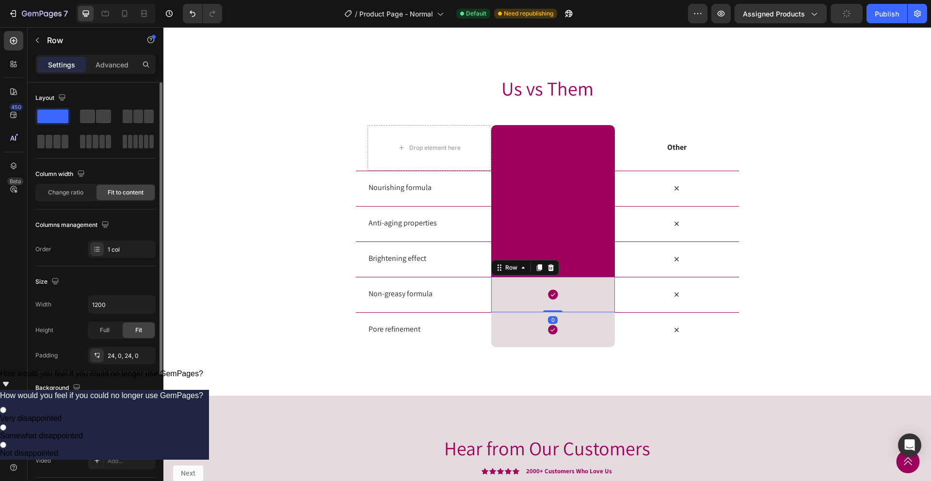
click at [106, 416] on div "E4DBDD" at bounding box center [122, 410] width 68 height 17
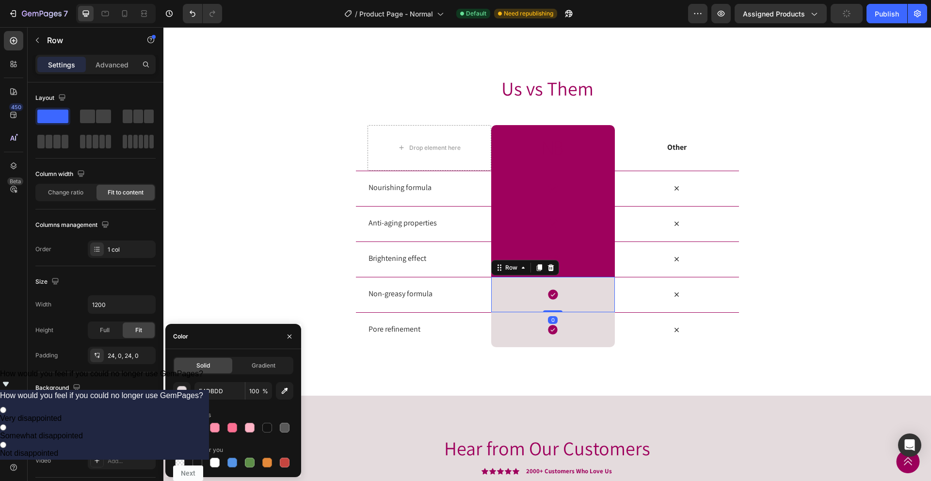
drag, startPoint x: 195, startPoint y: 432, endPoint x: 187, endPoint y: 384, distance: 49.1
click at [195, 432] on div at bounding box center [198, 428] width 10 height 10
type input "9E015D"
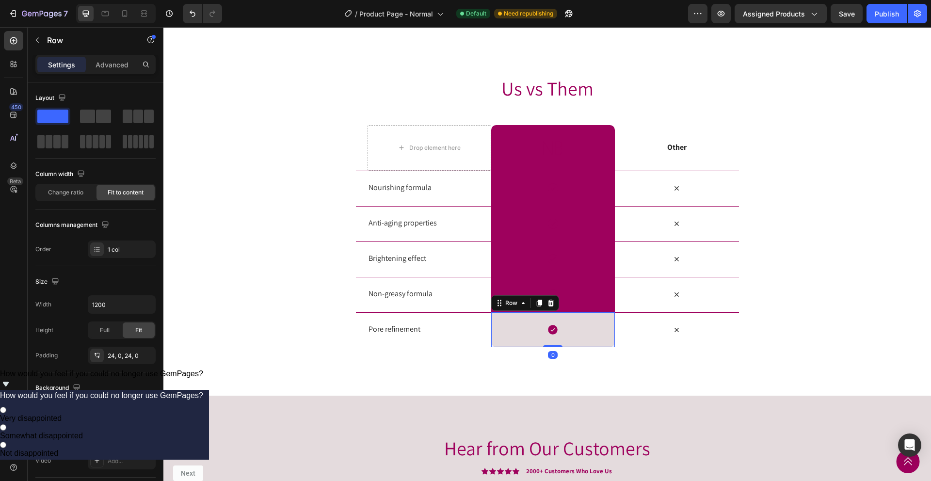
click at [517, 347] on div "Icon Row 0" at bounding box center [553, 329] width 124 height 35
click at [102, 407] on div at bounding box center [97, 410] width 13 height 13
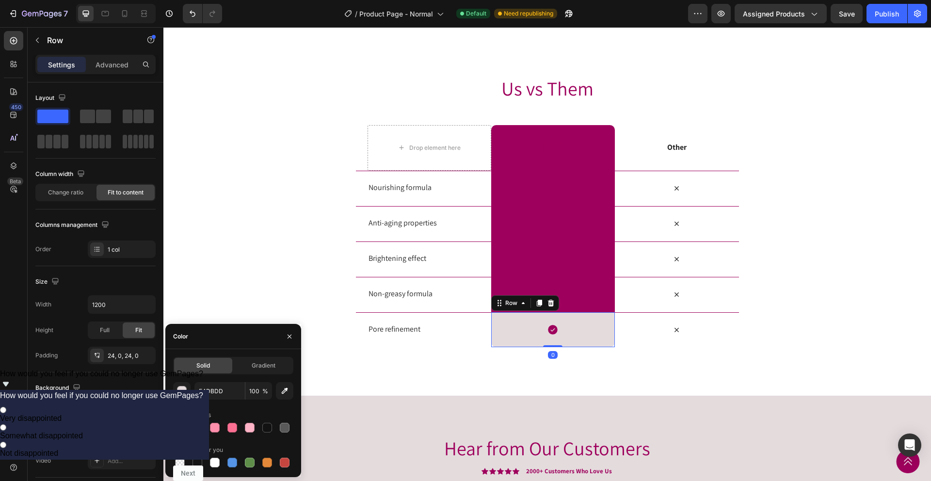
click at [196, 427] on div at bounding box center [198, 428] width 10 height 10
type input "9E015D"
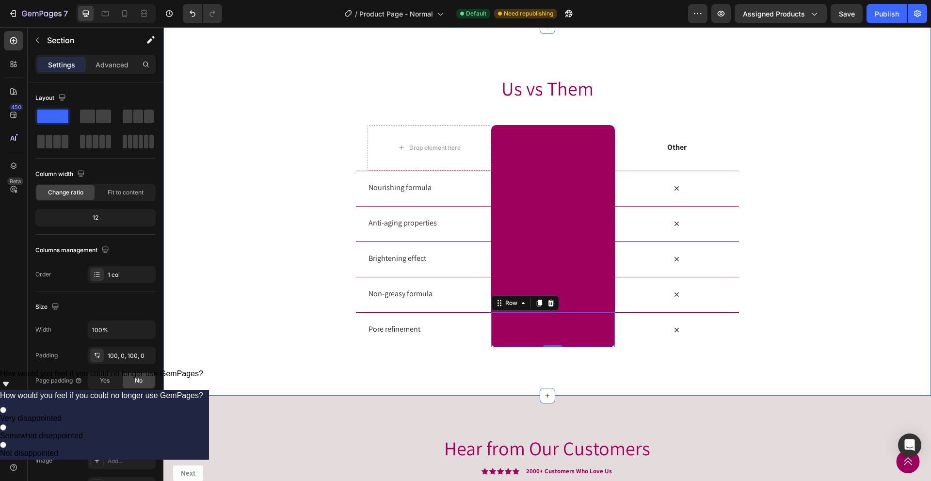
click at [386, 396] on div "Us vs Them Heading Row Drop element here Image Row Other Text Block Row Nourish…" at bounding box center [547, 211] width 768 height 370
click at [557, 336] on icon at bounding box center [553, 330] width 12 height 12
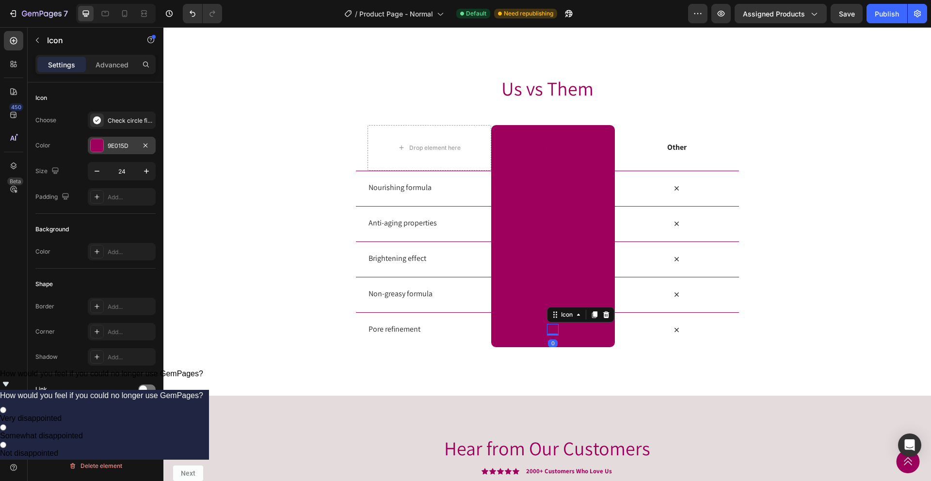
click at [110, 150] on div "9E015D" at bounding box center [122, 146] width 28 height 9
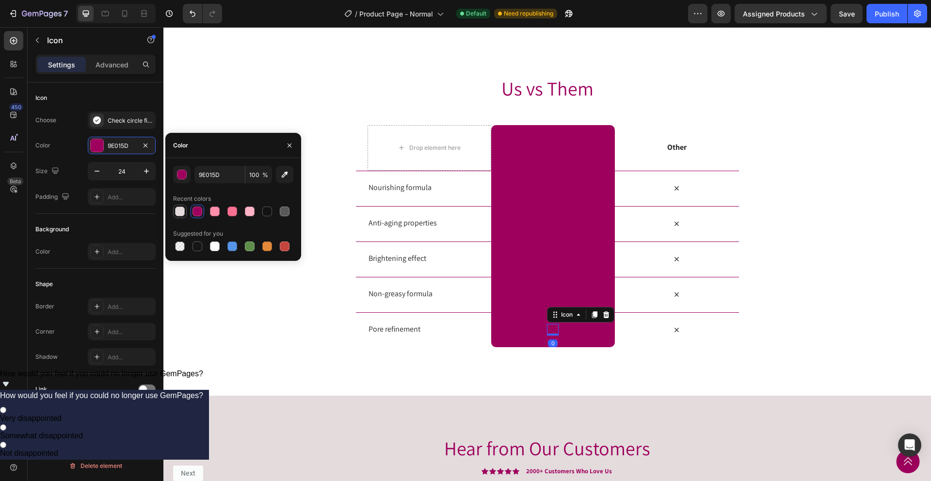
click at [181, 215] on div at bounding box center [180, 212] width 10 height 10
type input "E4DBDD"
click at [553, 301] on icon at bounding box center [553, 295] width 12 height 12
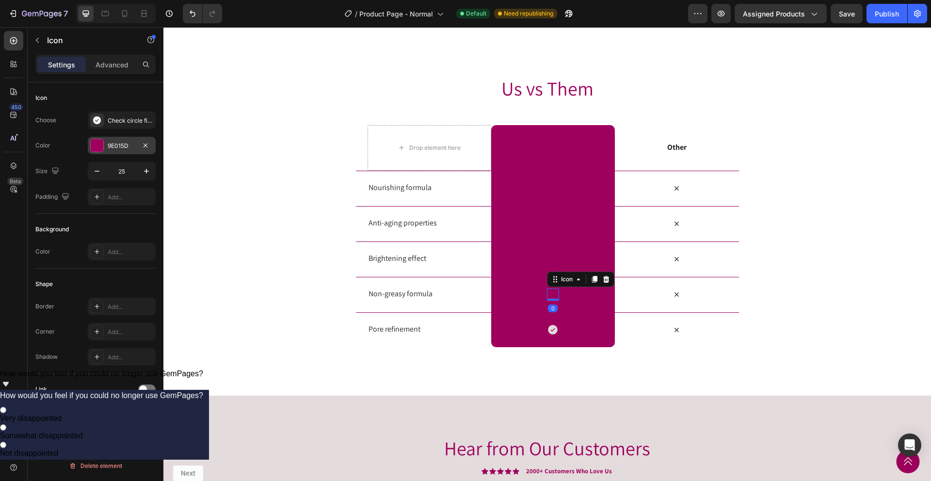
click at [110, 146] on div "9E015D" at bounding box center [122, 146] width 28 height 9
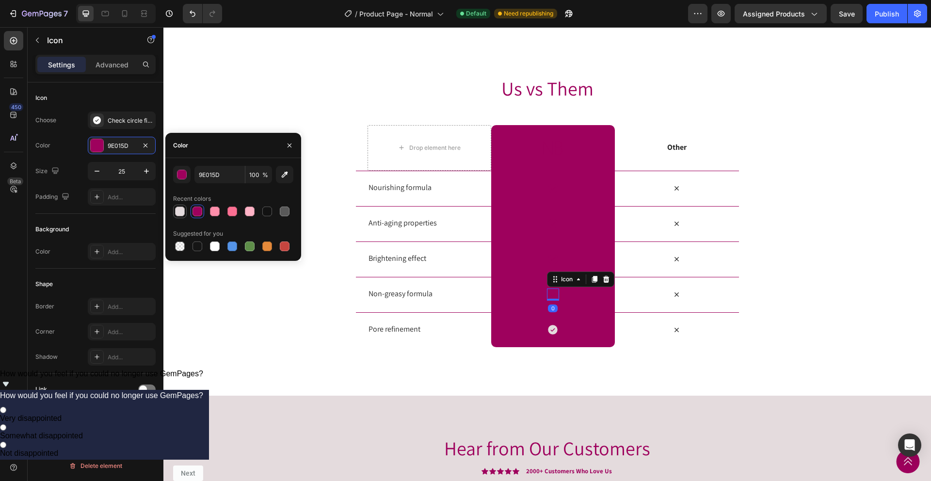
click at [181, 211] on div at bounding box center [180, 212] width 10 height 10
type input "E4DBDD"
click at [554, 265] on icon at bounding box center [553, 259] width 12 height 12
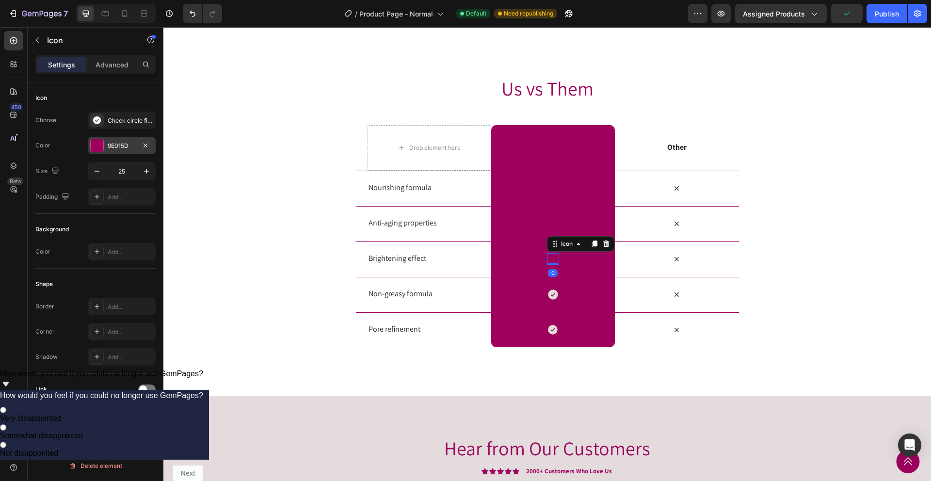
click at [108, 139] on div "9E015D" at bounding box center [122, 145] width 68 height 17
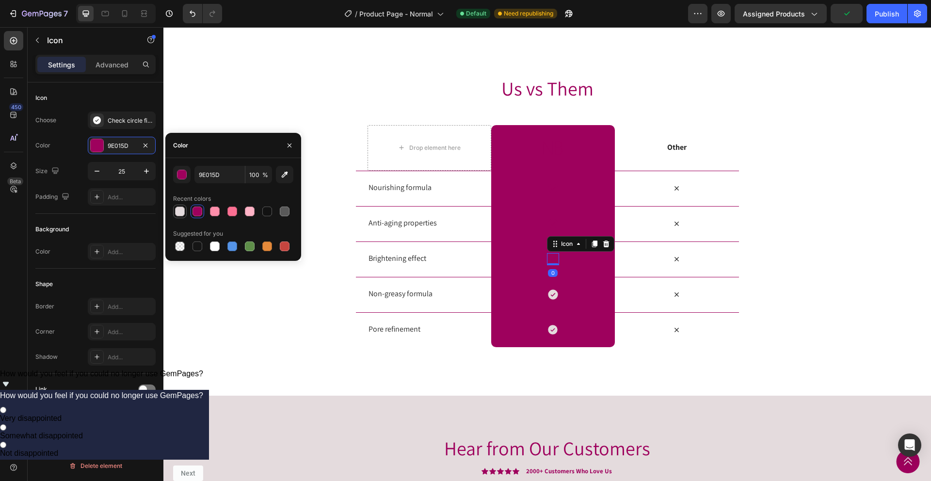
click at [182, 213] on div at bounding box center [180, 212] width 10 height 10
type input "E4DBDD"
click at [549, 228] on icon at bounding box center [553, 224] width 10 height 10
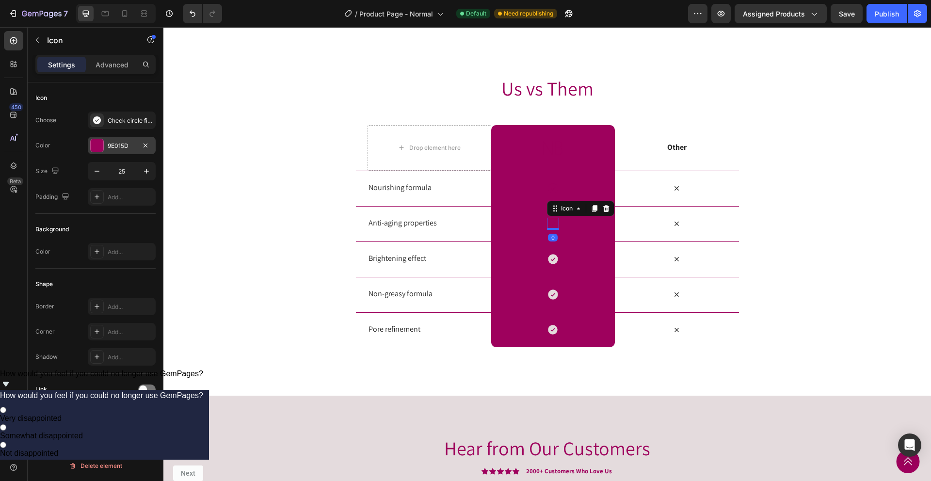
click at [113, 142] on div "9E015D" at bounding box center [122, 146] width 28 height 9
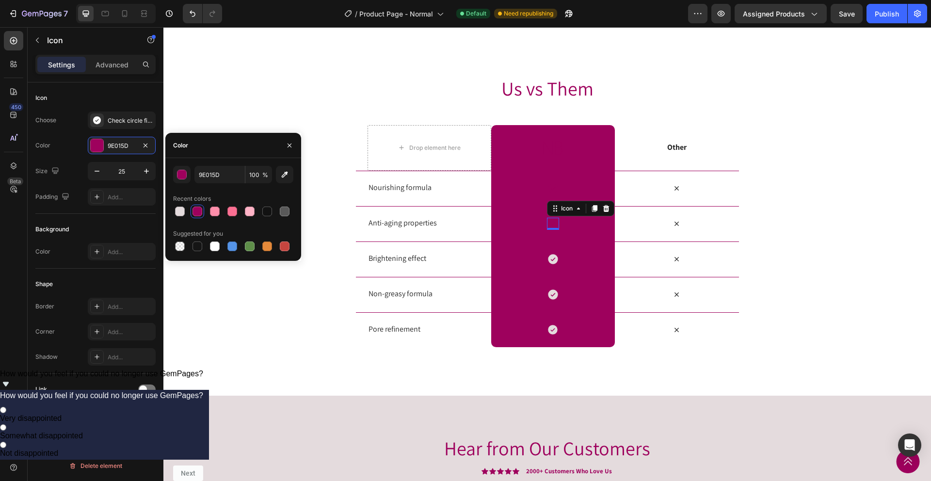
drag, startPoint x: 179, startPoint y: 212, endPoint x: 269, endPoint y: 218, distance: 90.0
click at [179, 211] on div at bounding box center [180, 212] width 10 height 10
type input "E4DBDD"
click at [552, 193] on icon at bounding box center [553, 188] width 10 height 10
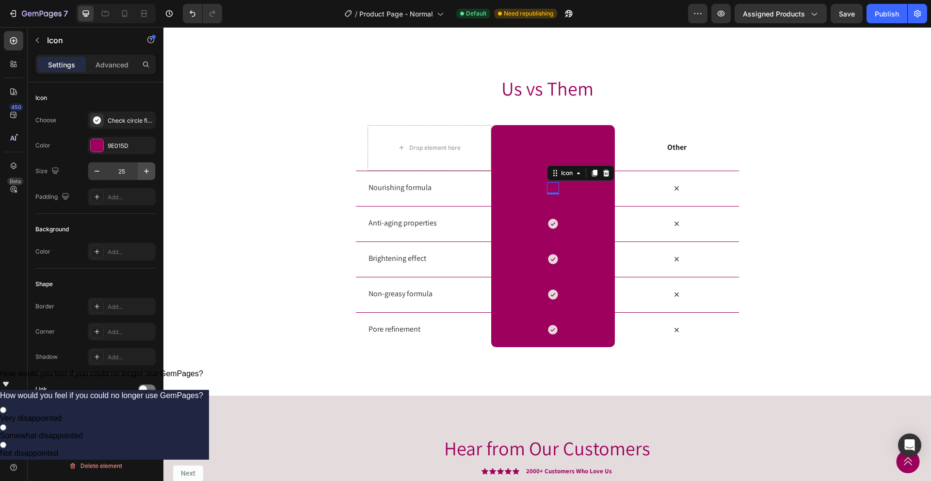
drag, startPoint x: 102, startPoint y: 147, endPoint x: 153, endPoint y: 177, distance: 59.2
click at [102, 147] on div at bounding box center [97, 145] width 13 height 13
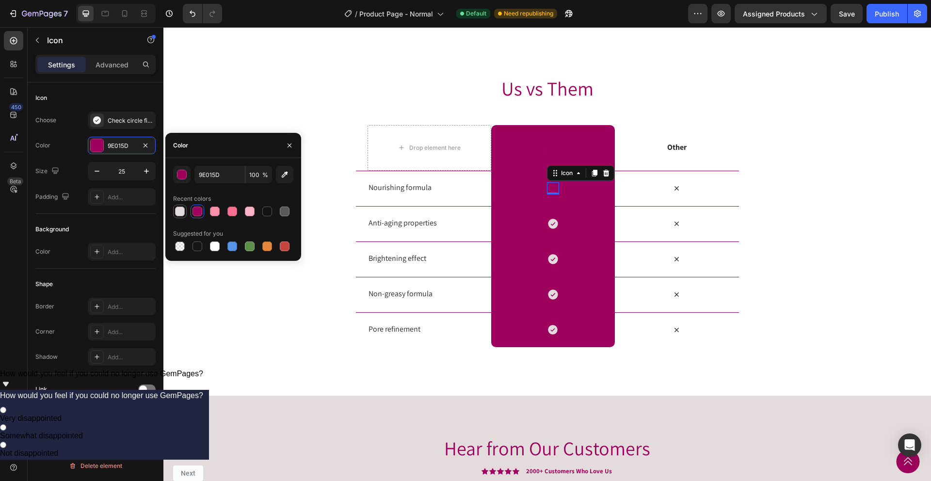
click at [180, 212] on div at bounding box center [180, 212] width 10 height 10
type input "E4DBDD"
click at [295, 321] on div "Us vs Them Heading Row Drop element here Image Row Other Text Block Row Nourish…" at bounding box center [547, 211] width 768 height 273
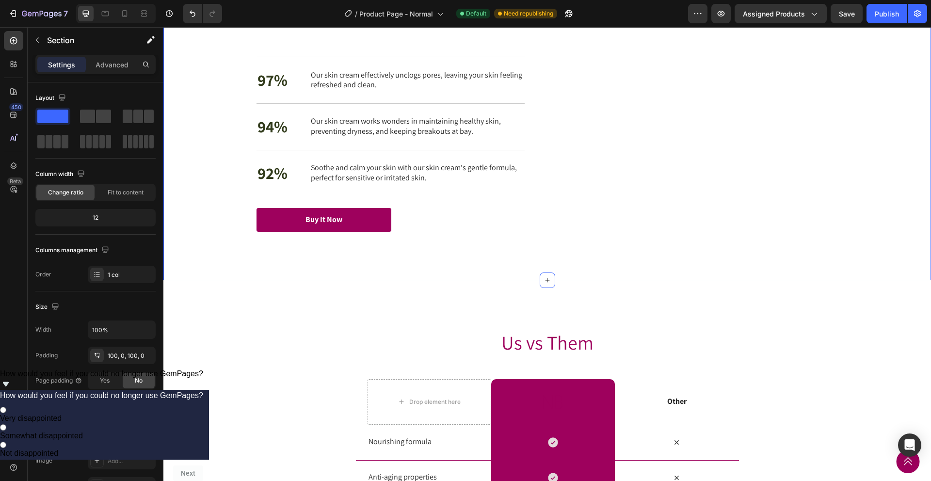
scroll to position [1630, 0]
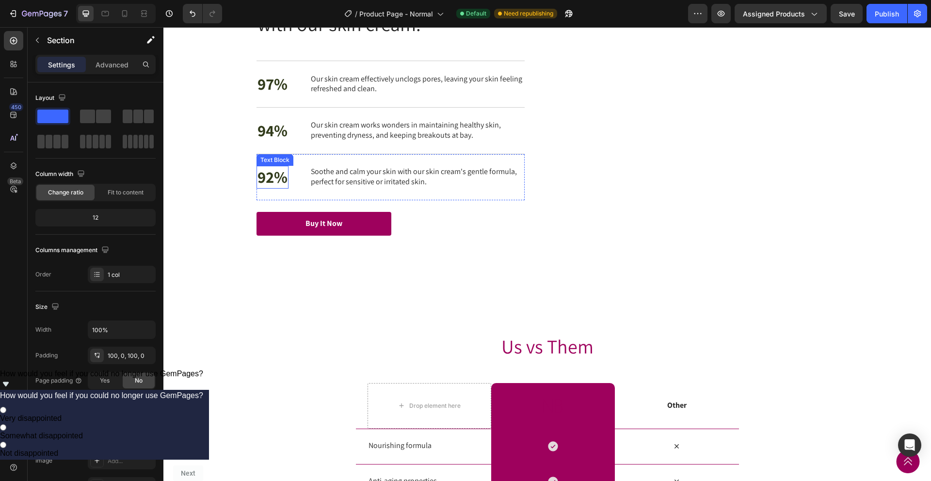
click at [278, 178] on p "92%" at bounding box center [273, 177] width 30 height 21
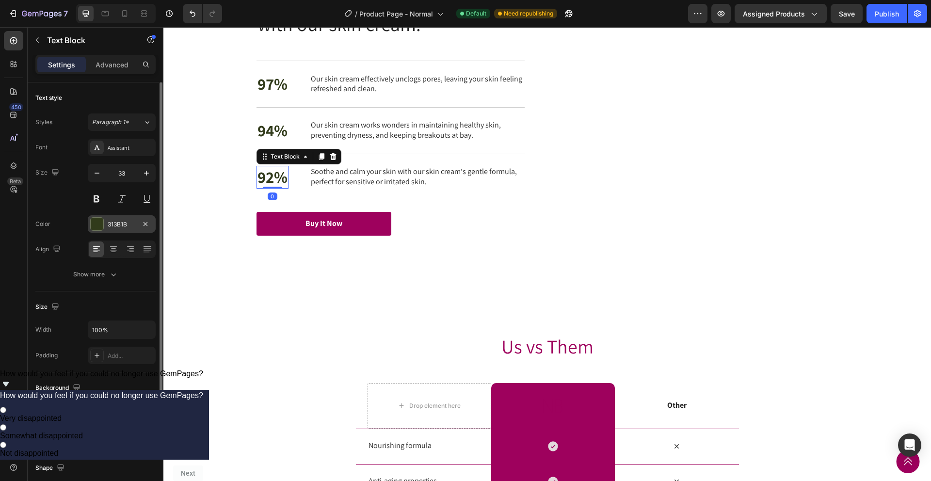
click at [108, 220] on div "313B1B" at bounding box center [122, 224] width 28 height 9
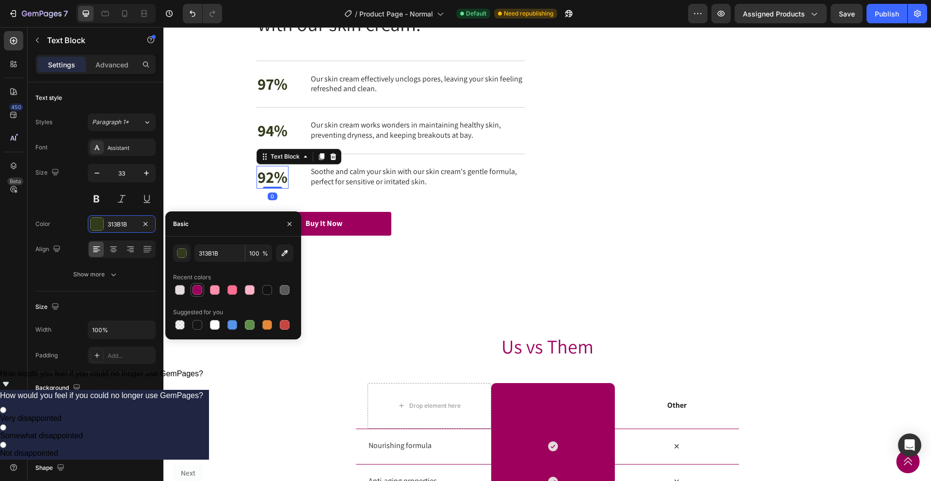
click at [196, 294] on div at bounding box center [198, 290] width 10 height 10
type input "9E015D"
click at [274, 137] on p "94%" at bounding box center [273, 130] width 30 height 21
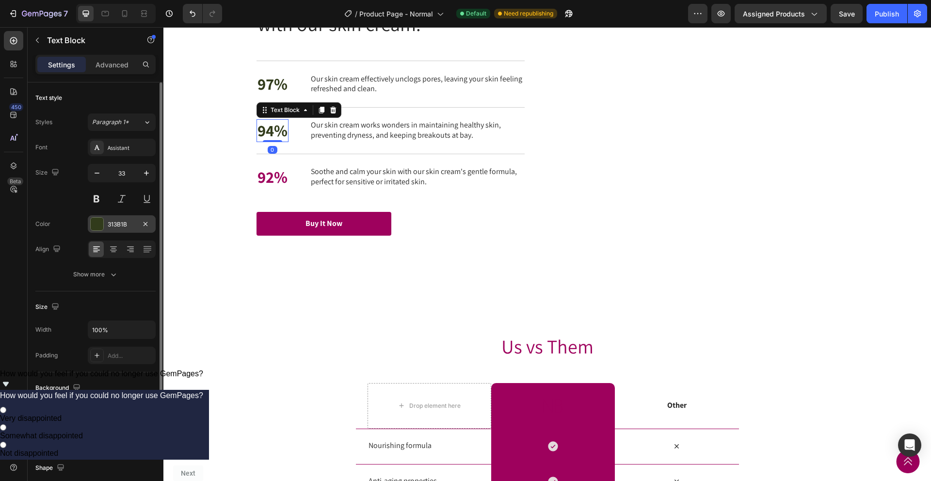
click at [108, 225] on div "313B1B" at bounding box center [122, 224] width 28 height 9
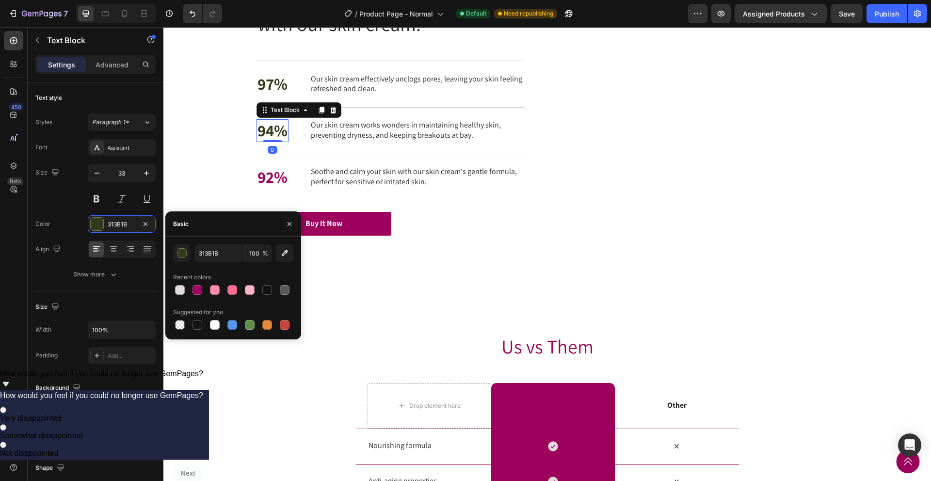
drag, startPoint x: 194, startPoint y: 286, endPoint x: 192, endPoint y: 250, distance: 36.0
click at [194, 286] on div at bounding box center [198, 290] width 10 height 10
type input "9E015D"
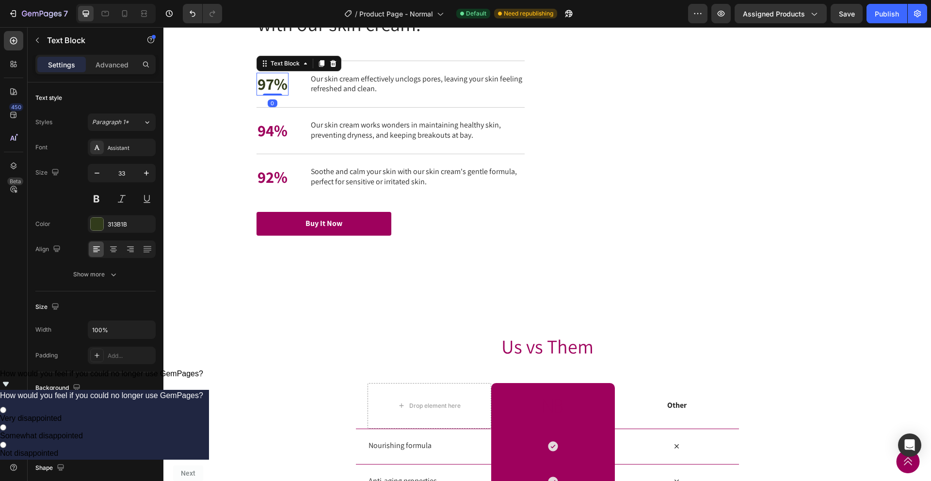
drag, startPoint x: 275, startPoint y: 86, endPoint x: 268, endPoint y: 98, distance: 13.1
click at [274, 86] on p "97%" at bounding box center [273, 84] width 30 height 21
click at [119, 224] on div "313B1B" at bounding box center [122, 224] width 28 height 9
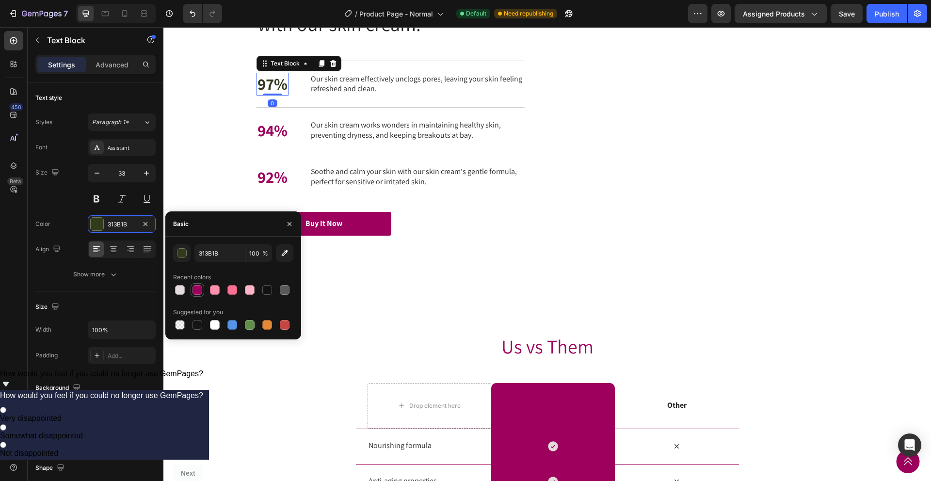
click at [196, 289] on div at bounding box center [198, 290] width 10 height 10
type input "9E015D"
click at [216, 165] on div "Nourish, hydrate, and soften with our skin cream. Heading Nourish, hydrate, and…" at bounding box center [547, 110] width 749 height 251
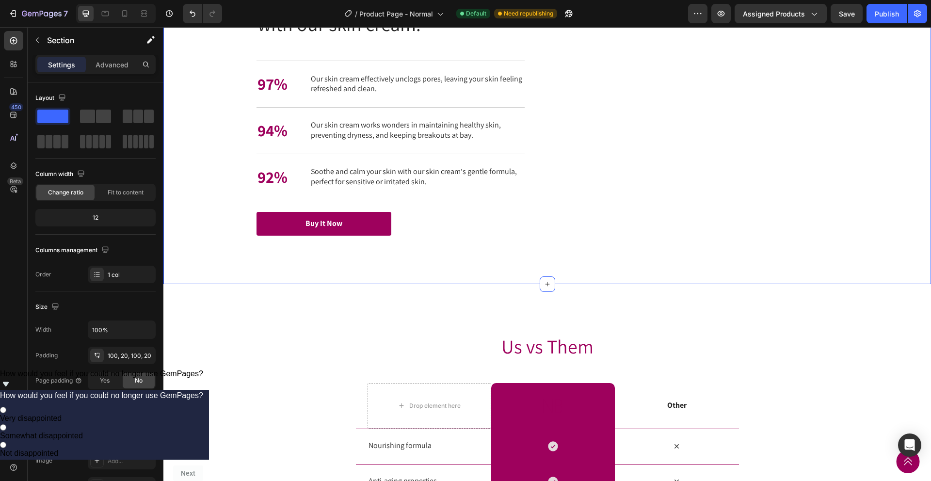
click at [196, 167] on div "Nourish, hydrate, and soften with our skin cream. Heading Nourish, hydrate, and…" at bounding box center [547, 110] width 749 height 251
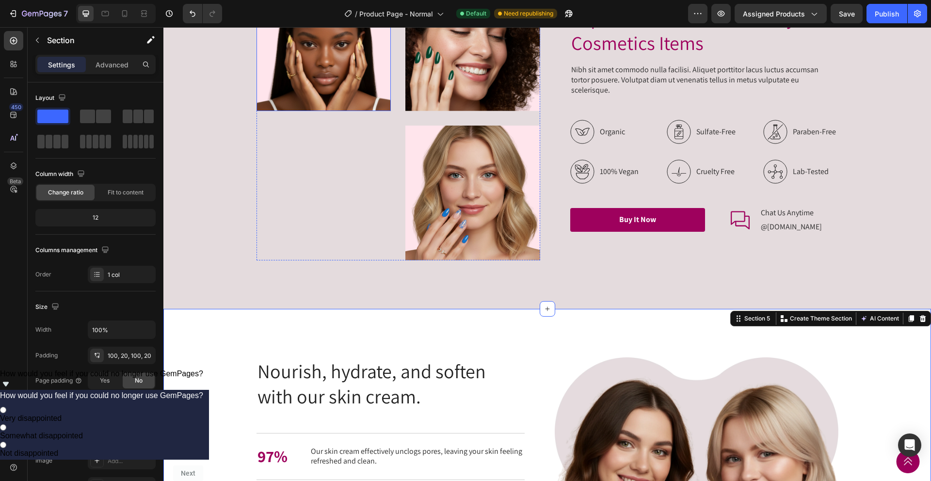
scroll to position [1358, 0]
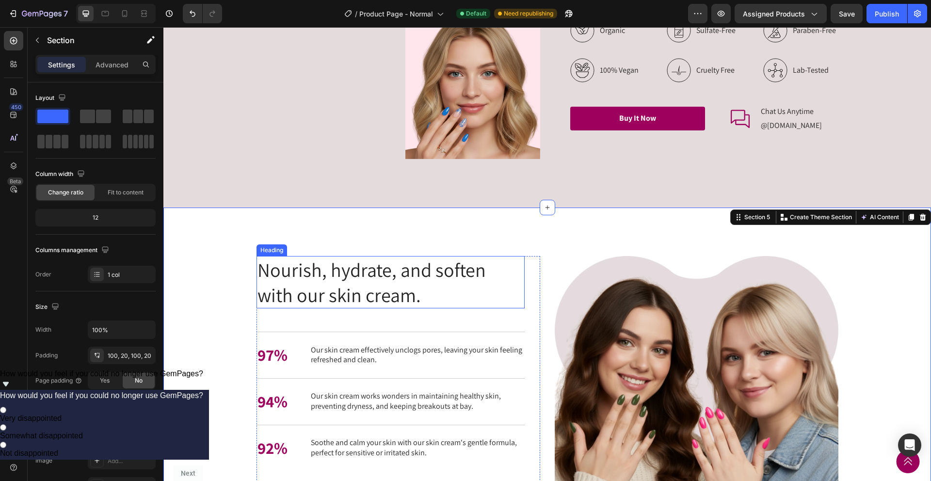
click at [309, 279] on h2 "Nourish, hydrate, and soften with our skin cream." at bounding box center [391, 282] width 268 height 52
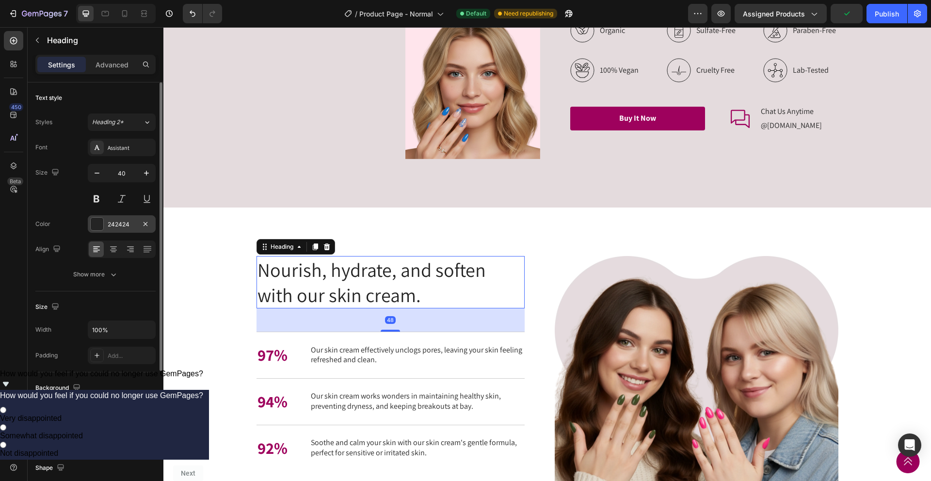
click at [100, 222] on div at bounding box center [97, 224] width 13 height 13
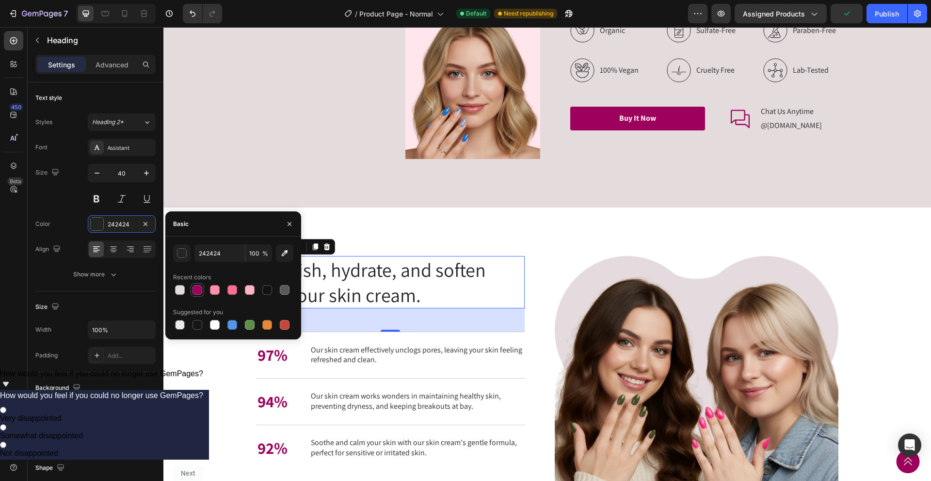
click at [199, 284] on div at bounding box center [198, 290] width 12 height 12
type input "9E015D"
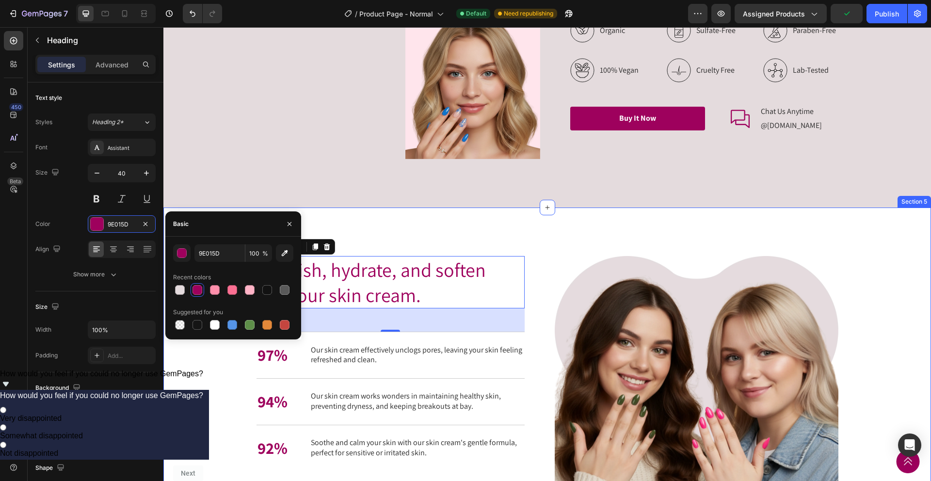
click at [413, 224] on div "Nourish, hydrate, and soften with our skin cream. Heading Nourish, hydrate, and…" at bounding box center [547, 402] width 768 height 388
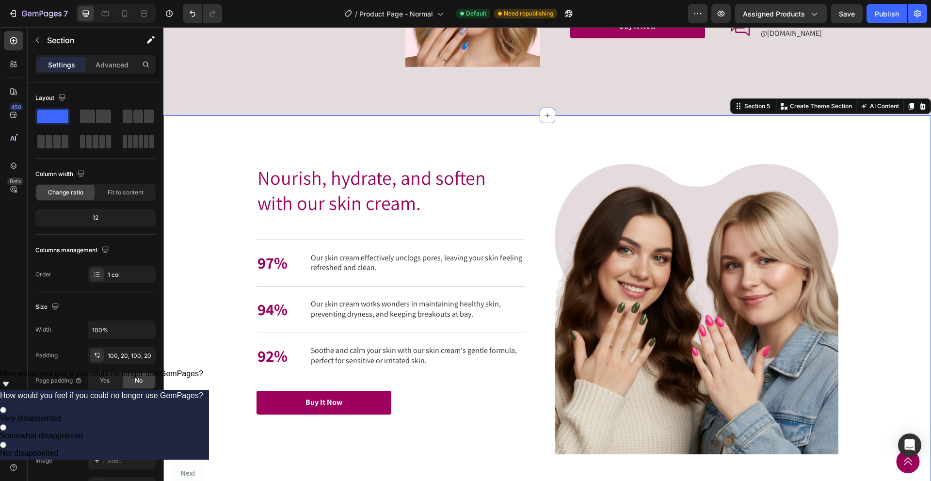
scroll to position [1539, 0]
